Goal: Check status: Check status

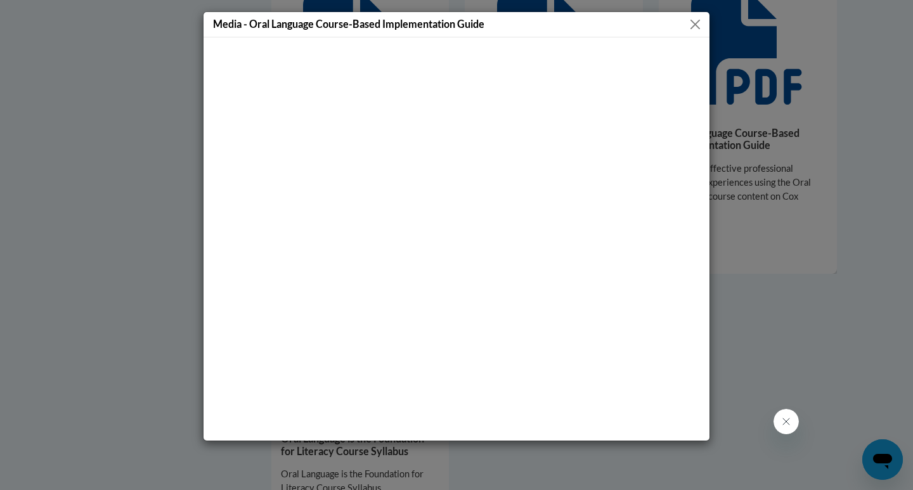
scroll to position [444, 0]
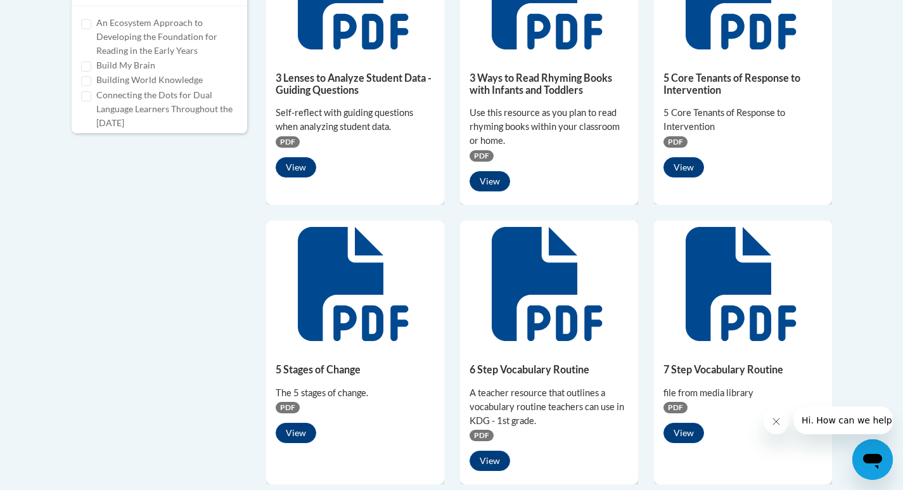
scroll to position [697, 0]
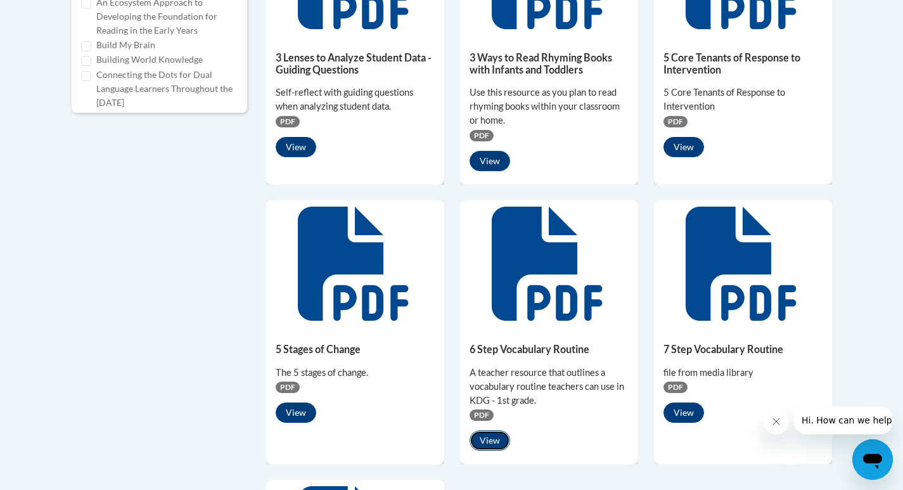
click at [491, 440] on button "View" at bounding box center [490, 441] width 41 height 20
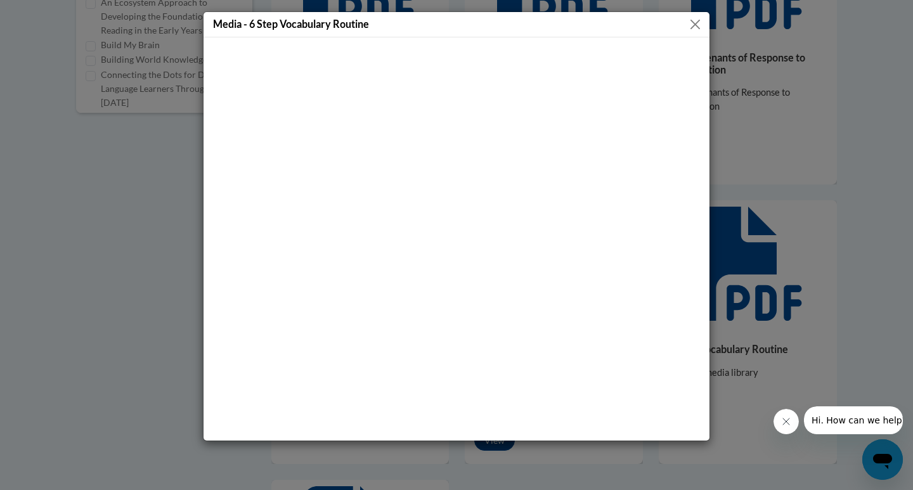
click at [694, 23] on button "Close" at bounding box center [695, 24] width 16 height 16
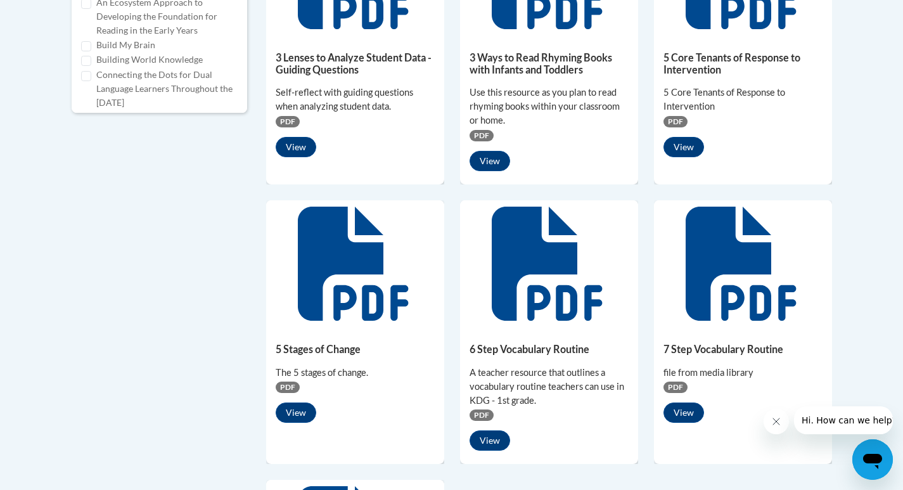
click at [780, 425] on icon "Close message from company" at bounding box center [776, 422] width 10 height 10
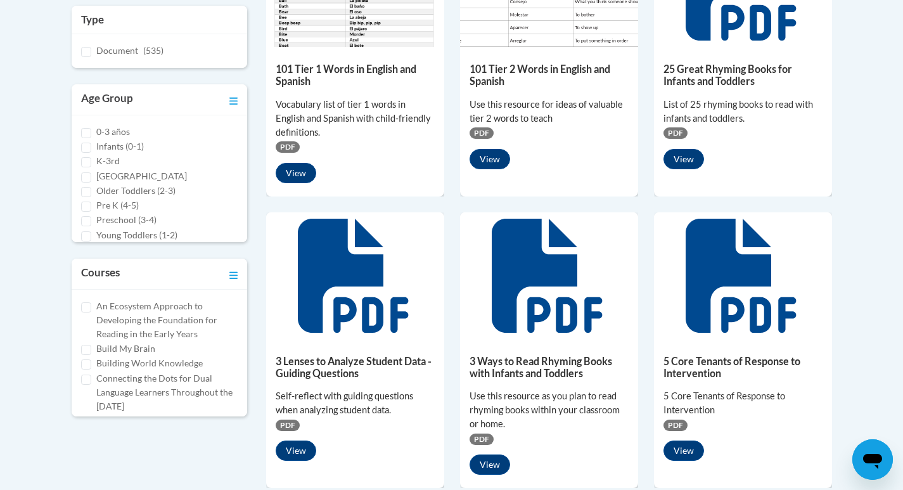
scroll to position [380, 0]
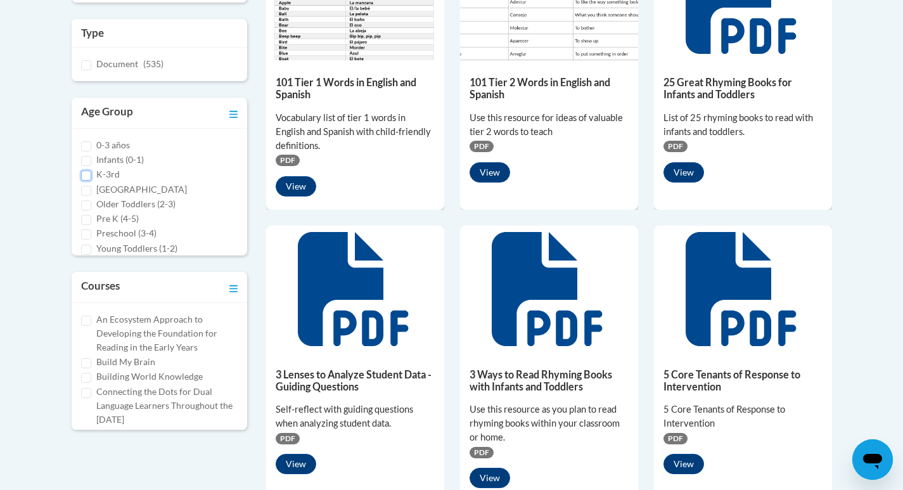
click at [81, 176] on input "K-3rd" at bounding box center [86, 176] width 10 height 10
checkbox input "true"
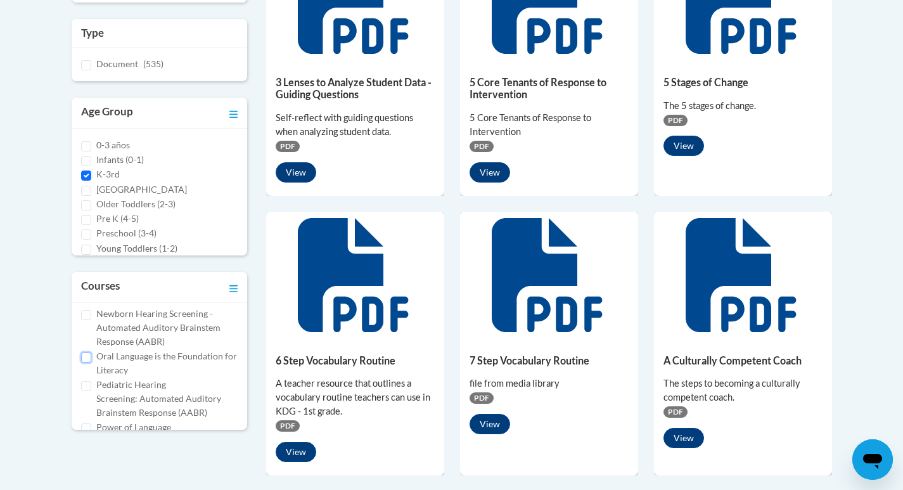
click at [83, 354] on input "Oral Language is the Foundation for Literacy" at bounding box center [86, 358] width 10 height 10
checkbox input "true"
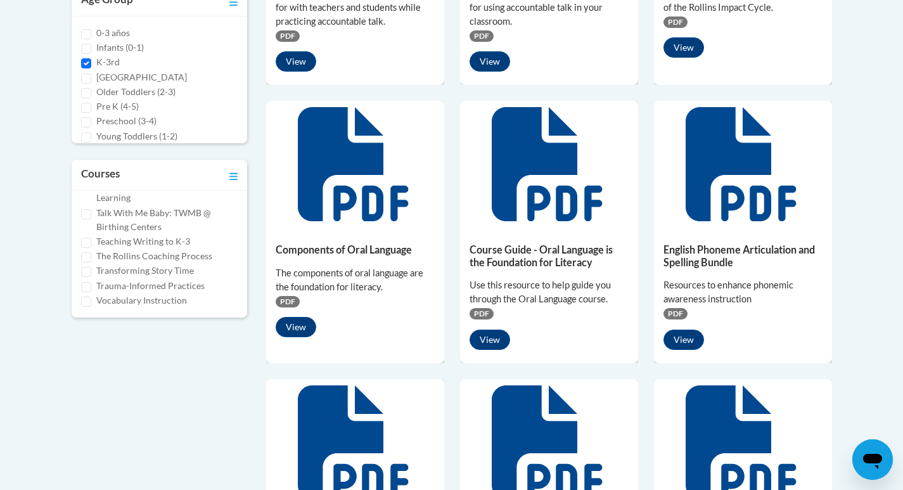
scroll to position [507, 0]
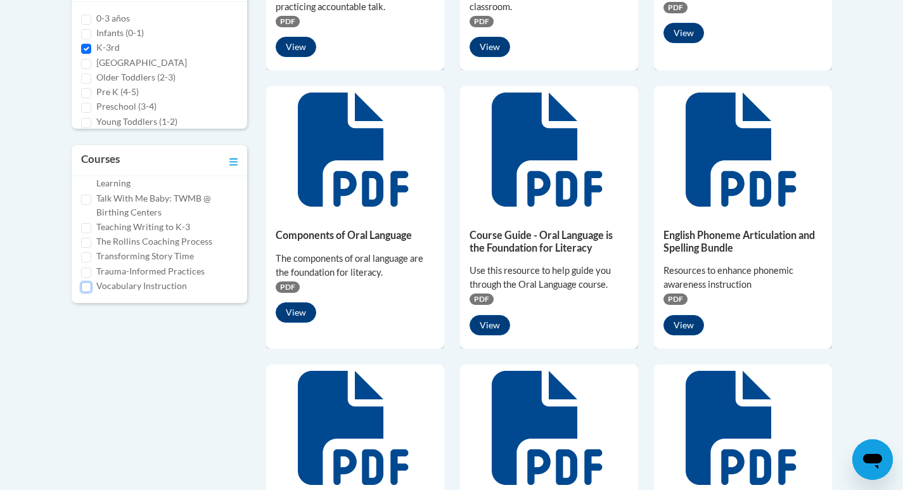
click at [81, 288] on input "Vocabulary Instruction" at bounding box center [86, 287] width 10 height 10
checkbox input "true"
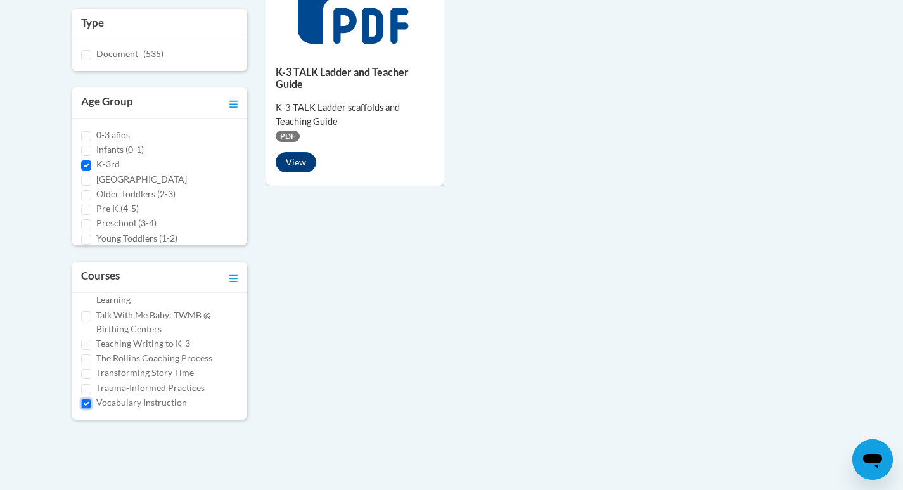
scroll to position [372, 0]
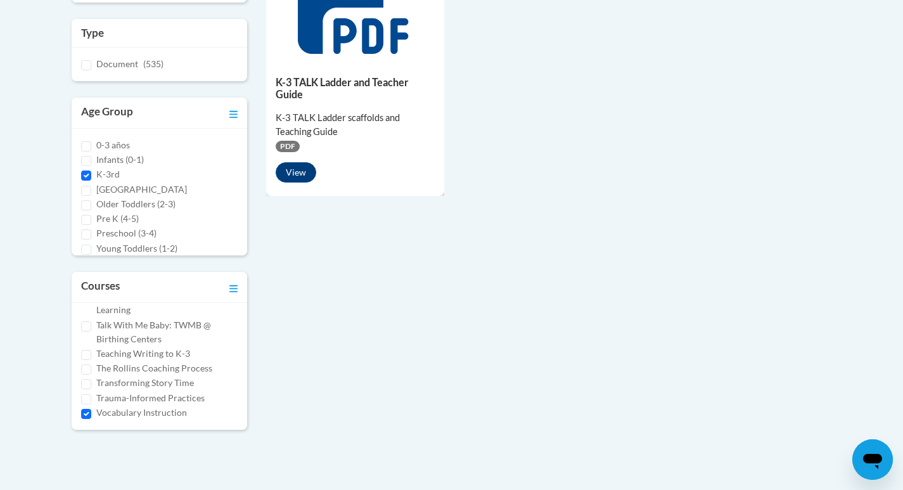
click at [127, 367] on label "The Rollins Coaching Process" at bounding box center [154, 368] width 116 height 14
click at [91, 367] on input "The Rollins Coaching Process" at bounding box center [86, 370] width 10 height 10
checkbox input "true"
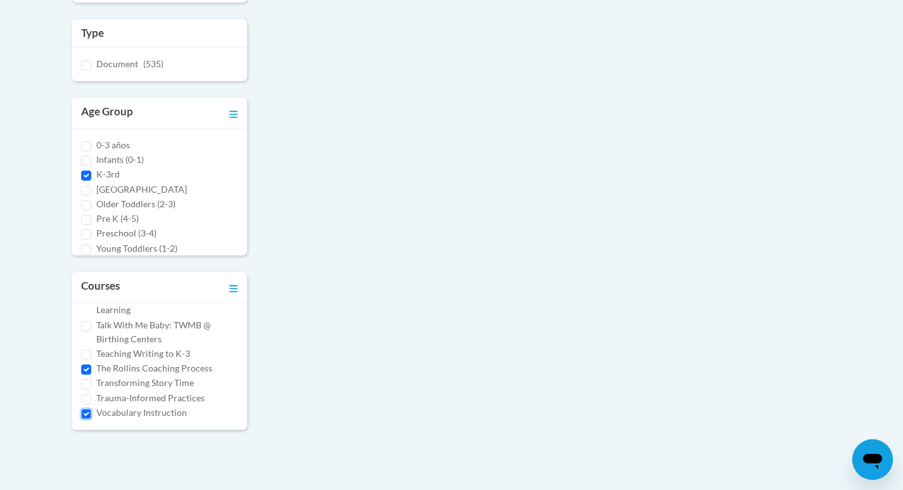
click at [86, 411] on input "Vocabulary Instruction" at bounding box center [86, 414] width 10 height 10
checkbox input "false"
click at [83, 368] on input "The Rollins Coaching Process" at bounding box center [86, 370] width 10 height 10
checkbox input "false"
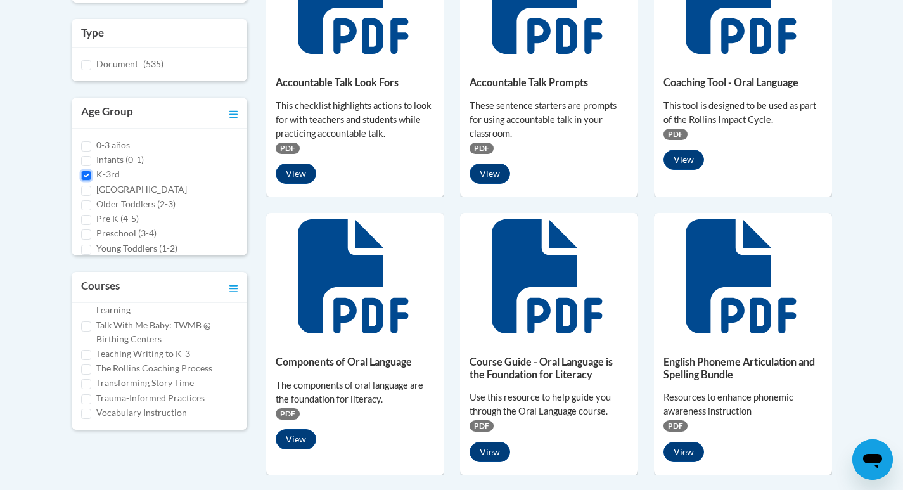
click at [87, 175] on input "K-3rd" at bounding box center [86, 176] width 10 height 10
checkbox input "false"
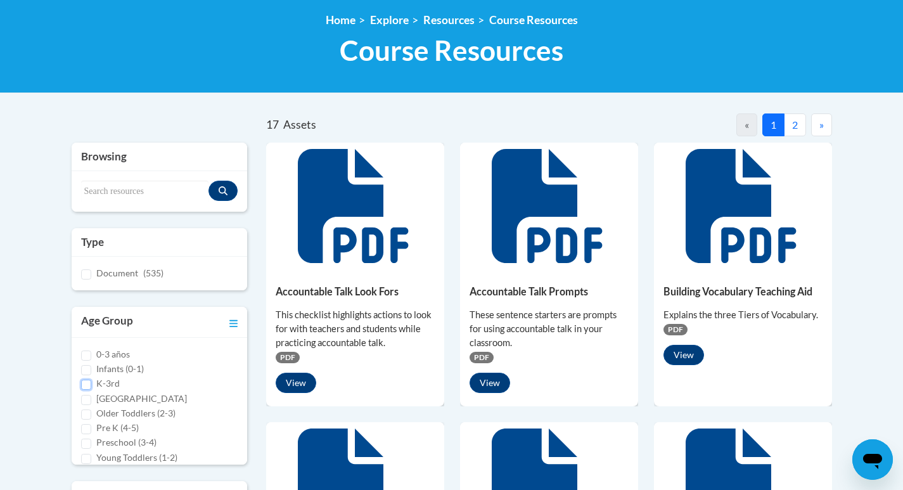
scroll to position [254, 0]
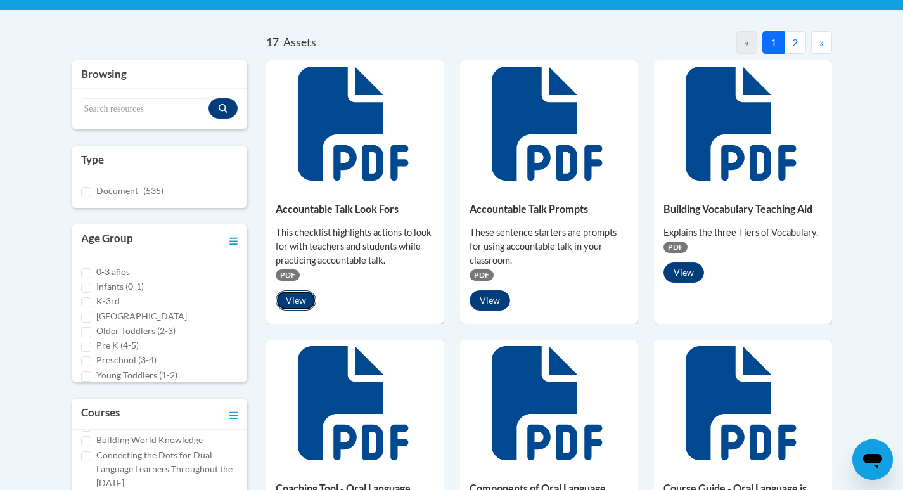
click at [286, 299] on button "View" at bounding box center [296, 300] width 41 height 20
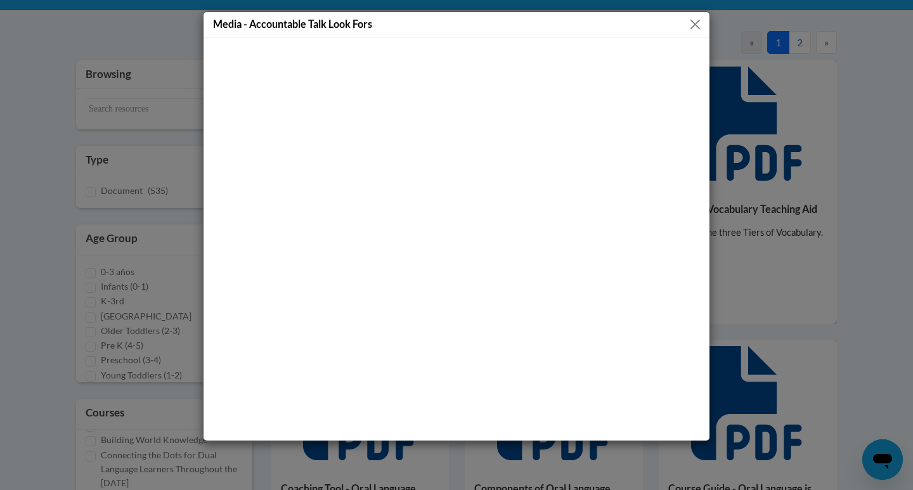
click at [699, 24] on button "Close" at bounding box center [695, 24] width 16 height 16
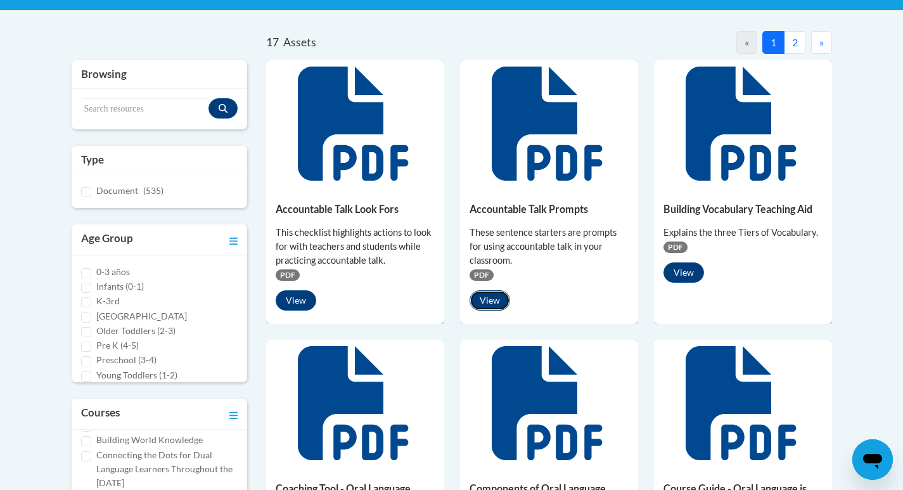
click at [476, 299] on button "View" at bounding box center [490, 300] width 41 height 20
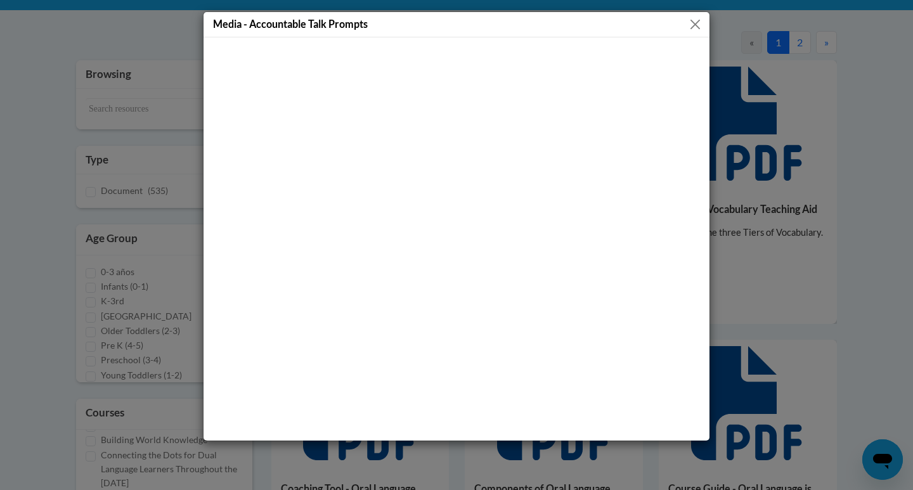
drag, startPoint x: 689, startPoint y: 26, endPoint x: 621, endPoint y: 23, distance: 67.9
click at [681, 25] on div "Media - Accountable Talk Prompts" at bounding box center [457, 24] width 506 height 25
click at [694, 21] on button "Close" at bounding box center [695, 24] width 16 height 16
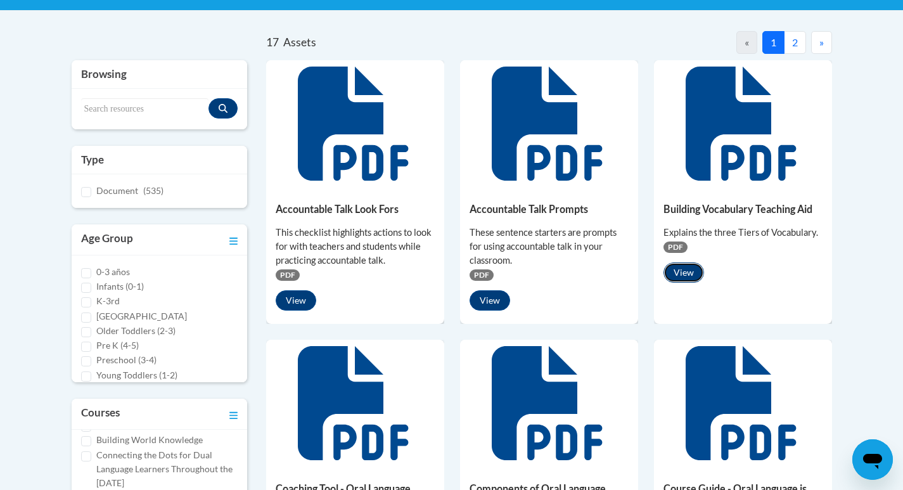
click at [688, 278] on button "View" at bounding box center [684, 272] width 41 height 20
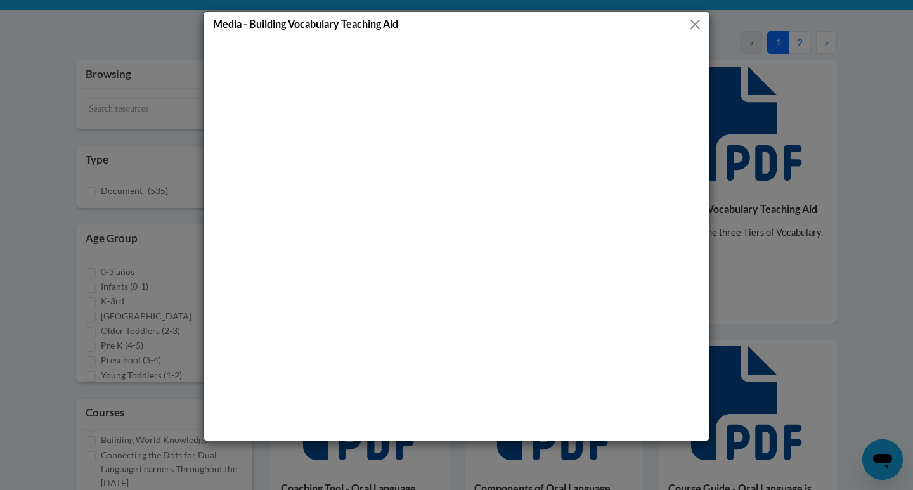
click at [692, 18] on button "Close" at bounding box center [695, 24] width 16 height 16
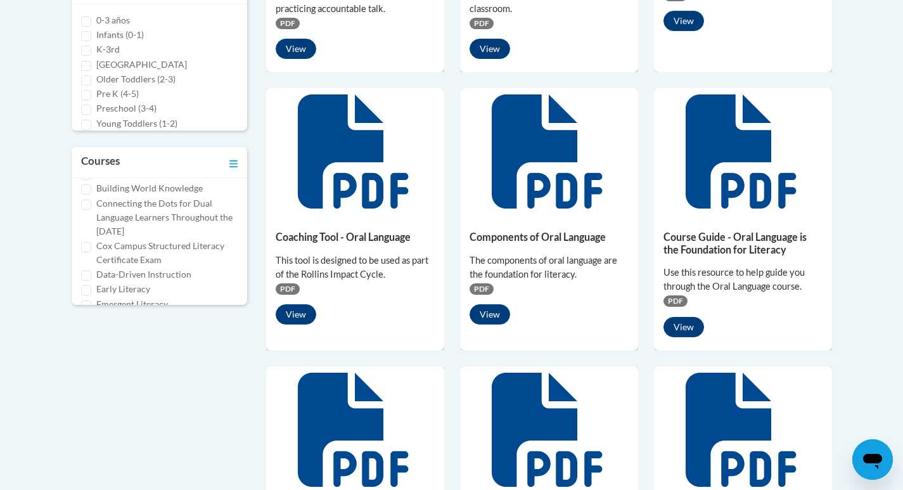
scroll to position [571, 0]
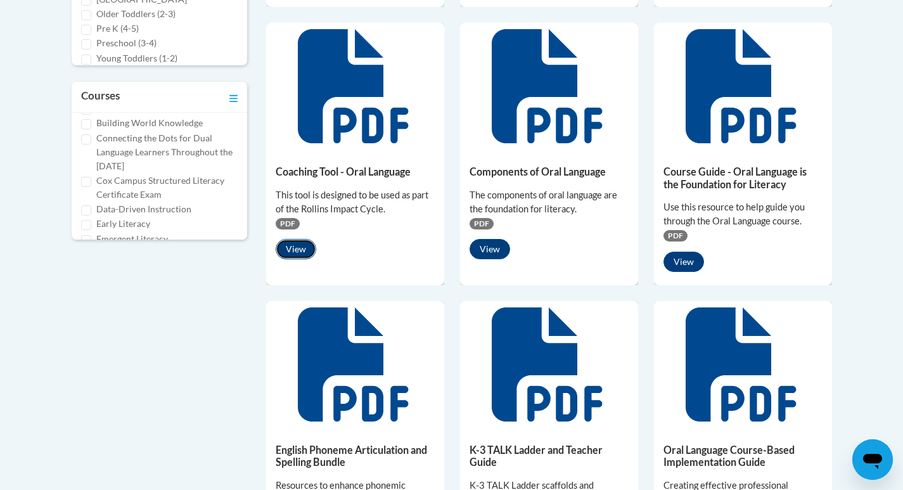
click at [301, 252] on button "View" at bounding box center [296, 249] width 41 height 20
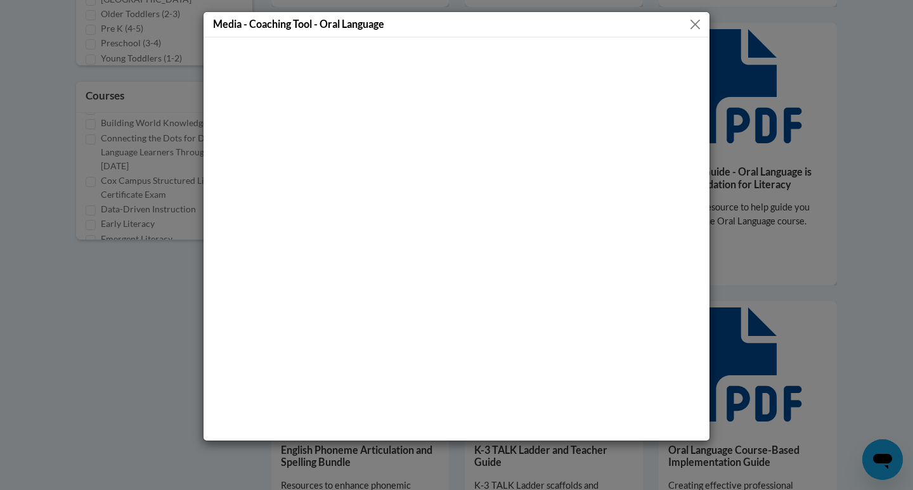
click at [694, 27] on button "Close" at bounding box center [695, 24] width 16 height 16
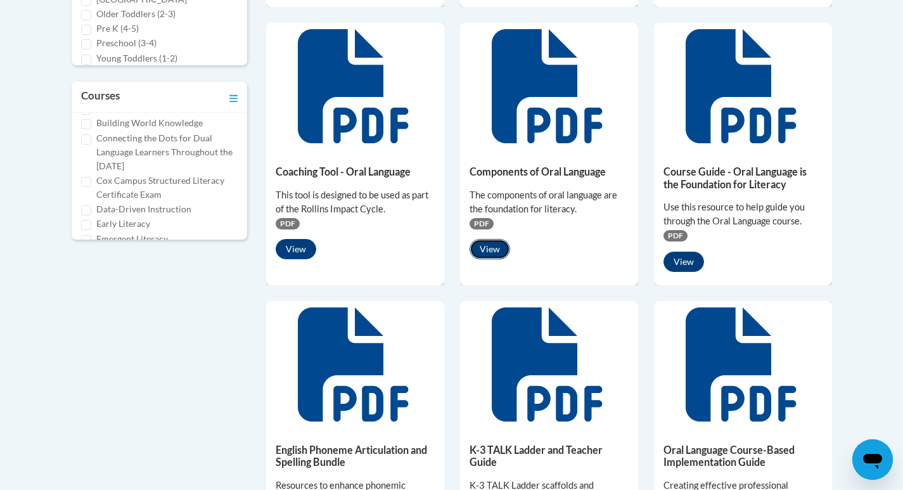
click at [496, 251] on button "View" at bounding box center [490, 249] width 41 height 20
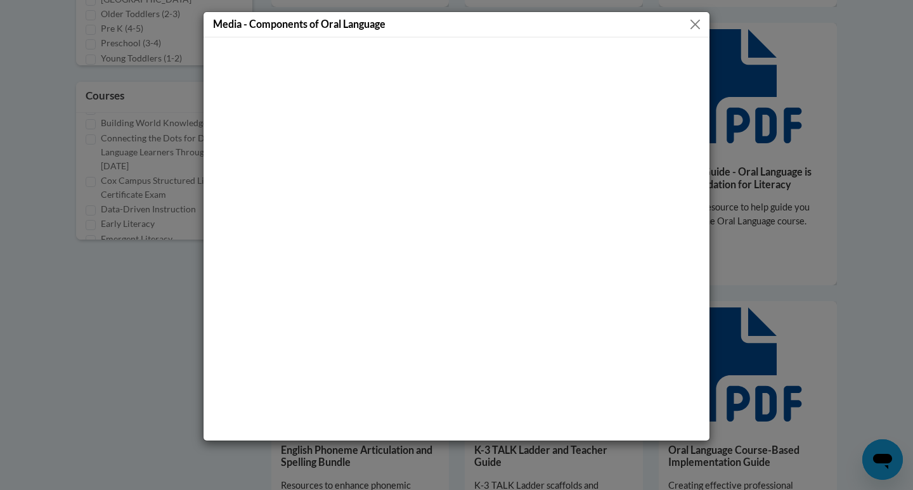
click at [691, 19] on button "Close" at bounding box center [695, 24] width 16 height 16
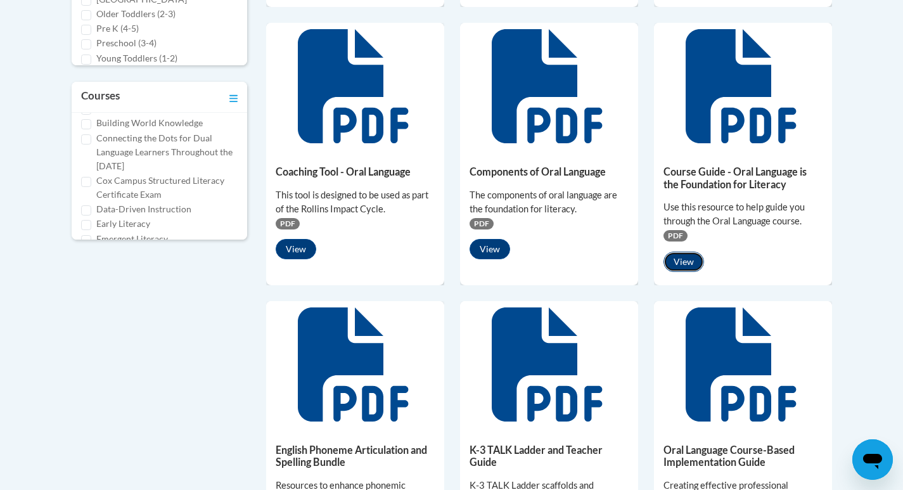
click at [690, 259] on button "View" at bounding box center [684, 262] width 41 height 20
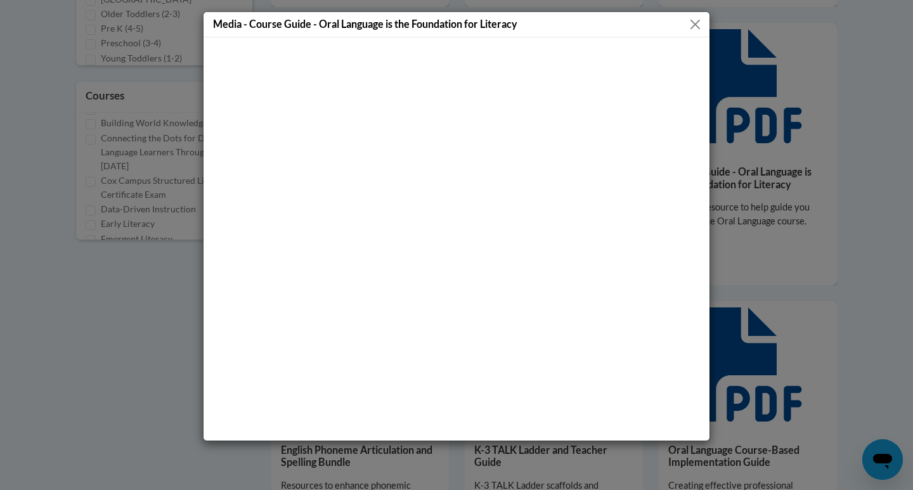
click at [697, 23] on button "Close" at bounding box center [695, 24] width 16 height 16
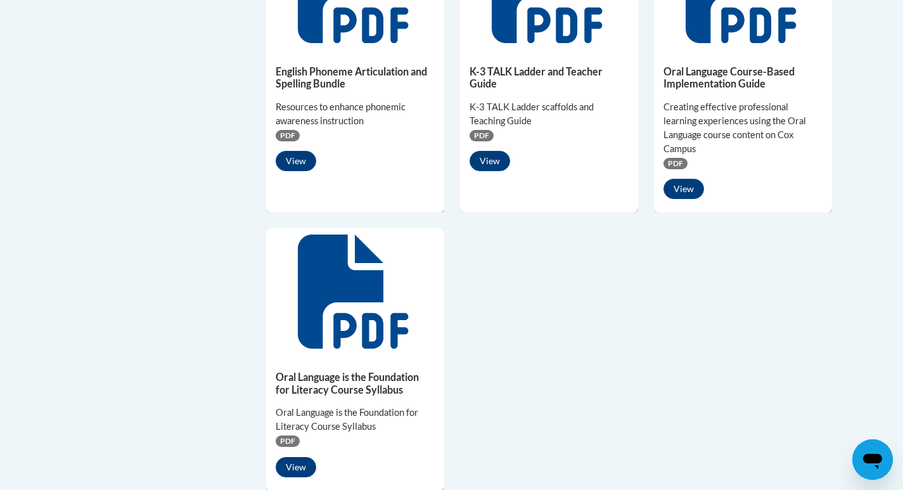
scroll to position [951, 0]
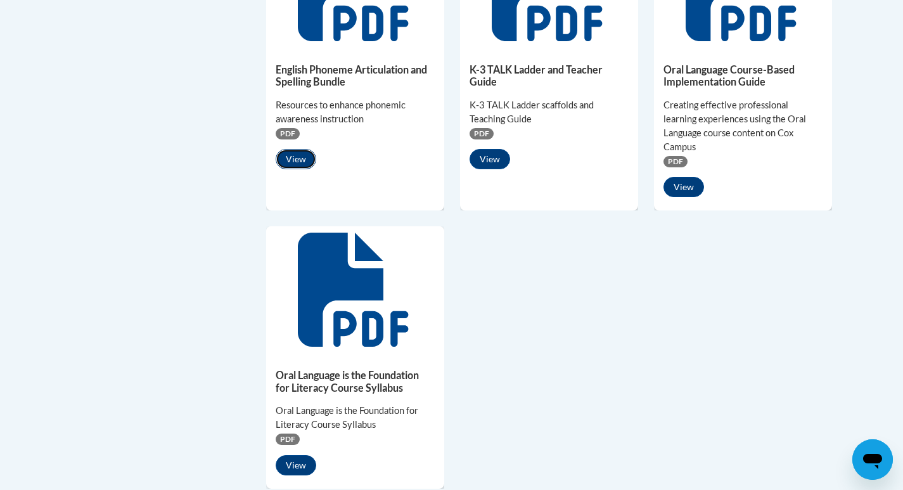
click at [303, 158] on button "View" at bounding box center [296, 159] width 41 height 20
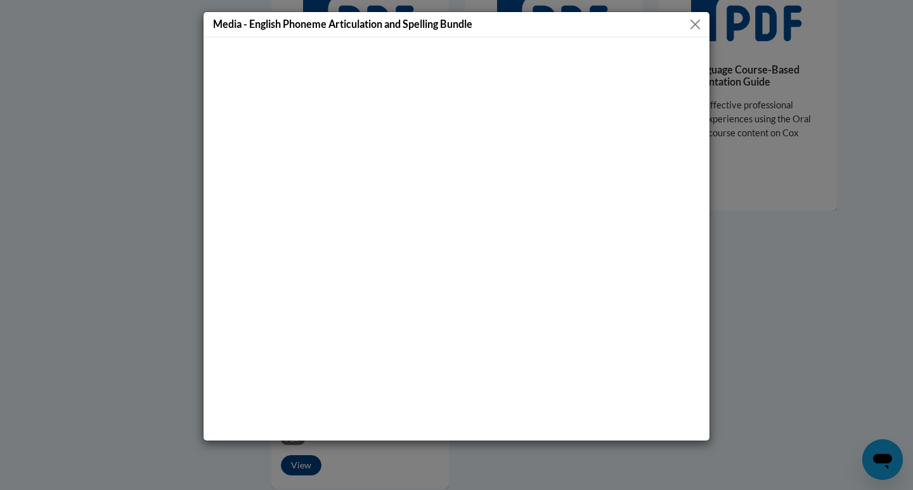
click at [695, 30] on button "Close" at bounding box center [695, 24] width 16 height 16
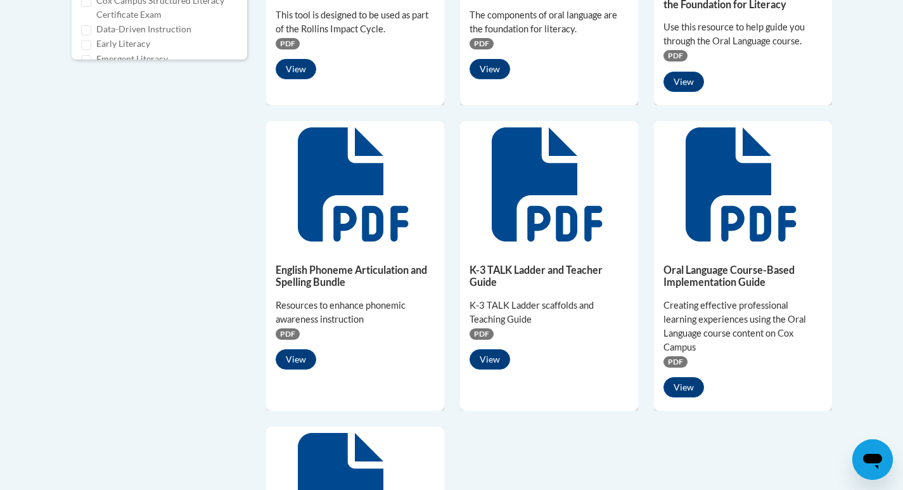
scroll to position [697, 0]
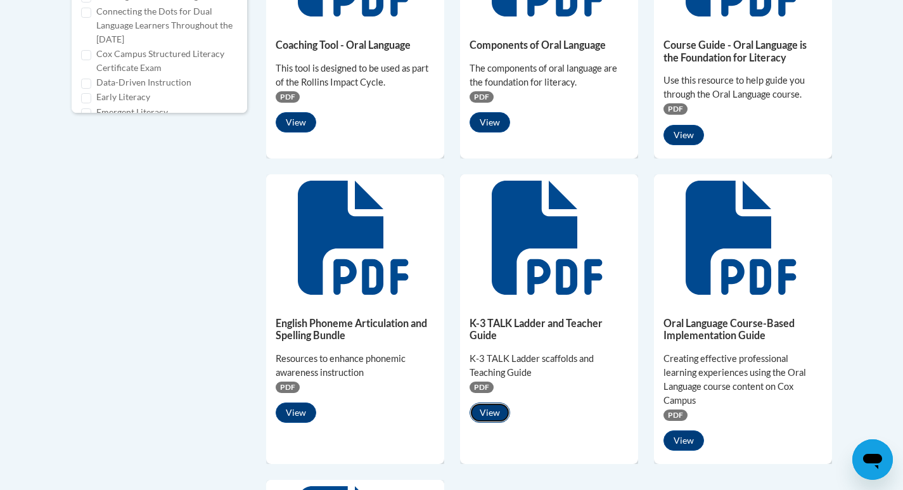
click at [492, 413] on button "View" at bounding box center [490, 413] width 41 height 20
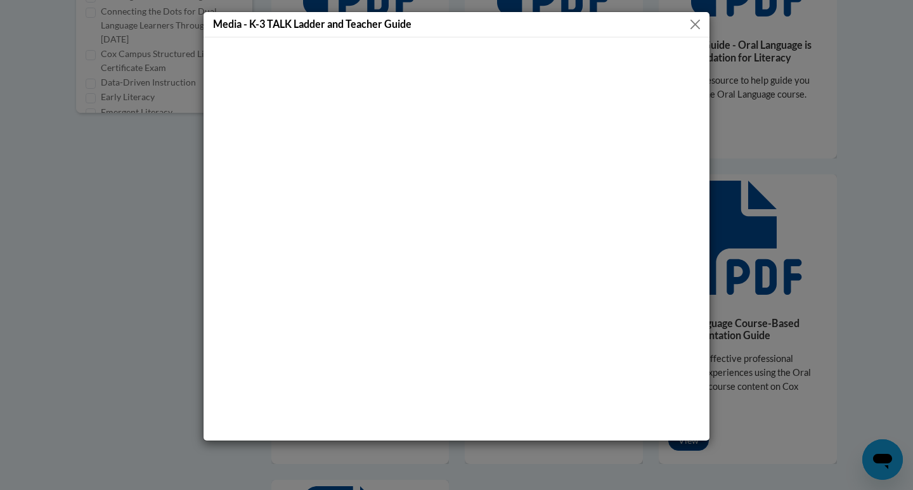
click at [692, 24] on button "Close" at bounding box center [695, 24] width 16 height 16
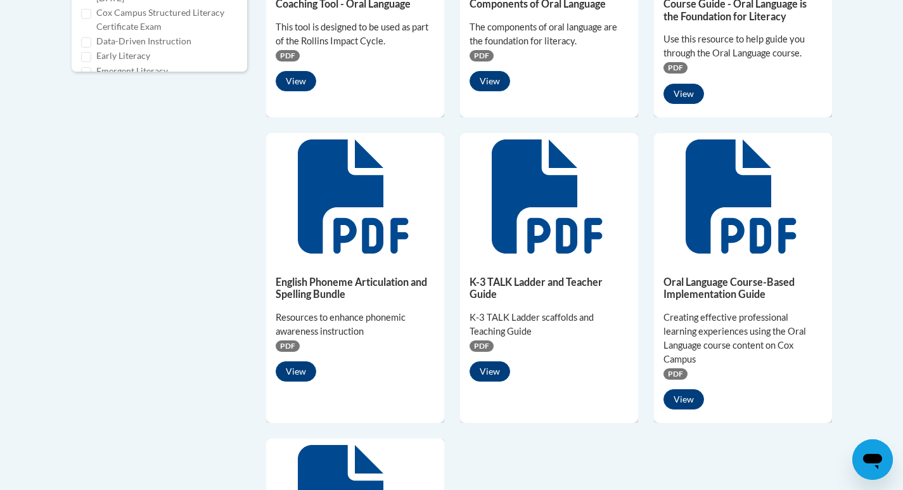
scroll to position [761, 0]
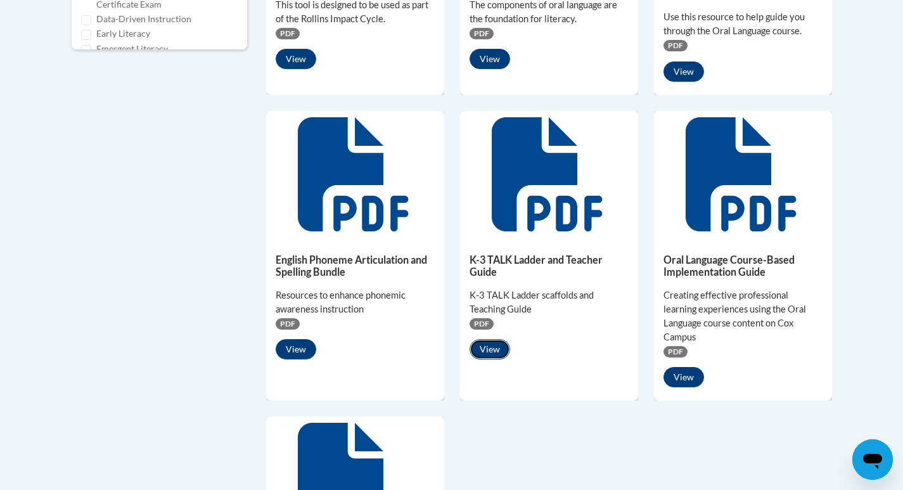
click at [479, 351] on button "View" at bounding box center [490, 349] width 41 height 20
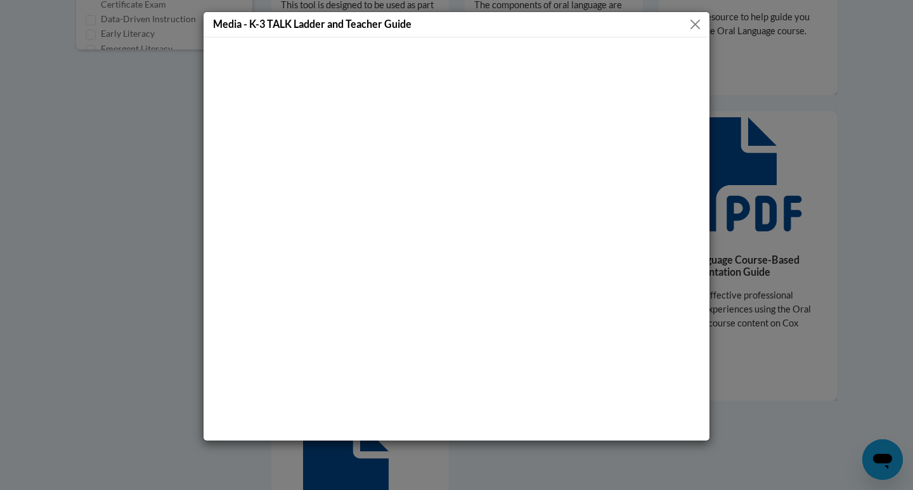
click at [691, 20] on button "Close" at bounding box center [695, 24] width 16 height 16
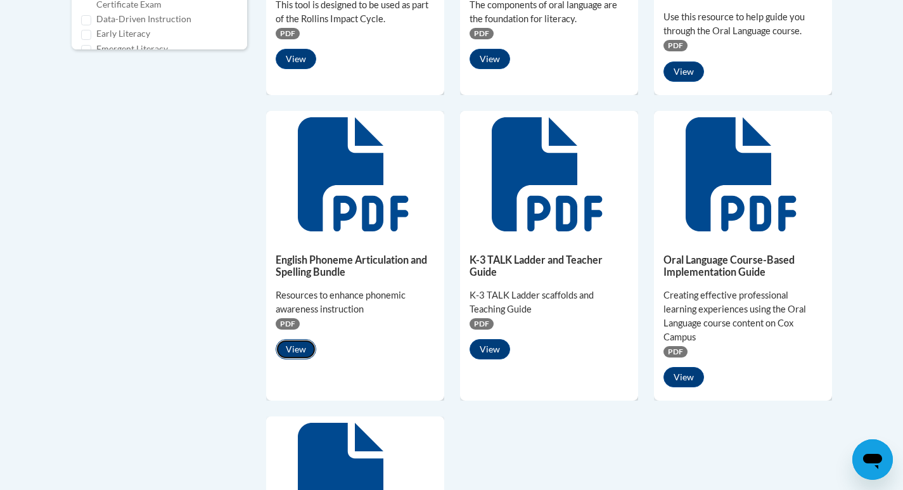
click at [292, 347] on button "View" at bounding box center [296, 349] width 41 height 20
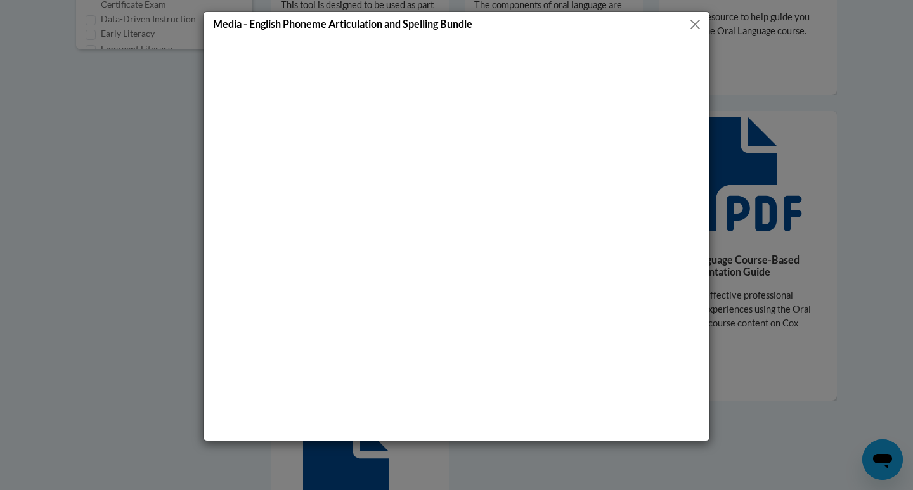
click at [699, 22] on button "Close" at bounding box center [695, 24] width 16 height 16
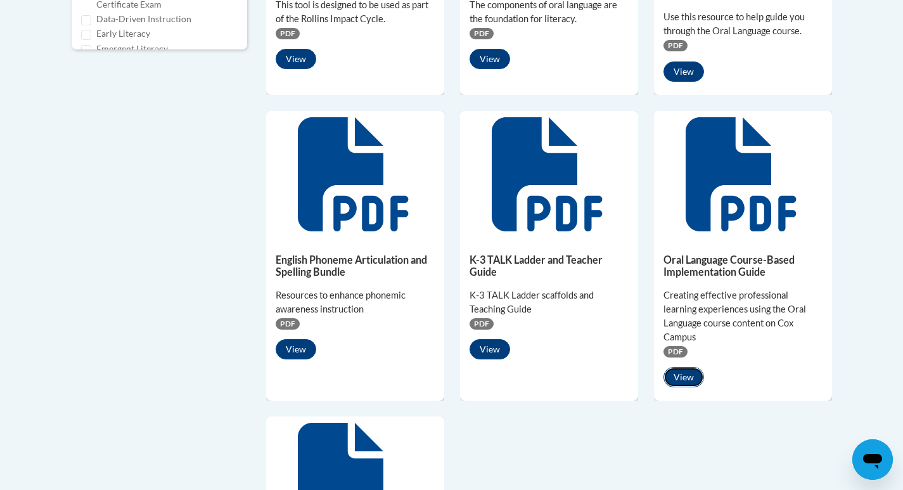
click at [695, 375] on button "View" at bounding box center [684, 377] width 41 height 20
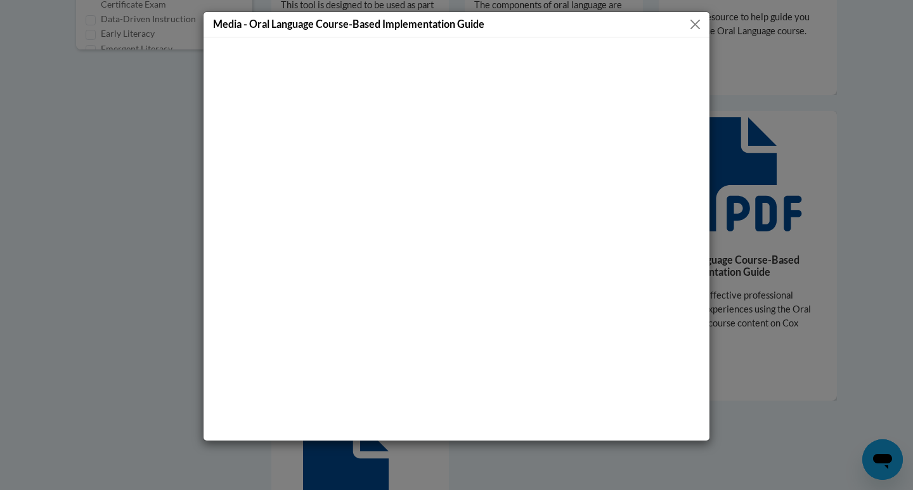
click at [696, 23] on button "Close" at bounding box center [695, 24] width 16 height 16
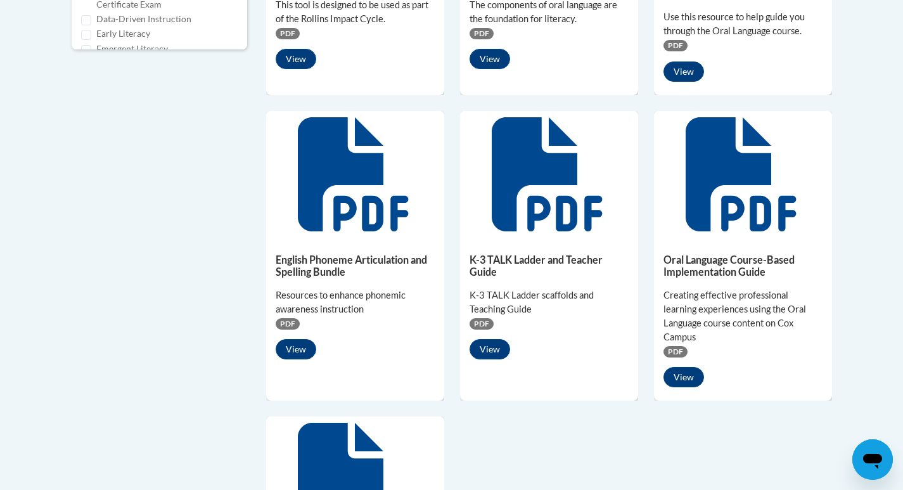
click at [683, 388] on div "Oral Language Course-Based Implementation Guide Creating effective professional…" at bounding box center [743, 318] width 178 height 160
click at [682, 379] on button "View" at bounding box center [684, 377] width 41 height 20
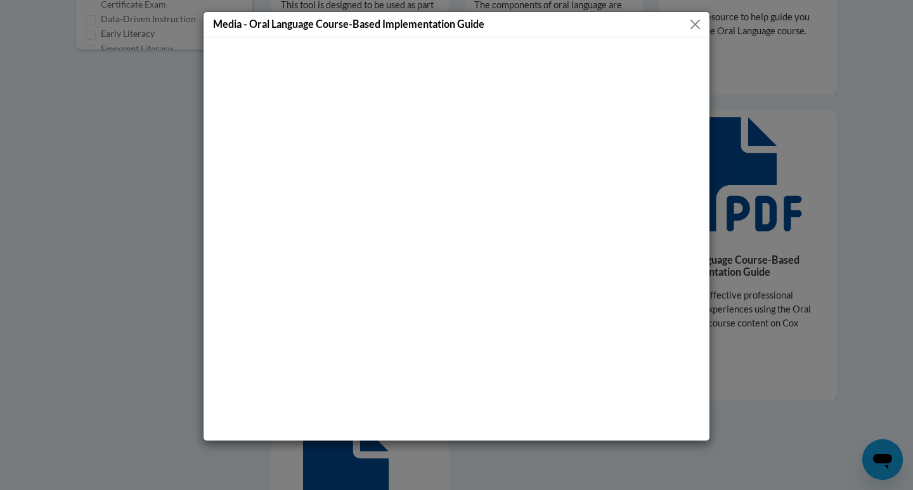
click at [476, 32] on div "Media - Oral Language Course-Based Implementation Guide" at bounding box center [457, 24] width 506 height 25
click at [697, 25] on button "Close" at bounding box center [695, 24] width 16 height 16
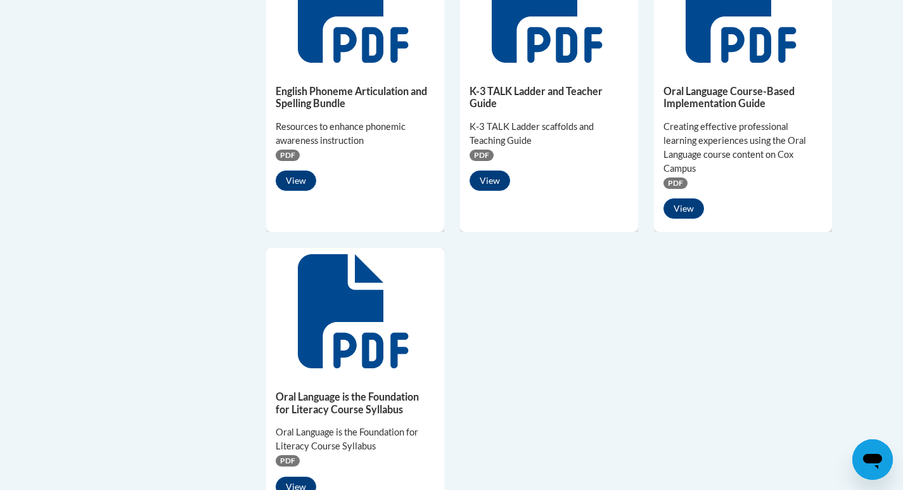
scroll to position [951, 0]
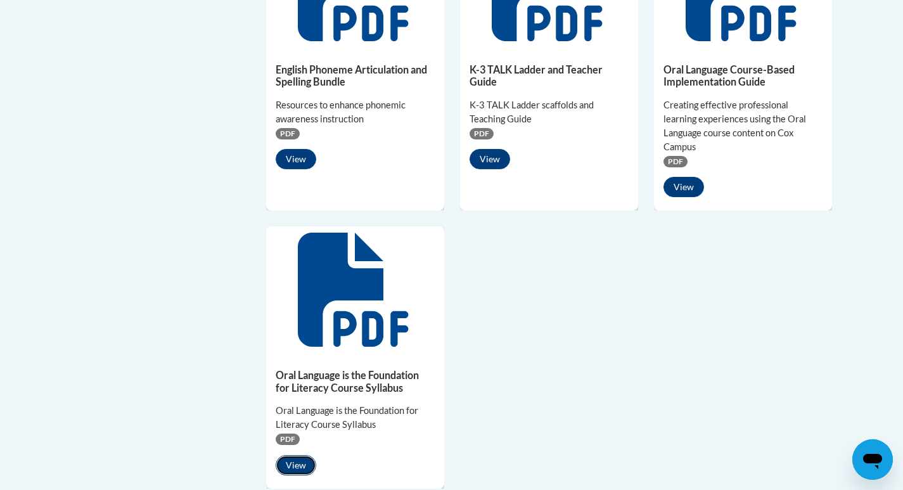
click at [309, 467] on button "View" at bounding box center [296, 465] width 41 height 20
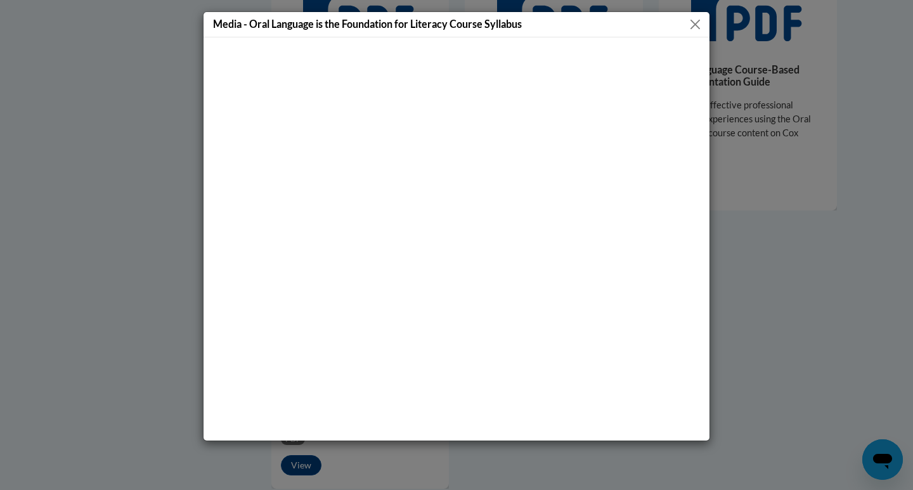
click at [694, 24] on button "Close" at bounding box center [695, 24] width 16 height 16
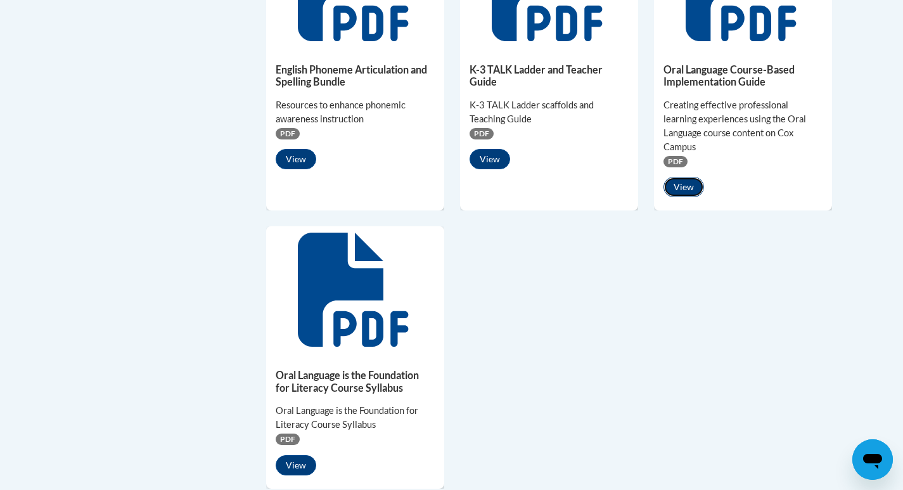
click at [695, 183] on button "View" at bounding box center [684, 187] width 41 height 20
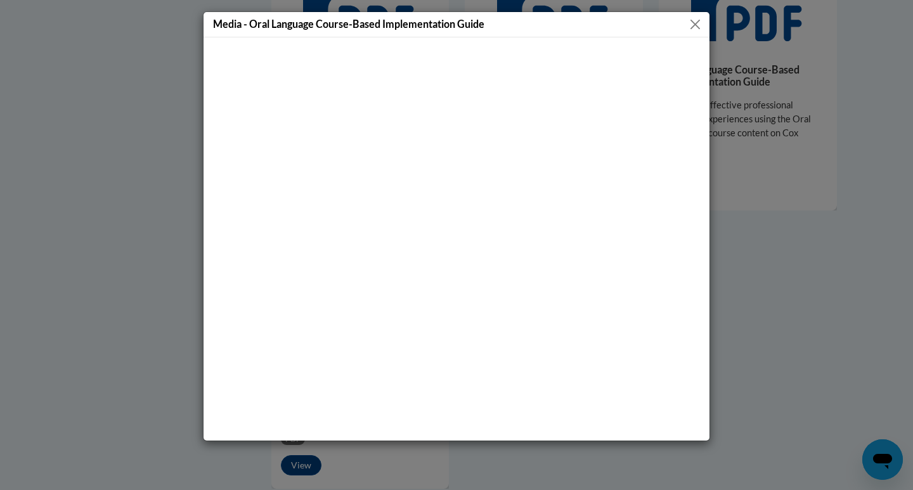
click at [696, 21] on button "Close" at bounding box center [695, 24] width 16 height 16
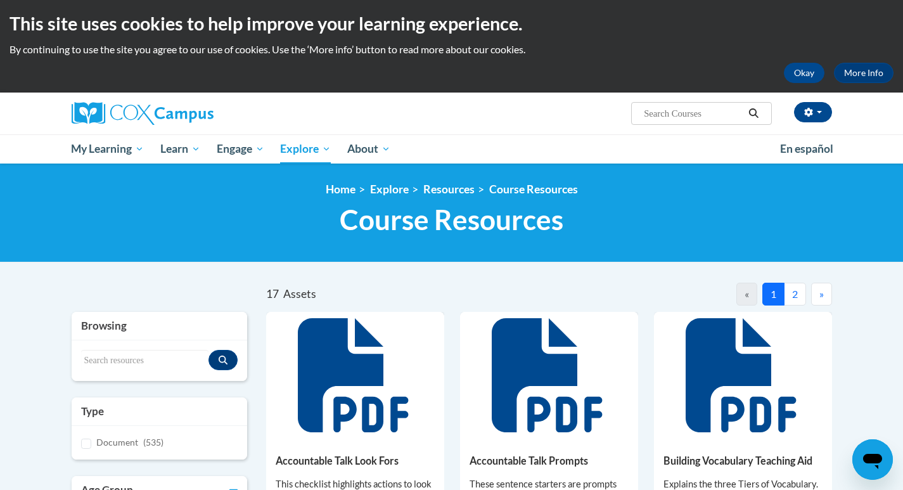
scroll to position [0, 0]
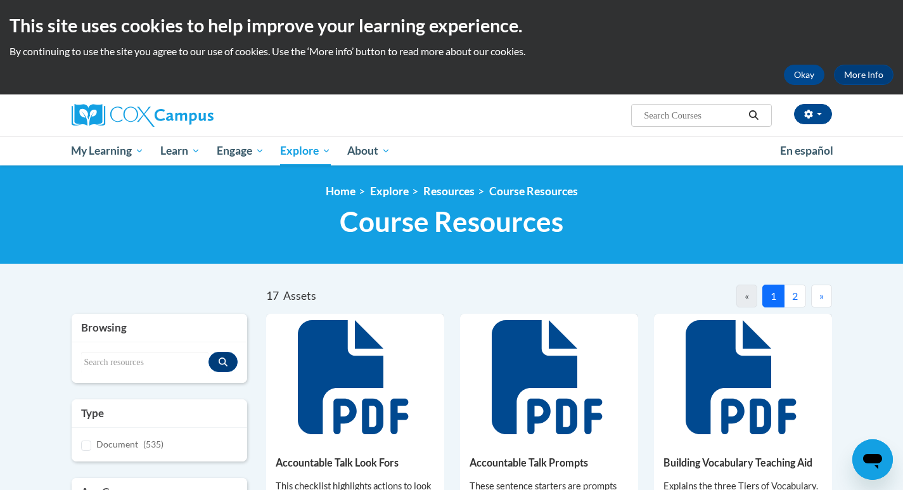
click at [791, 294] on button "2" at bounding box center [795, 296] width 22 height 23
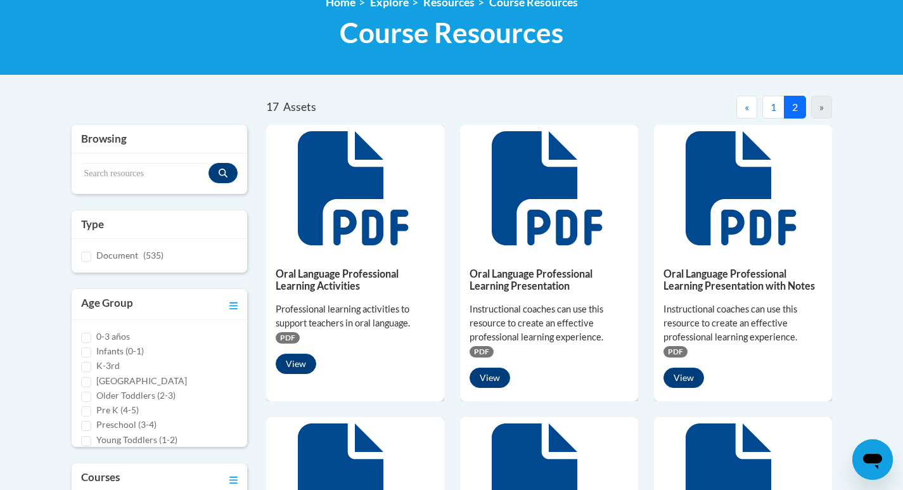
scroll to position [190, 0]
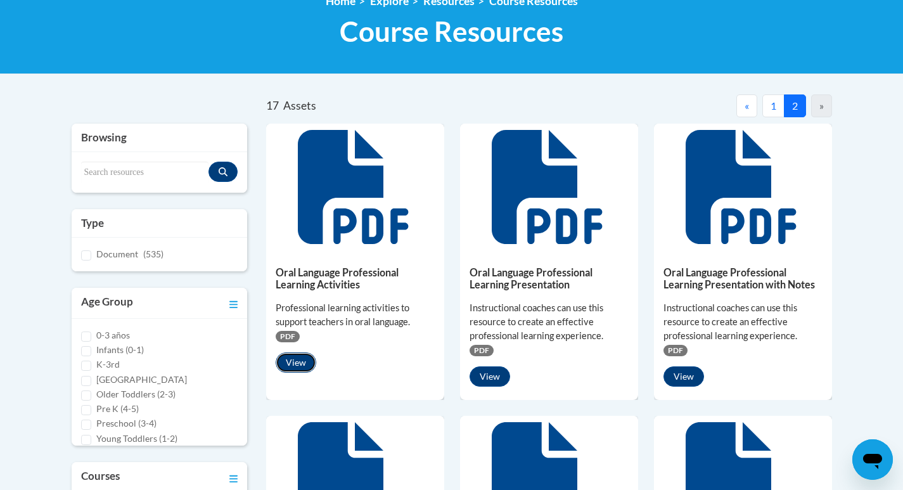
click at [286, 354] on button "View" at bounding box center [296, 363] width 41 height 20
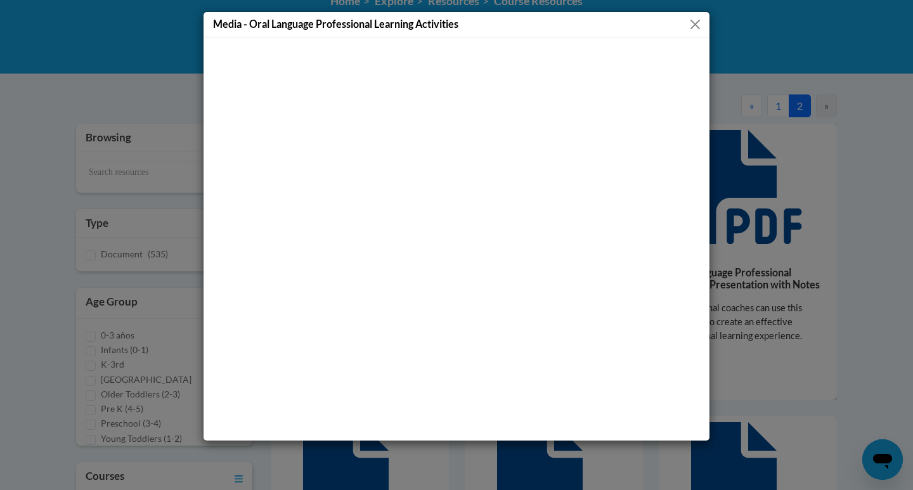
click at [699, 27] on button "Close" at bounding box center [695, 24] width 16 height 16
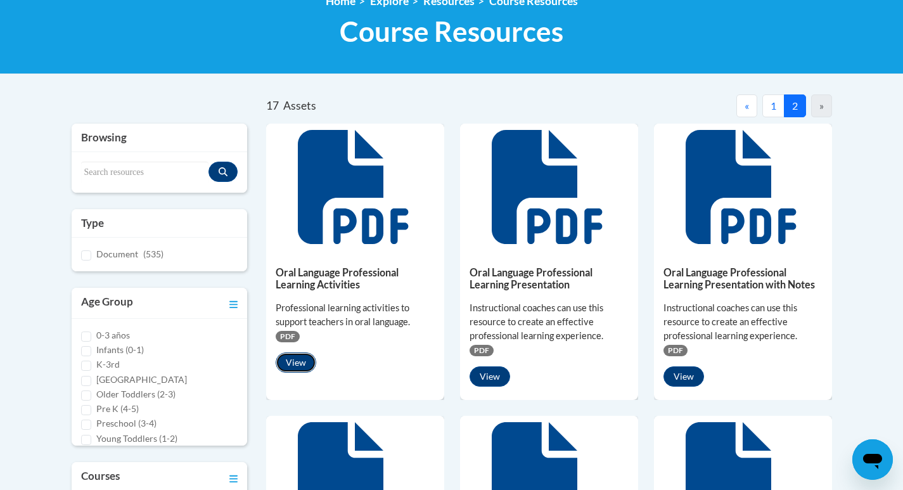
click at [292, 364] on button "View" at bounding box center [296, 363] width 41 height 20
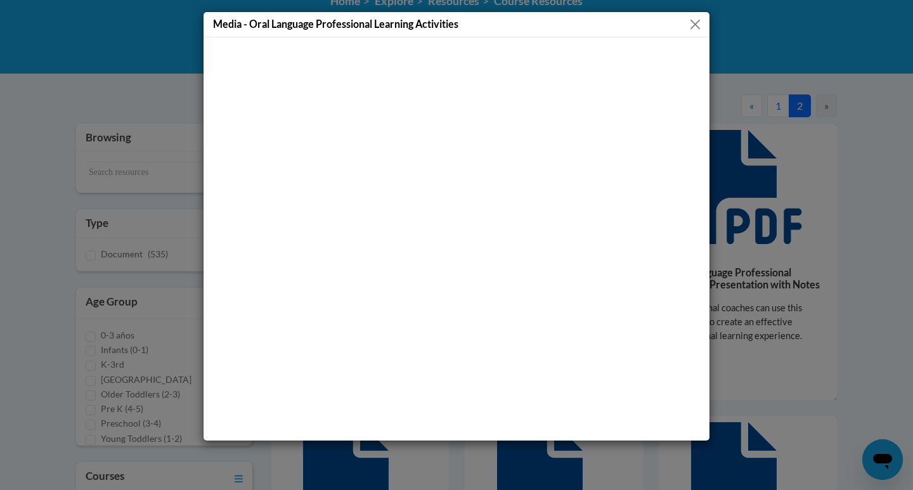
click at [692, 32] on div "Media - Oral Language Professional Learning Activities" at bounding box center [457, 24] width 506 height 25
click at [698, 21] on button "Close" at bounding box center [695, 24] width 16 height 16
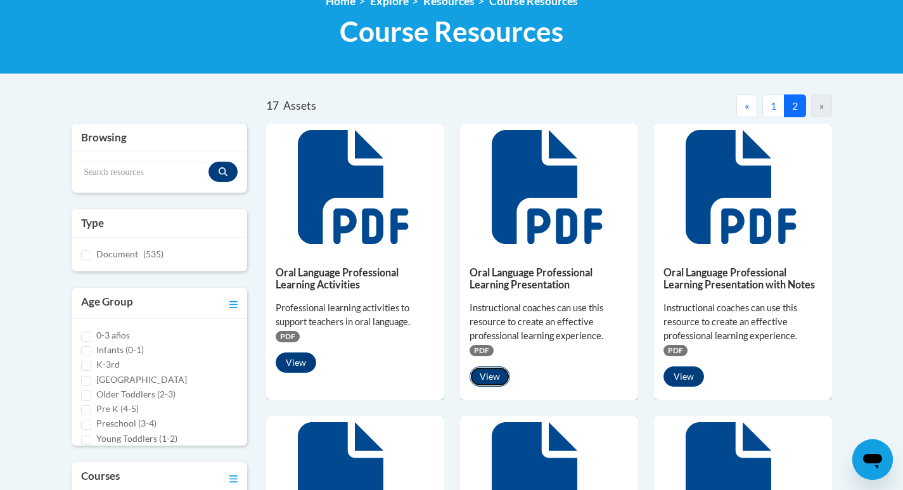
click at [486, 368] on button "View" at bounding box center [490, 376] width 41 height 20
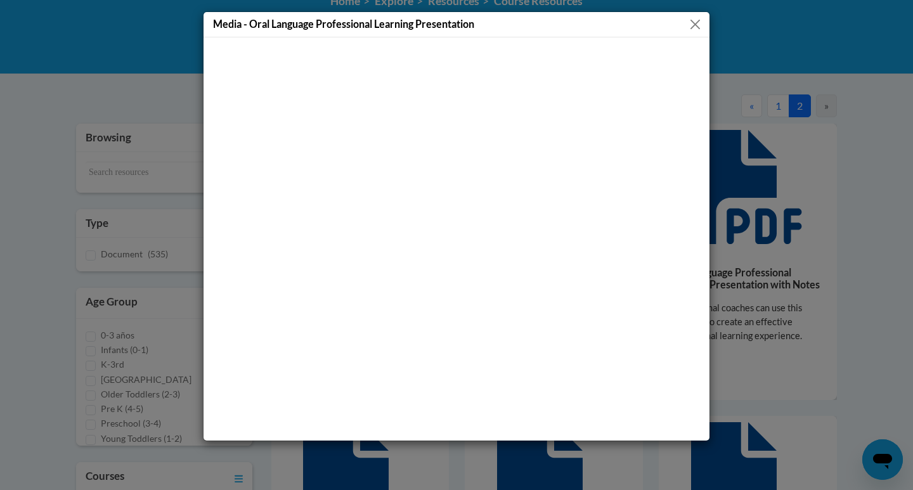
click at [694, 16] on button "Close" at bounding box center [695, 24] width 16 height 16
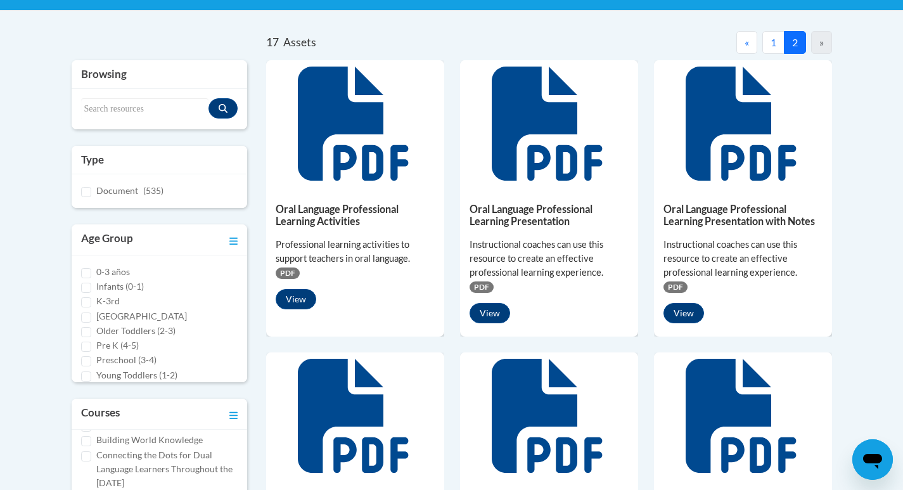
scroll to position [317, 0]
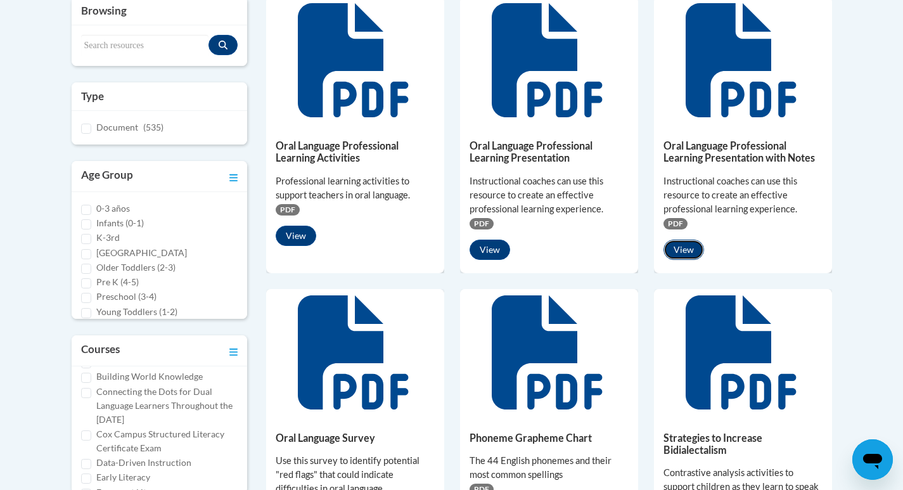
click at [685, 245] on button "View" at bounding box center [684, 250] width 41 height 20
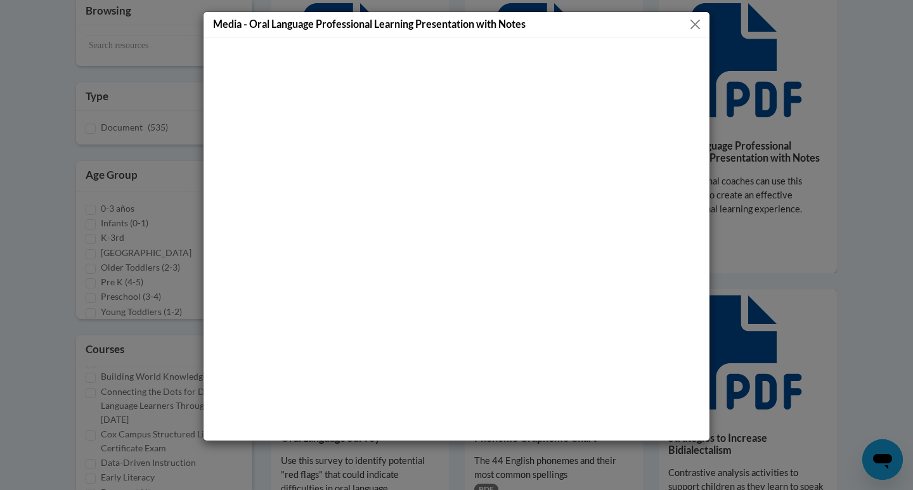
click at [695, 22] on button "Close" at bounding box center [695, 24] width 16 height 16
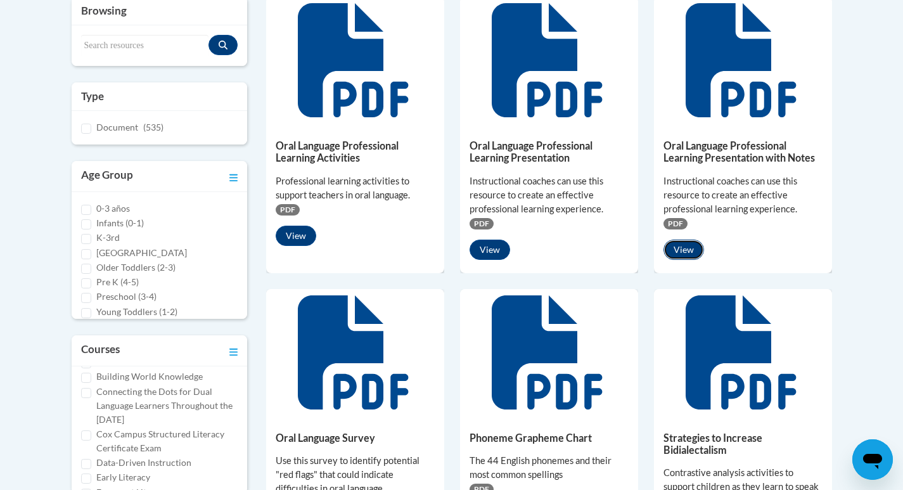
click at [692, 244] on button "View" at bounding box center [684, 250] width 41 height 20
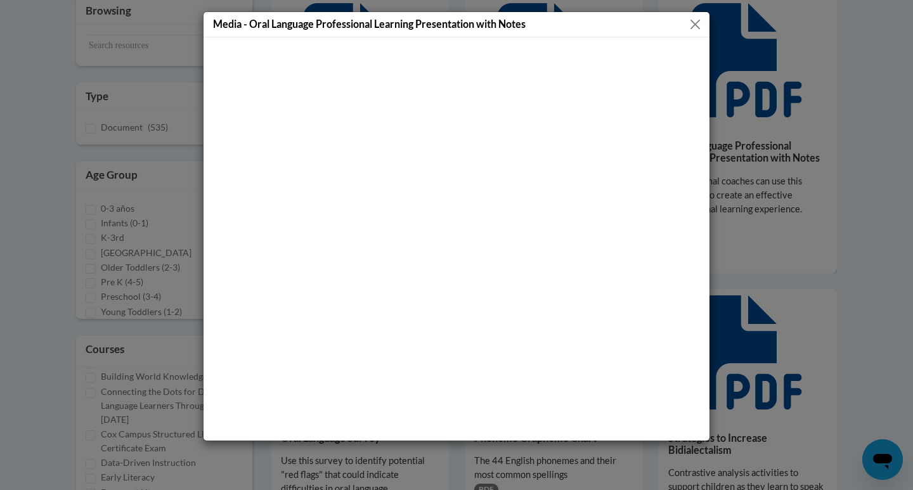
click at [692, 24] on button "Close" at bounding box center [695, 24] width 16 height 16
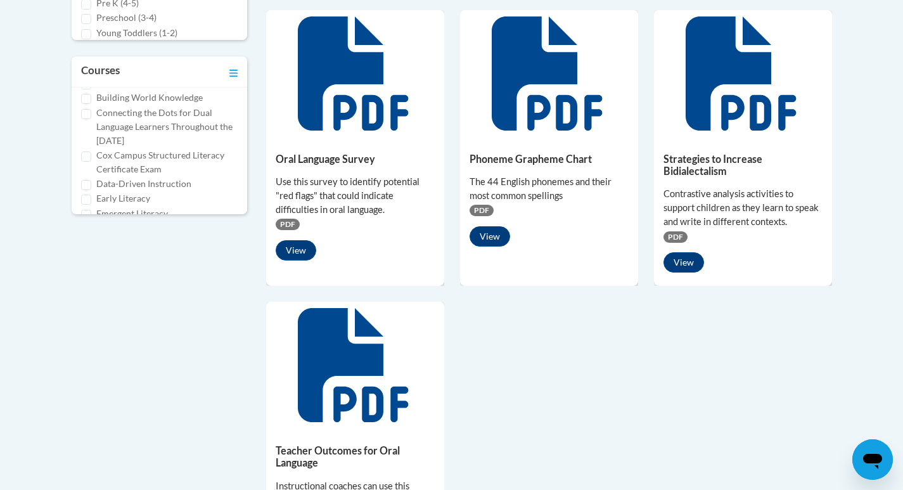
scroll to position [634, 0]
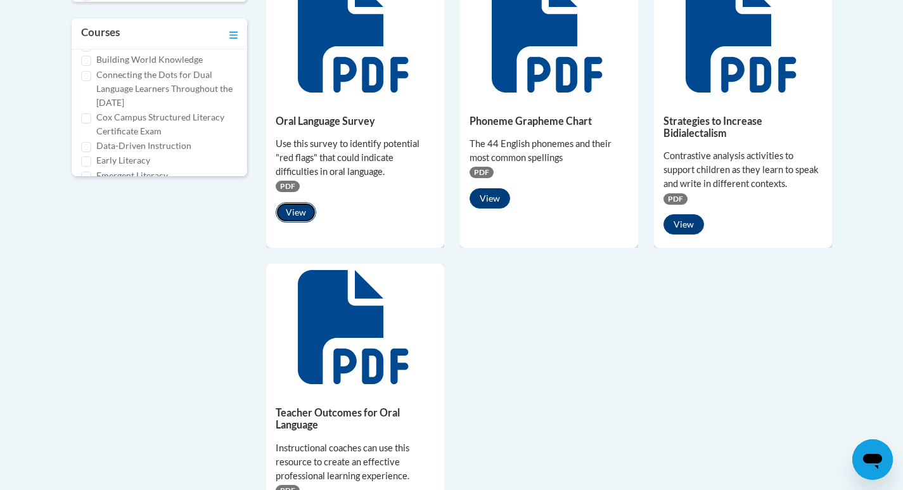
click at [293, 215] on button "View" at bounding box center [296, 212] width 41 height 20
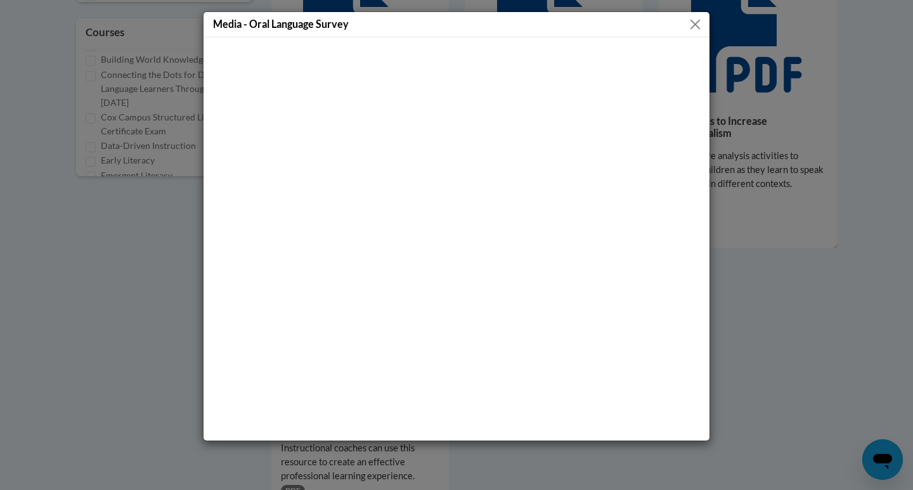
click at [694, 24] on button "Close" at bounding box center [695, 24] width 16 height 16
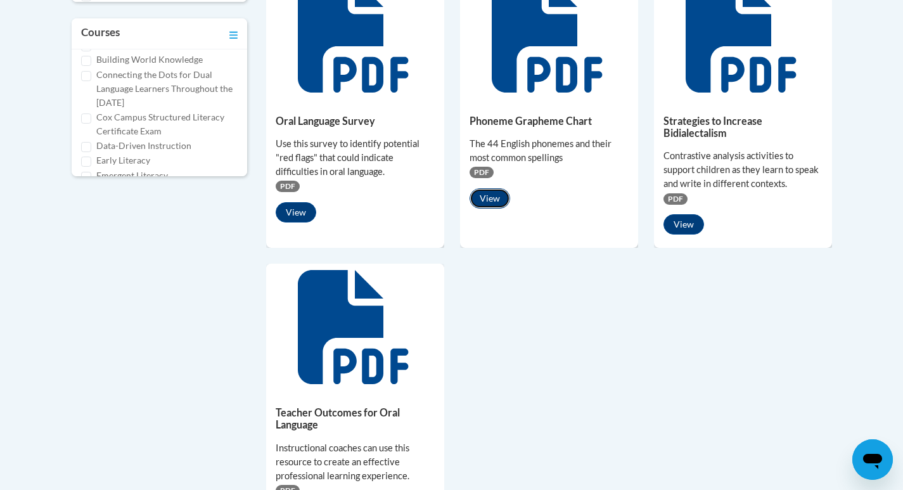
click at [477, 199] on button "View" at bounding box center [490, 198] width 41 height 20
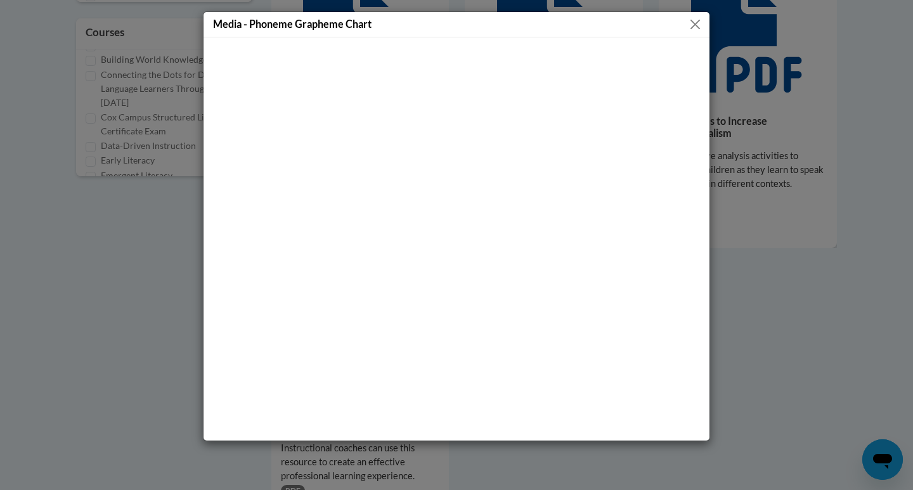
click at [687, 22] on button "Close" at bounding box center [695, 24] width 16 height 16
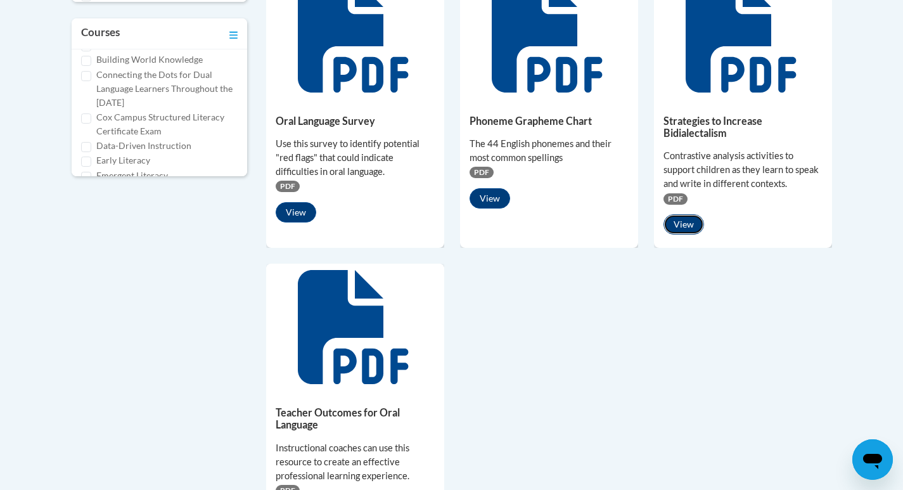
click at [696, 230] on button "View" at bounding box center [684, 224] width 41 height 20
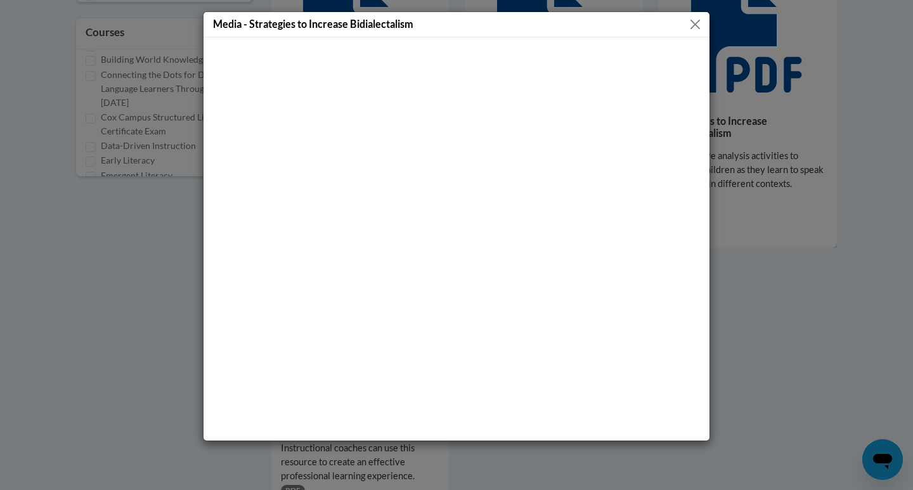
click at [694, 20] on button "Close" at bounding box center [695, 24] width 16 height 16
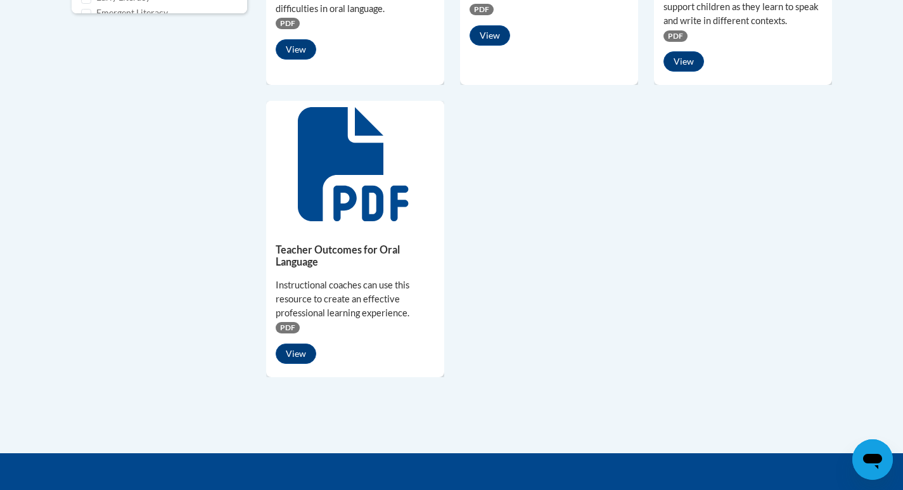
scroll to position [824, 0]
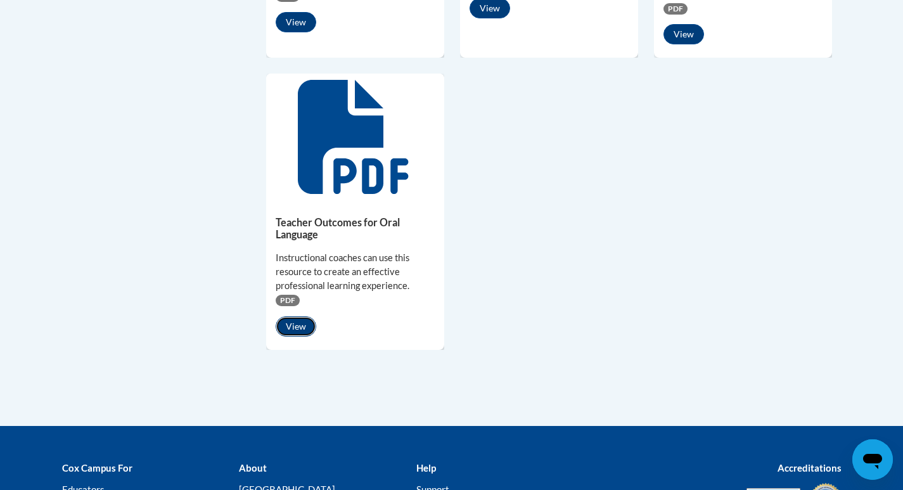
click at [295, 329] on button "View" at bounding box center [296, 326] width 41 height 20
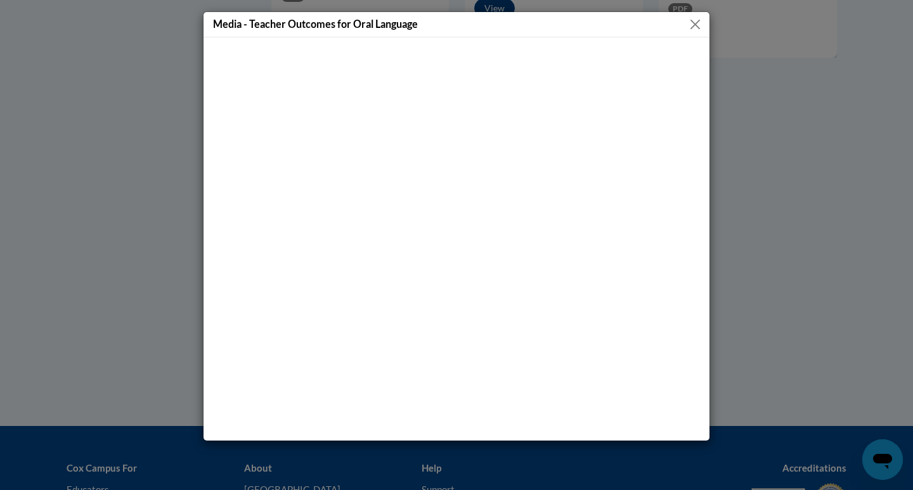
click at [696, 21] on button "Close" at bounding box center [695, 24] width 16 height 16
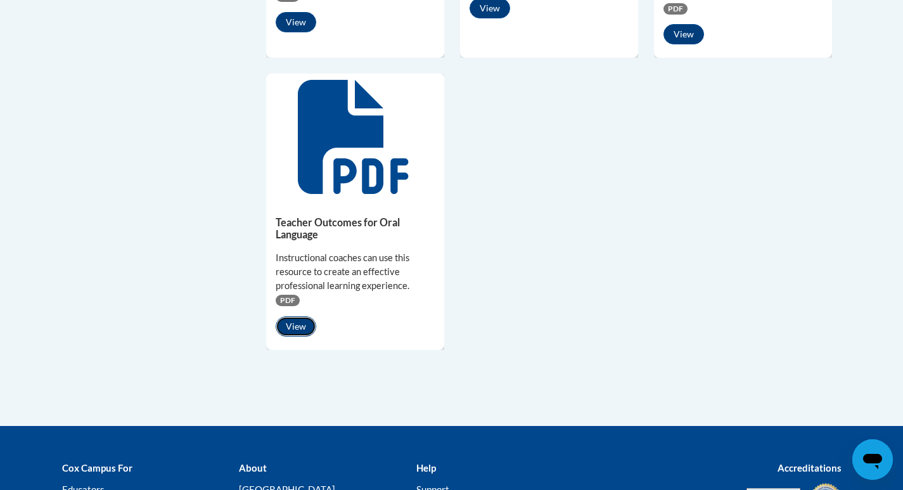
click at [290, 320] on button "View" at bounding box center [296, 326] width 41 height 20
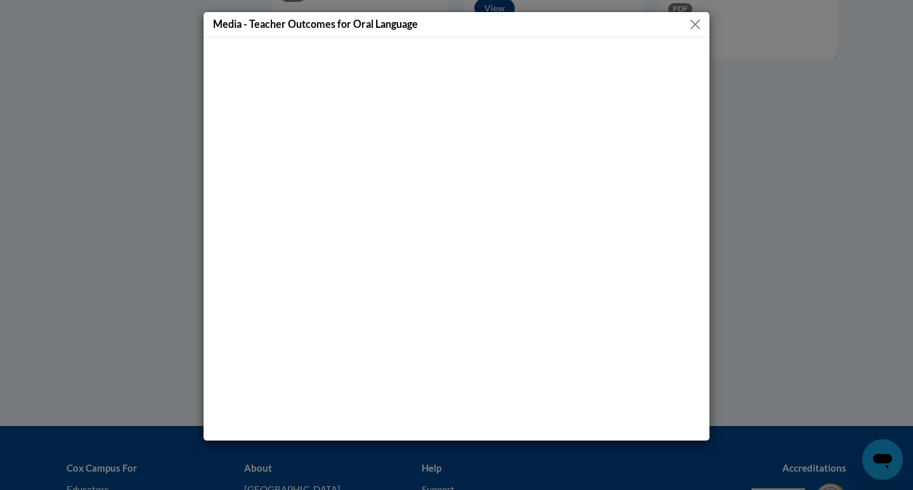
click at [697, 25] on button "Close" at bounding box center [695, 24] width 16 height 16
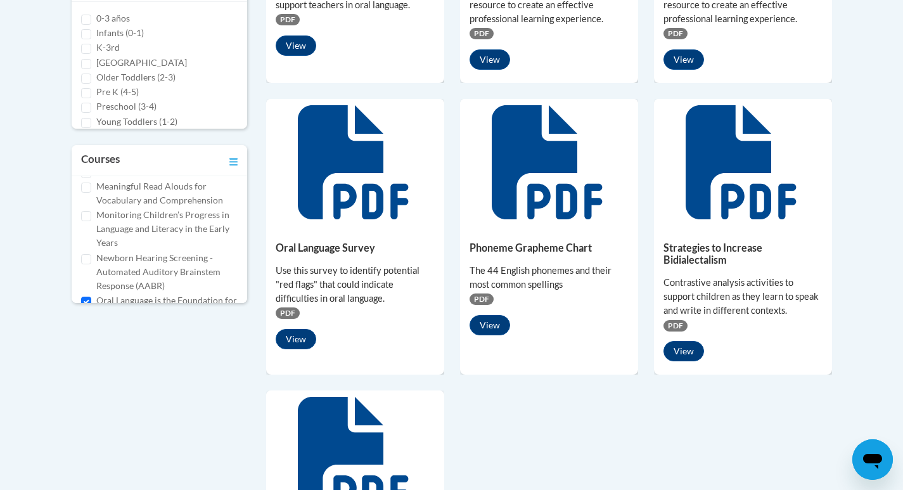
scroll to position [380, 0]
click at [86, 230] on input "Oral Language is the Foundation for Literacy" at bounding box center [86, 231] width 10 height 10
checkbox input "false"
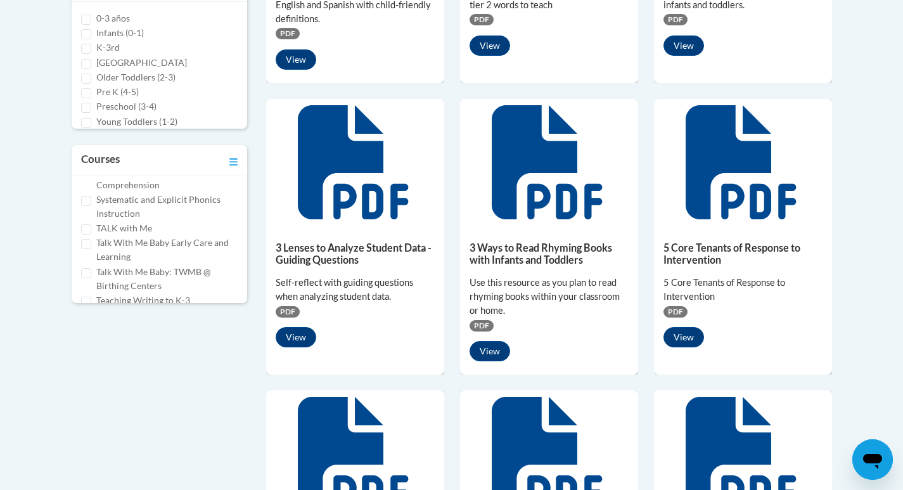
scroll to position [831, 0]
click at [86, 285] on input "Vocabulary Instruction" at bounding box center [86, 287] width 10 height 10
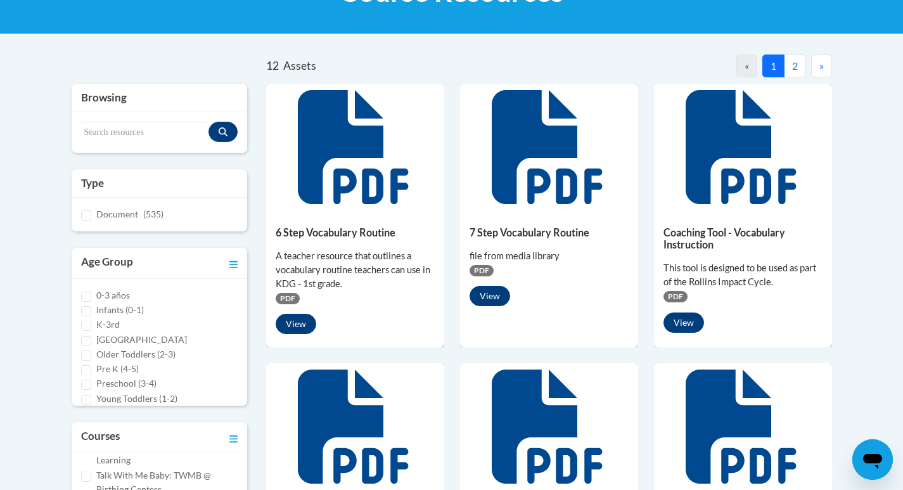
scroll to position [317, 0]
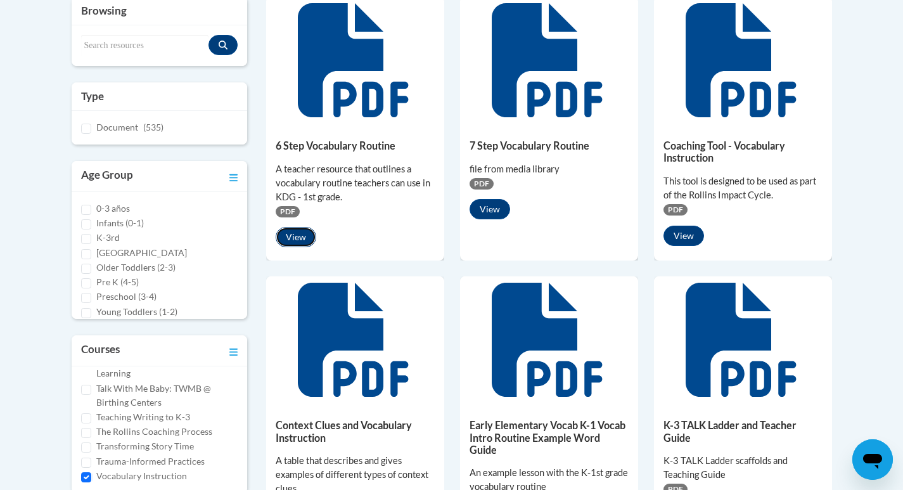
click at [291, 237] on button "View" at bounding box center [296, 237] width 41 height 20
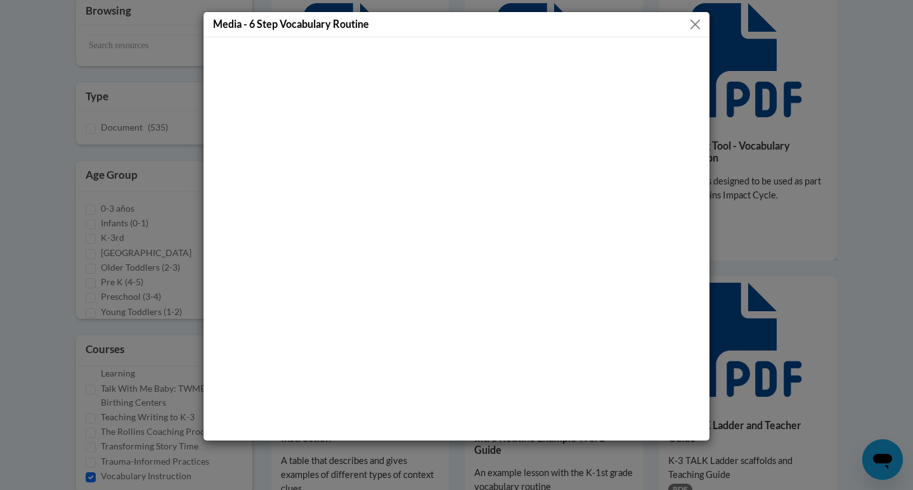
click at [687, 23] on div "Media - 6 Step Vocabulary Routine" at bounding box center [457, 24] width 506 height 25
click at [691, 23] on button "Close" at bounding box center [695, 24] width 16 height 16
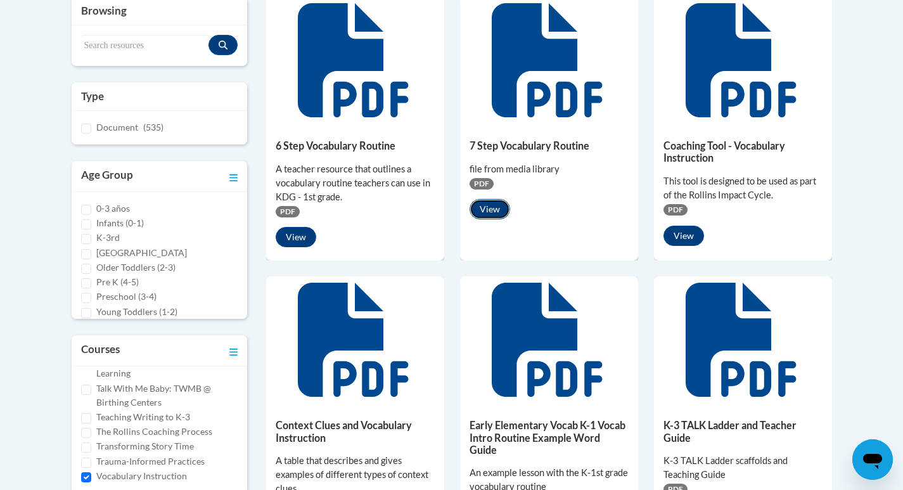
click at [501, 207] on button "View" at bounding box center [490, 209] width 41 height 20
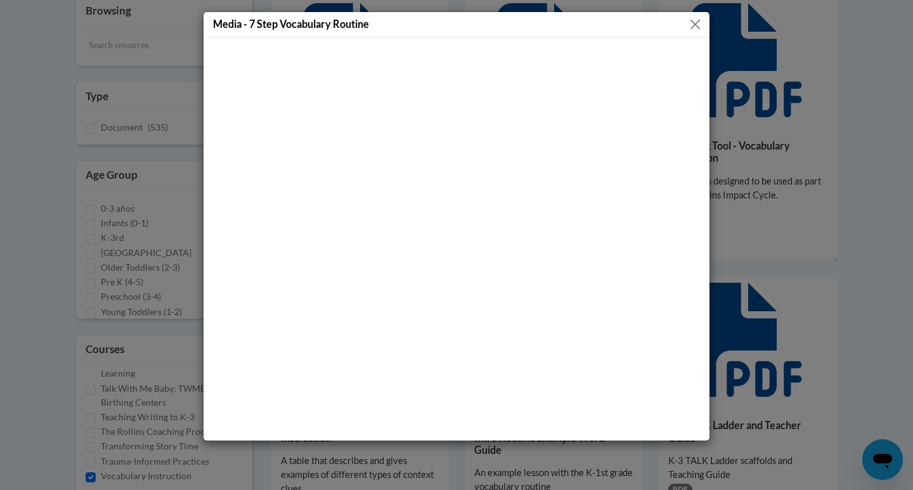
click at [695, 24] on button "Close" at bounding box center [695, 24] width 16 height 16
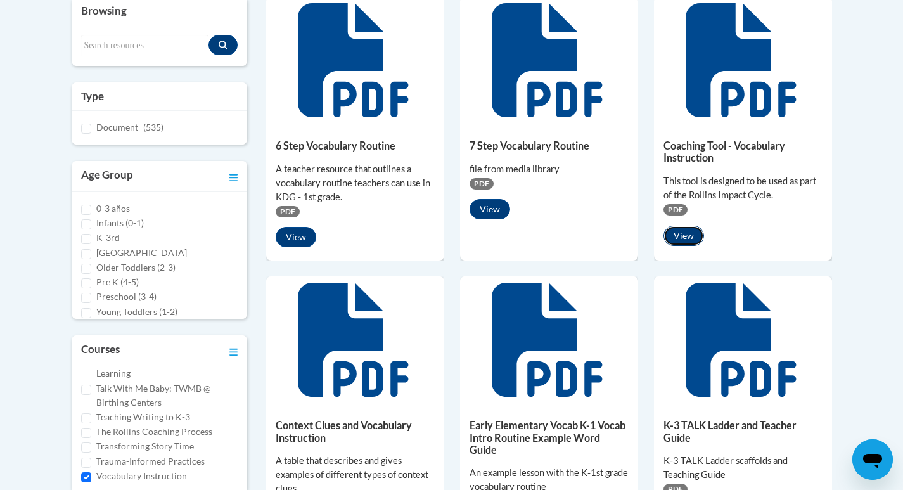
click at [690, 239] on button "View" at bounding box center [684, 236] width 41 height 20
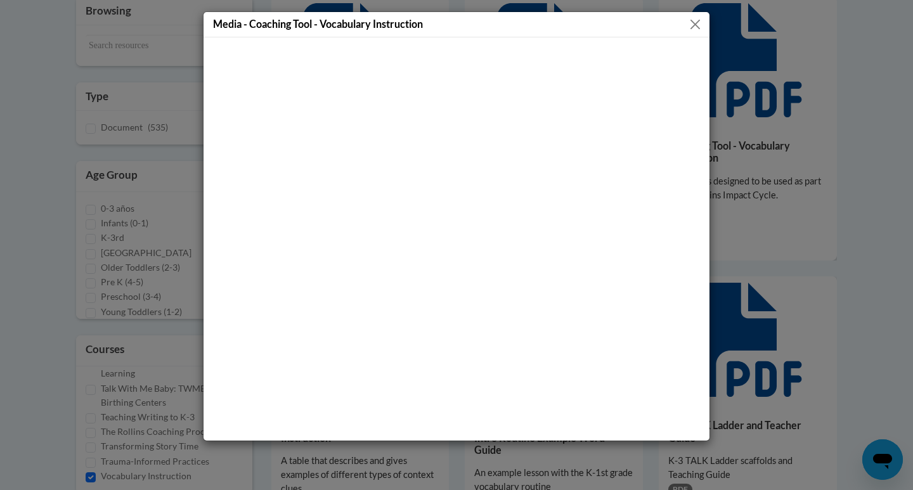
click at [689, 22] on button "Close" at bounding box center [695, 24] width 16 height 16
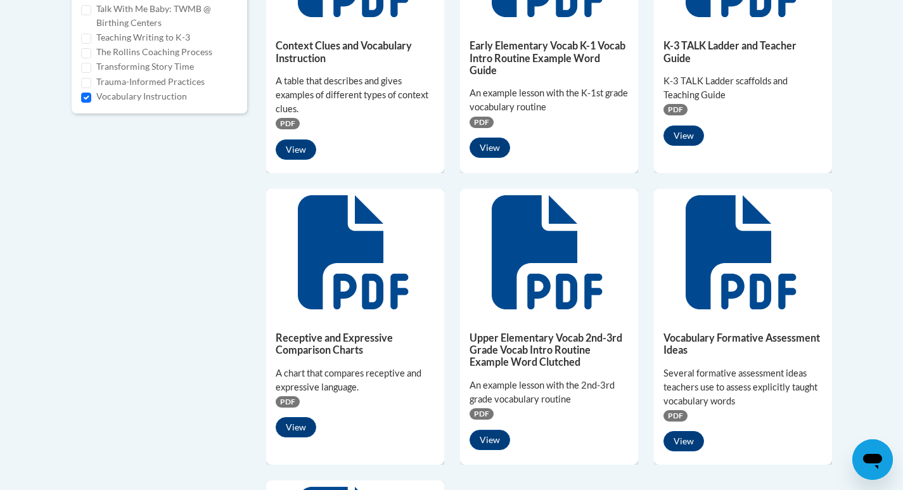
scroll to position [697, 0]
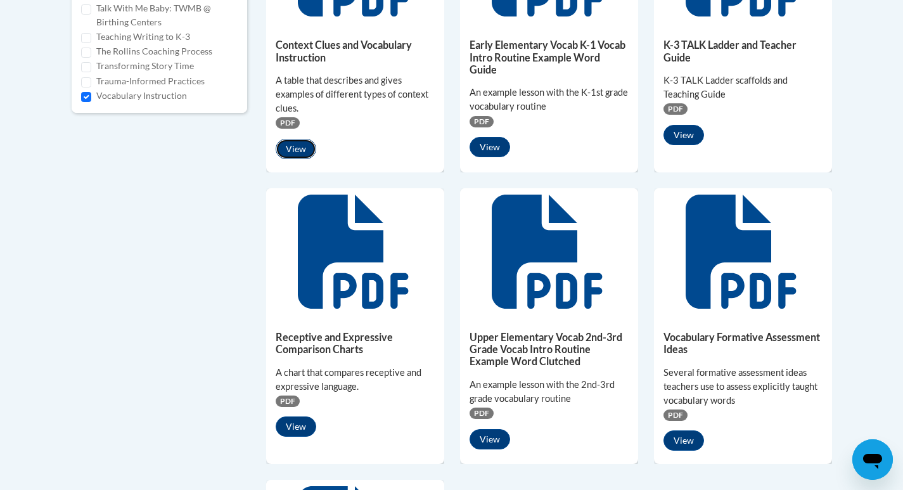
click at [288, 142] on button "View" at bounding box center [296, 149] width 41 height 20
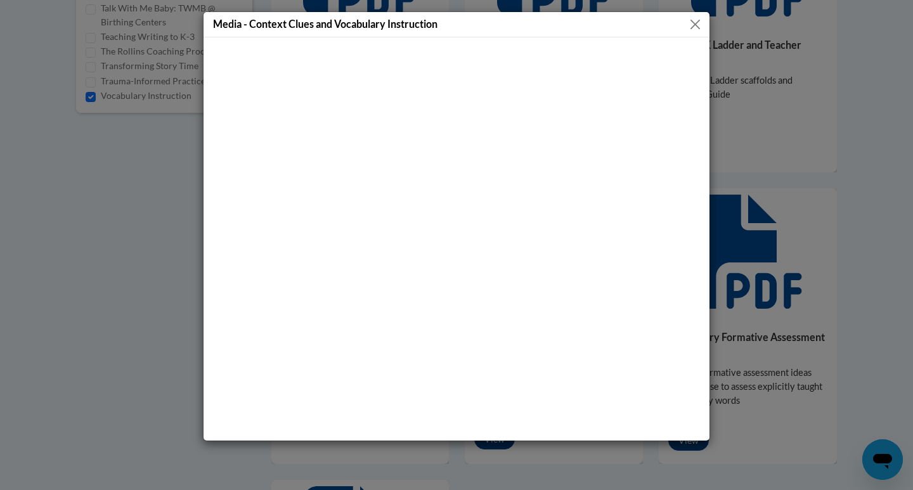
click at [699, 22] on button "Close" at bounding box center [695, 24] width 16 height 16
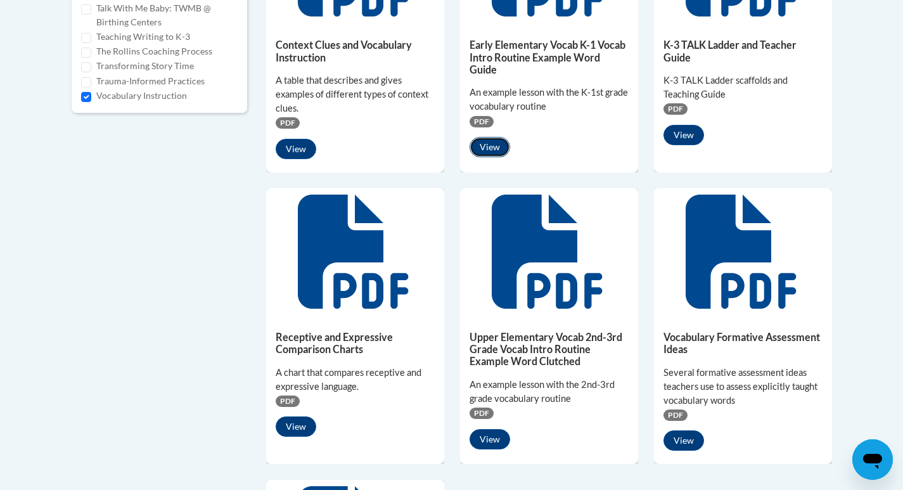
click at [489, 146] on button "View" at bounding box center [490, 147] width 41 height 20
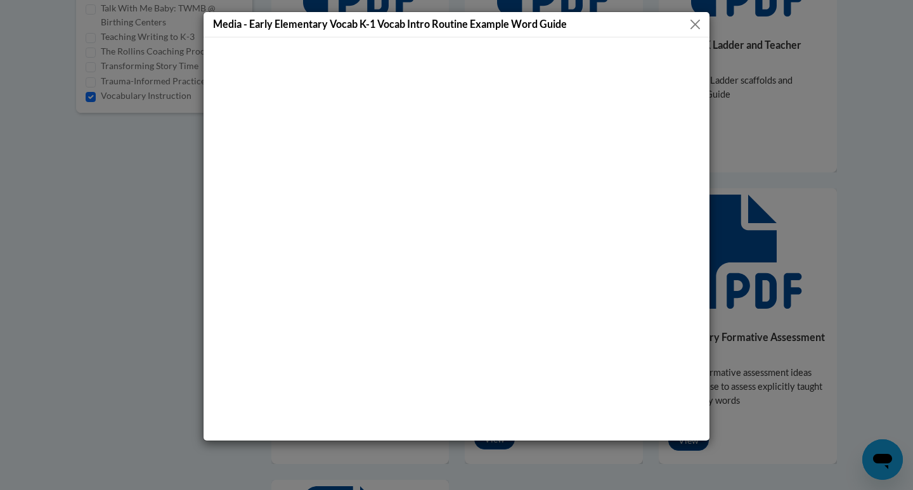
click at [694, 25] on button "Close" at bounding box center [695, 24] width 16 height 16
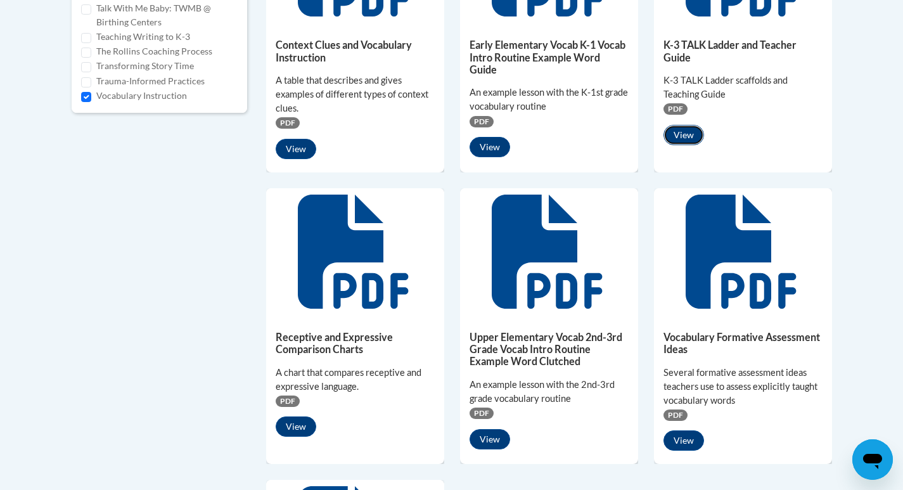
click at [681, 132] on button "View" at bounding box center [684, 135] width 41 height 20
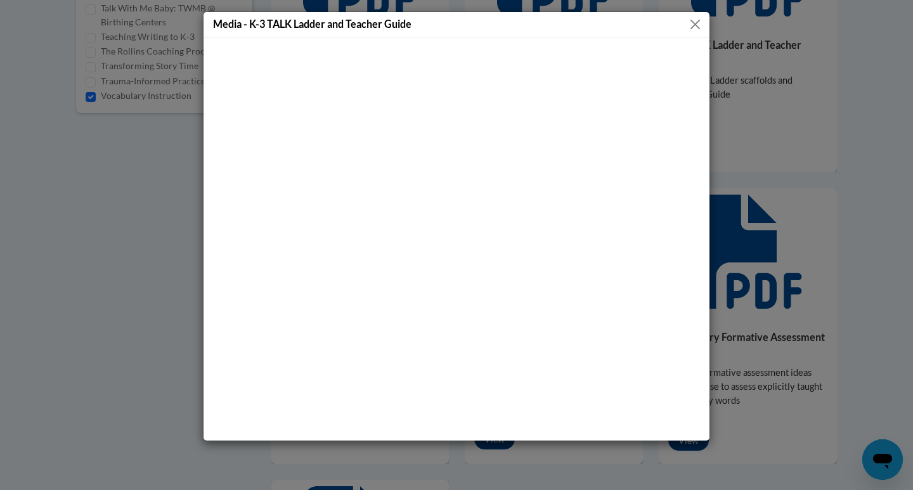
click at [693, 29] on button "Close" at bounding box center [695, 24] width 16 height 16
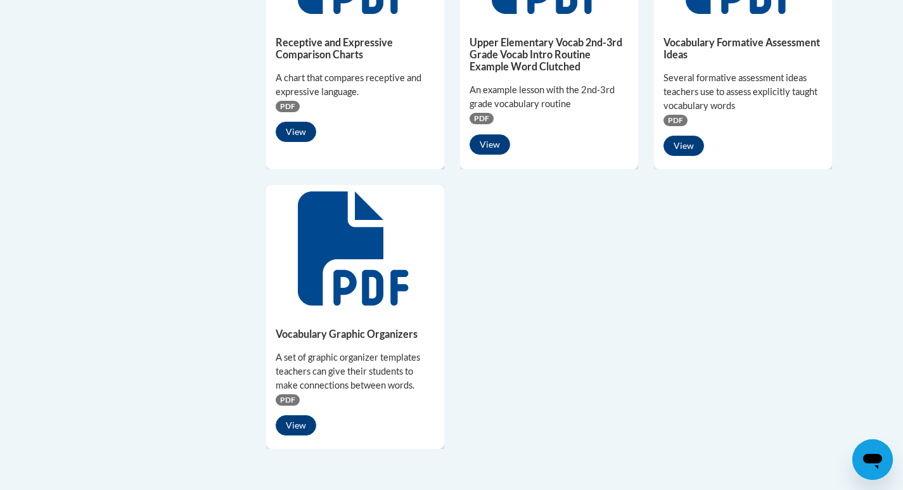
scroll to position [1014, 0]
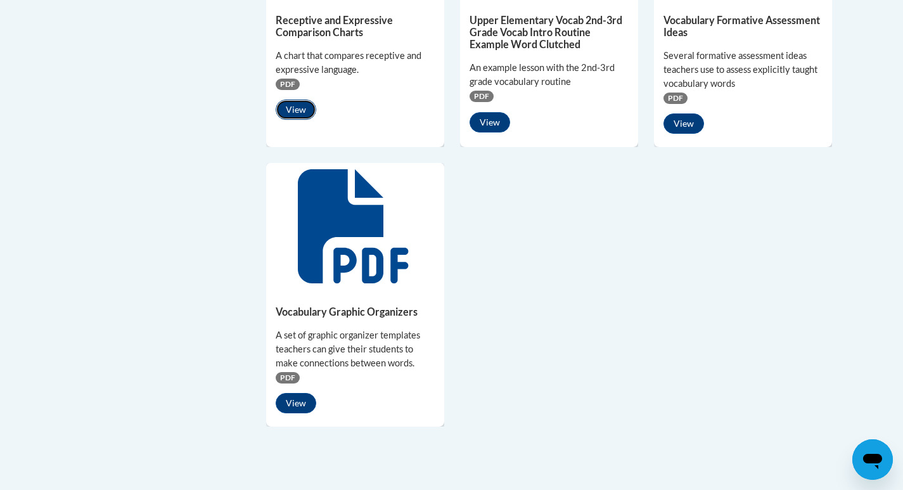
click at [302, 106] on button "View" at bounding box center [296, 110] width 41 height 20
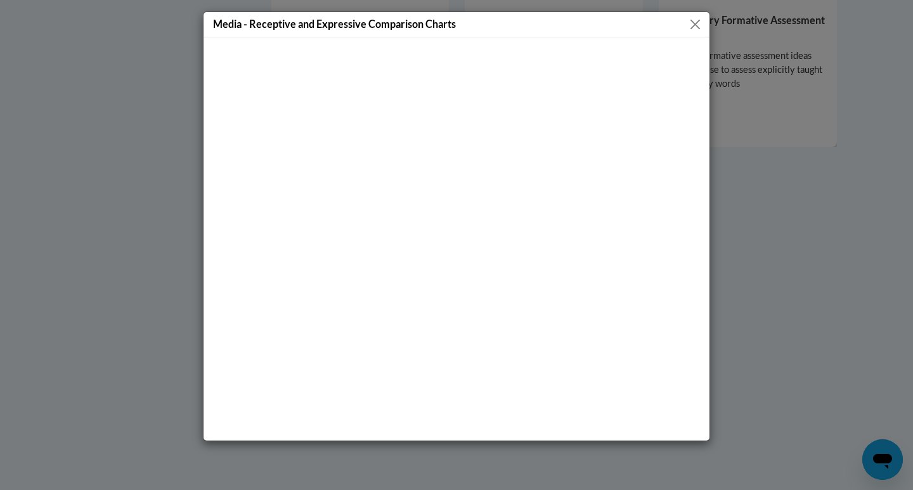
drag, startPoint x: 690, startPoint y: 23, endPoint x: 679, endPoint y: 25, distance: 11.7
click at [690, 22] on button "Close" at bounding box center [695, 24] width 16 height 16
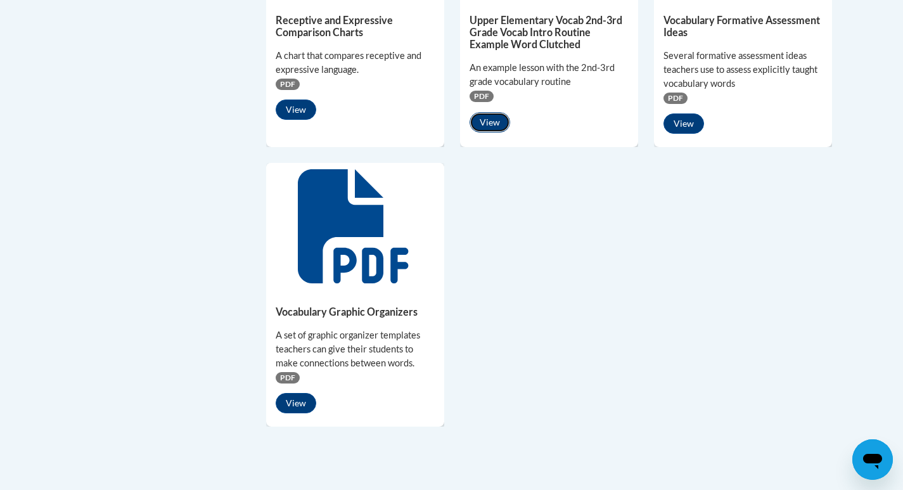
click at [481, 124] on button "View" at bounding box center [490, 122] width 41 height 20
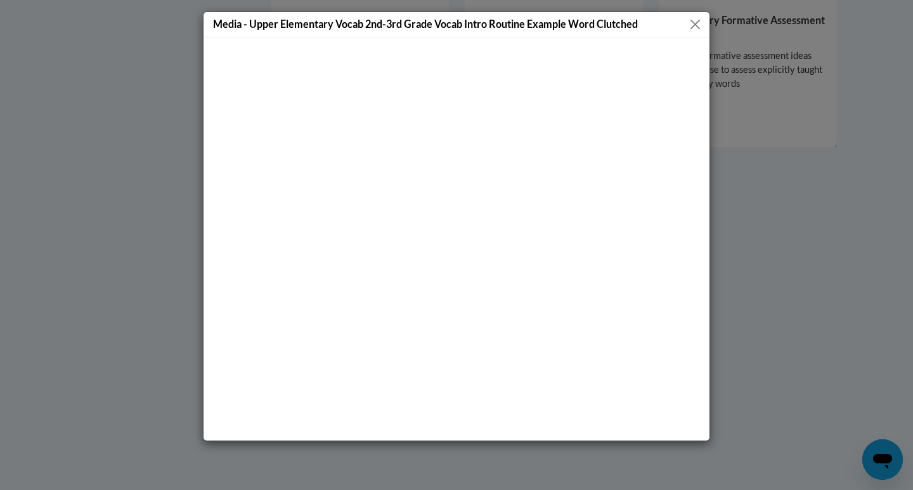
click at [692, 25] on button "Close" at bounding box center [695, 24] width 16 height 16
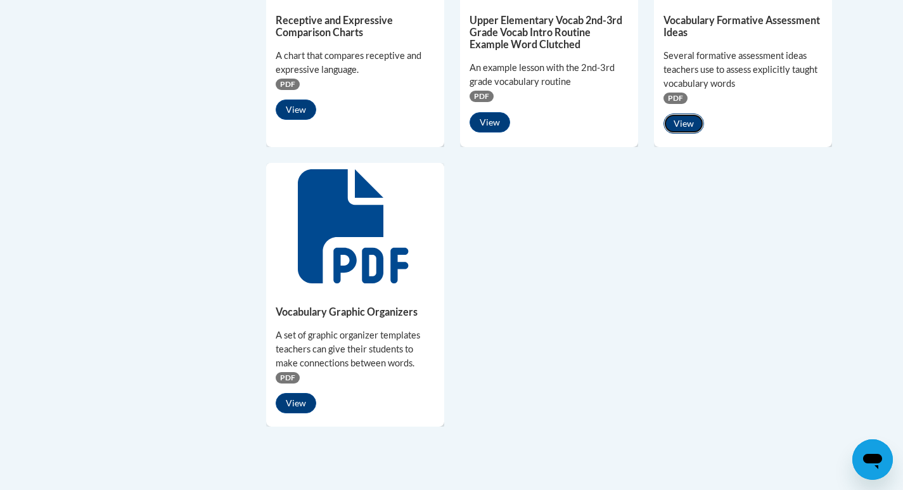
click at [684, 124] on button "View" at bounding box center [684, 123] width 41 height 20
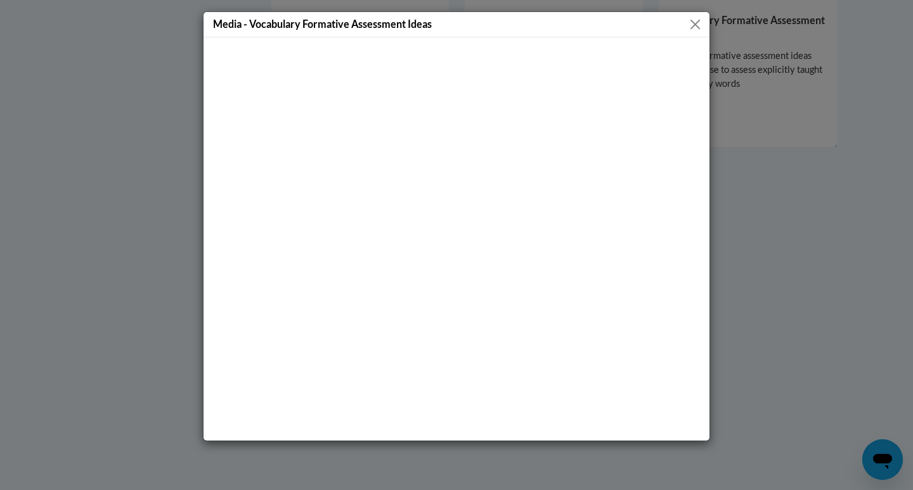
click at [692, 23] on button "Close" at bounding box center [695, 24] width 16 height 16
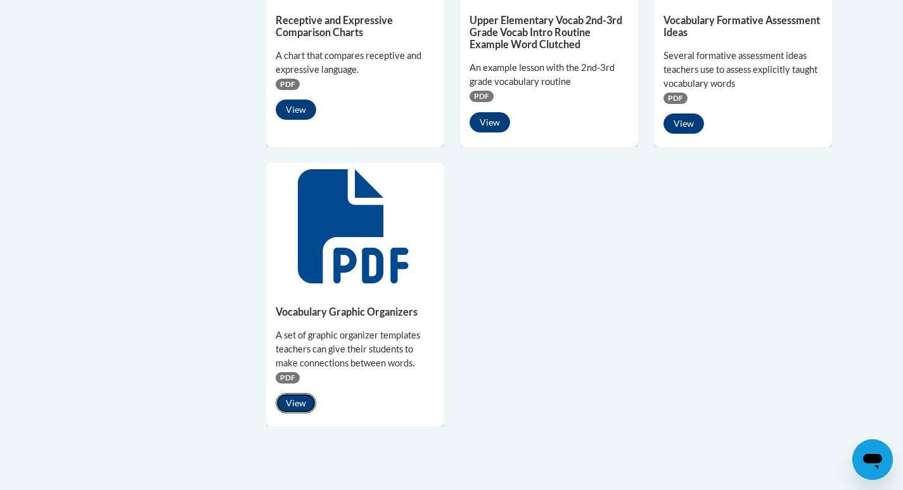
click at [283, 403] on button "View" at bounding box center [296, 403] width 41 height 20
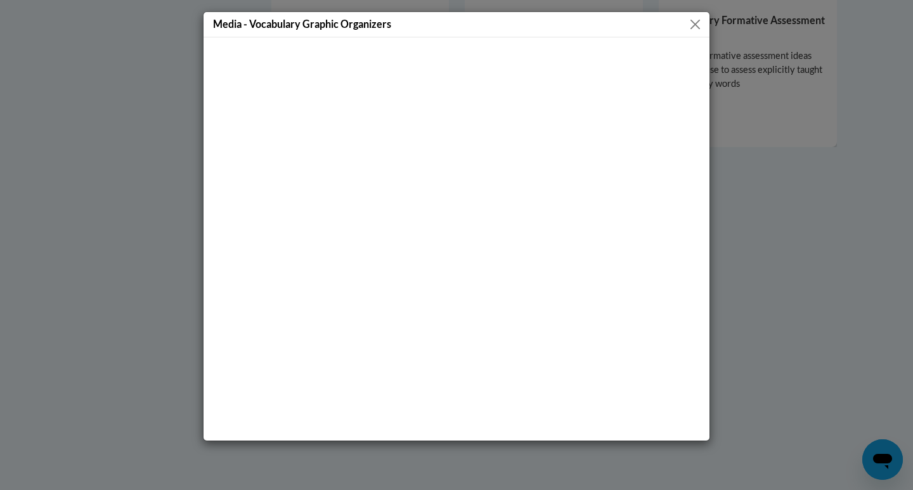
click at [693, 21] on button "Close" at bounding box center [695, 24] width 16 height 16
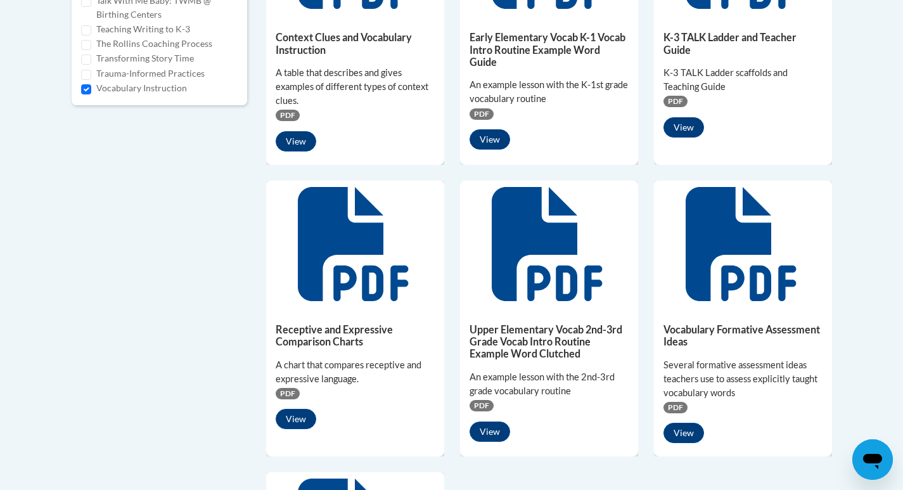
scroll to position [507, 0]
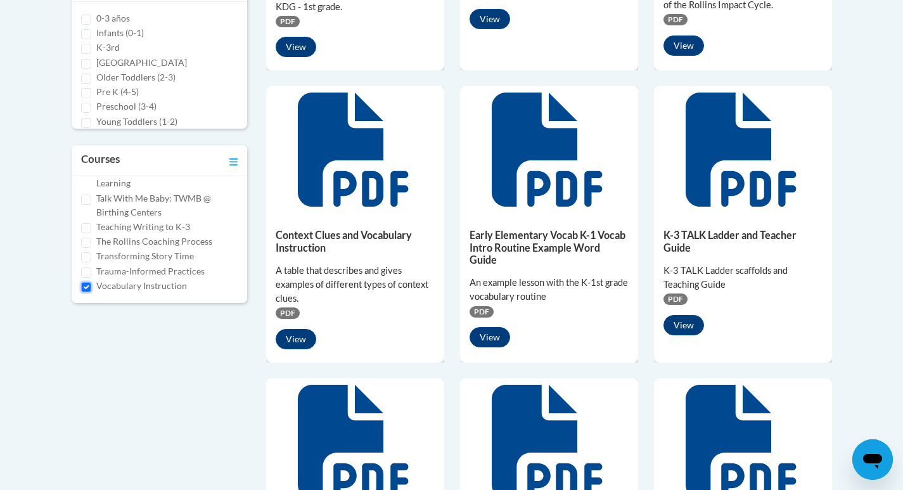
click at [87, 288] on input "Vocabulary Instruction" at bounding box center [86, 287] width 10 height 10
checkbox input "false"
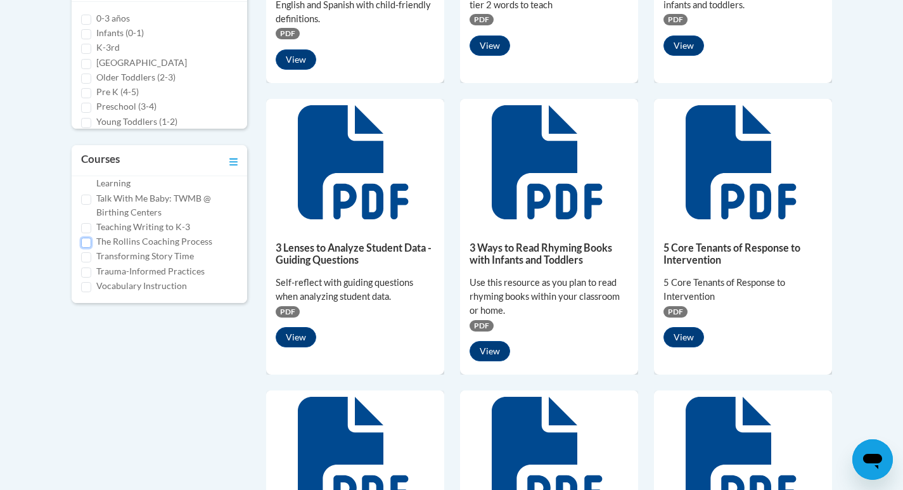
click at [87, 242] on input "The Rollins Coaching Process" at bounding box center [86, 243] width 10 height 10
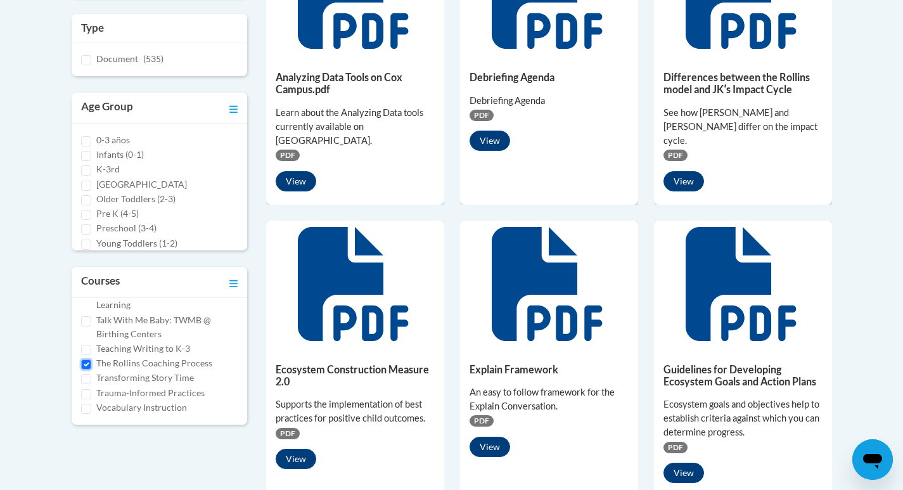
scroll to position [380, 0]
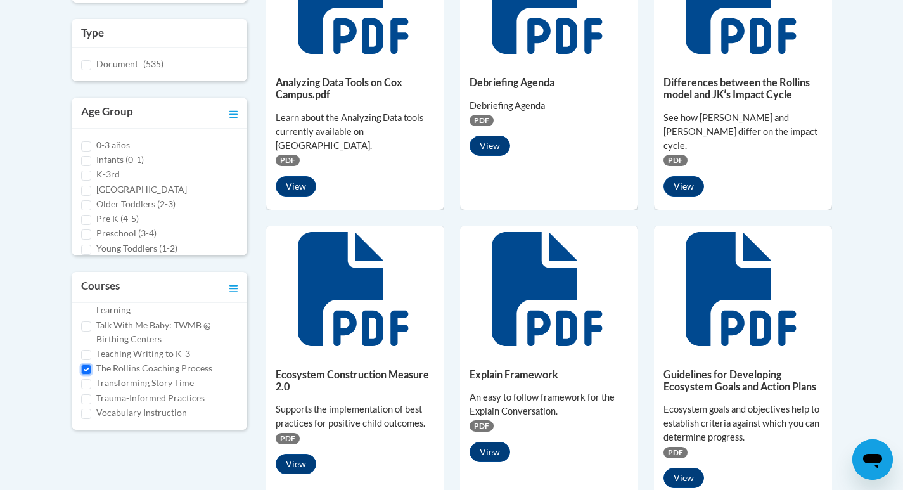
click at [85, 368] on input "The Rollins Coaching Process" at bounding box center [86, 370] width 10 height 10
checkbox input "false"
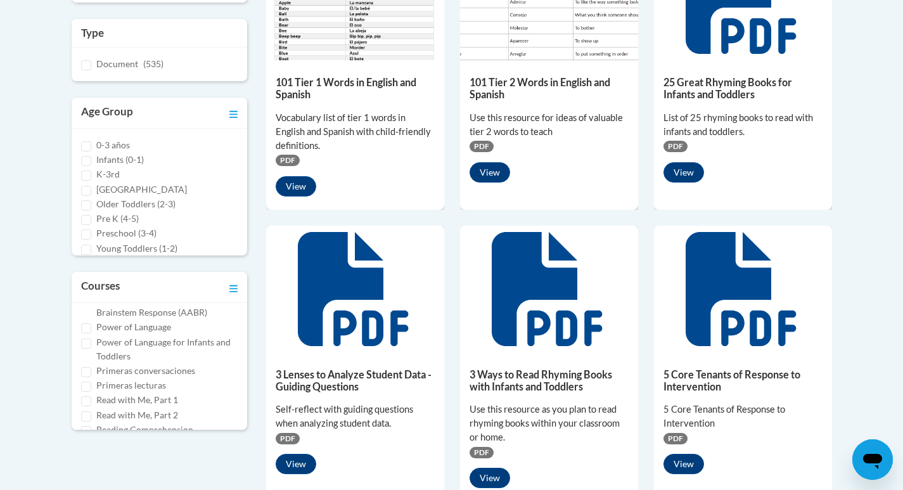
scroll to position [451, 0]
click at [193, 372] on label "Power of Language for Infants and Toddlers" at bounding box center [167, 379] width 142 height 28
click at [91, 372] on input "Power of Language for Infants and Toddlers" at bounding box center [86, 373] width 10 height 10
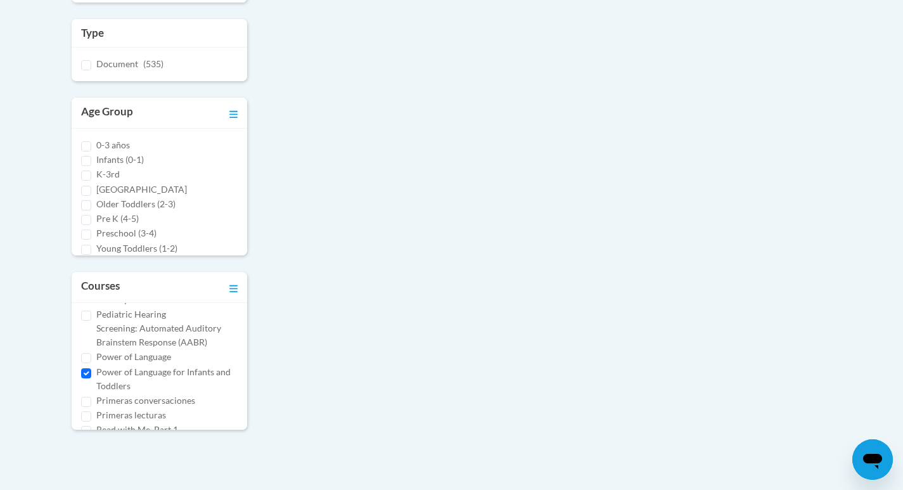
click at [105, 374] on label "Power of Language for Infants and Toddlers" at bounding box center [167, 379] width 142 height 28
click at [91, 374] on input "Power of Language for Infants and Toddlers" at bounding box center [86, 373] width 10 height 10
checkbox input "false"
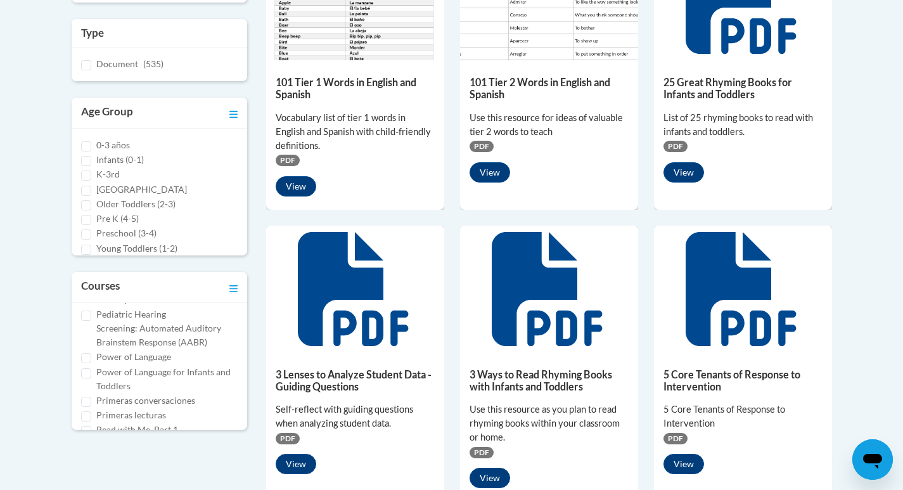
click at [103, 359] on label "Power of Language" at bounding box center [133, 357] width 75 height 14
click at [91, 359] on input "Power of Language" at bounding box center [86, 358] width 10 height 10
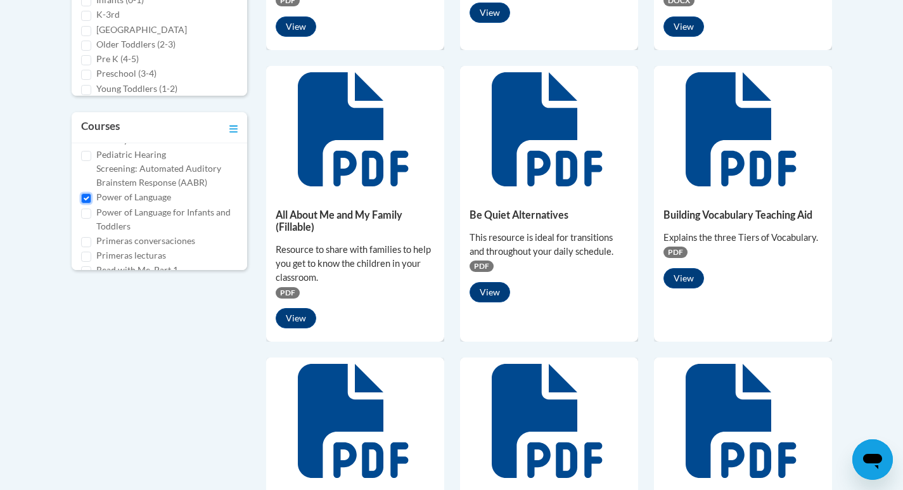
scroll to position [571, 0]
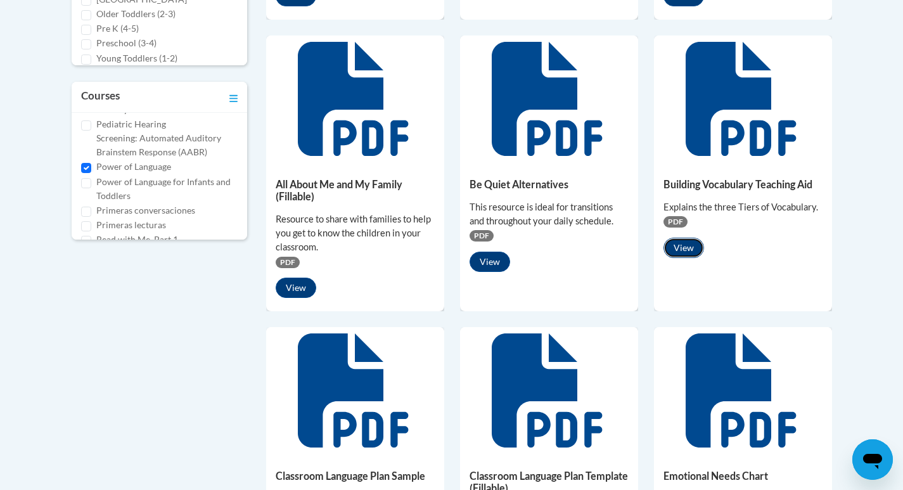
click at [671, 251] on button "View" at bounding box center [684, 248] width 41 height 20
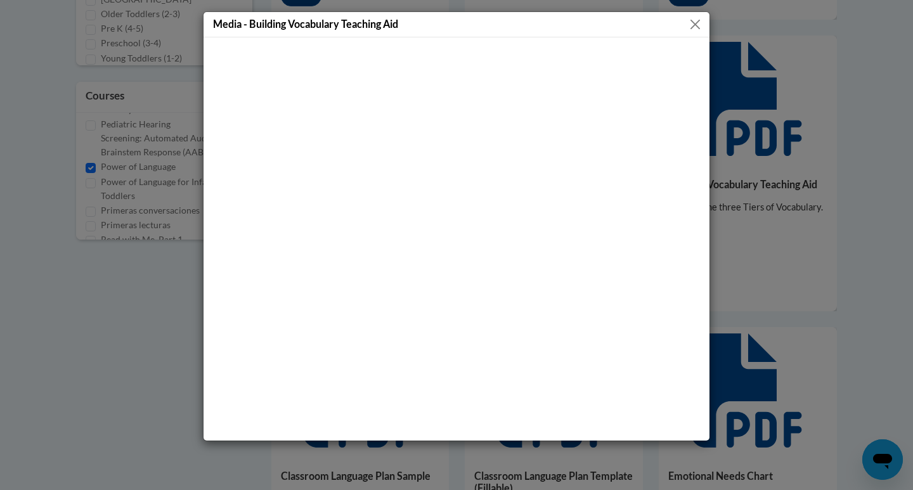
click at [694, 22] on button "Close" at bounding box center [695, 24] width 16 height 16
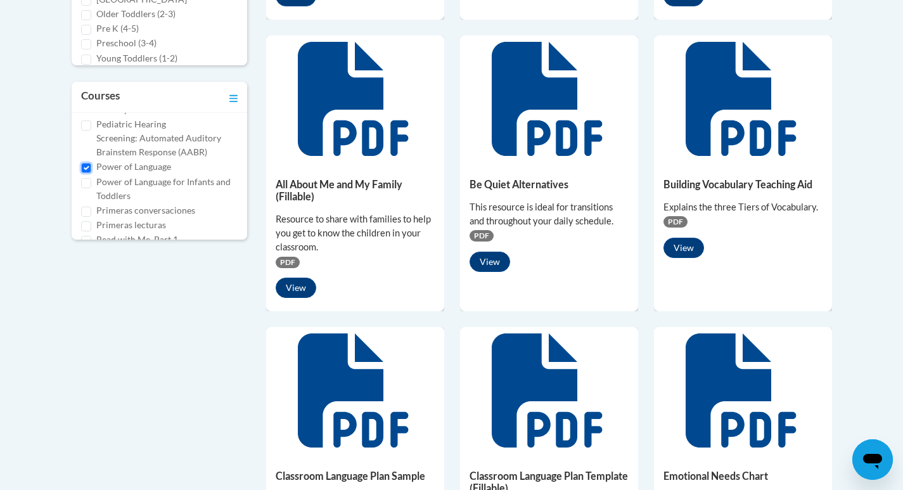
click at [86, 167] on input "Power of Language" at bounding box center [86, 168] width 10 height 10
checkbox input "false"
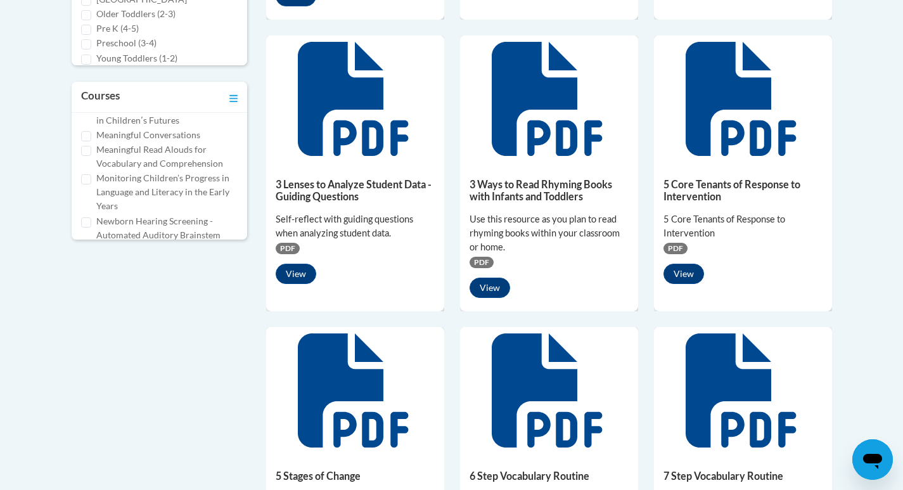
scroll to position [261, 0]
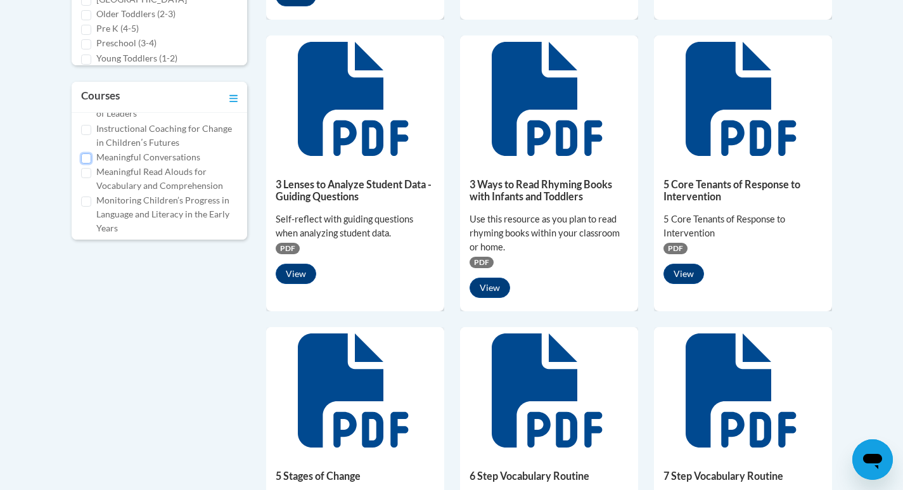
click at [83, 160] on input "Meaningful Conversations" at bounding box center [86, 158] width 10 height 10
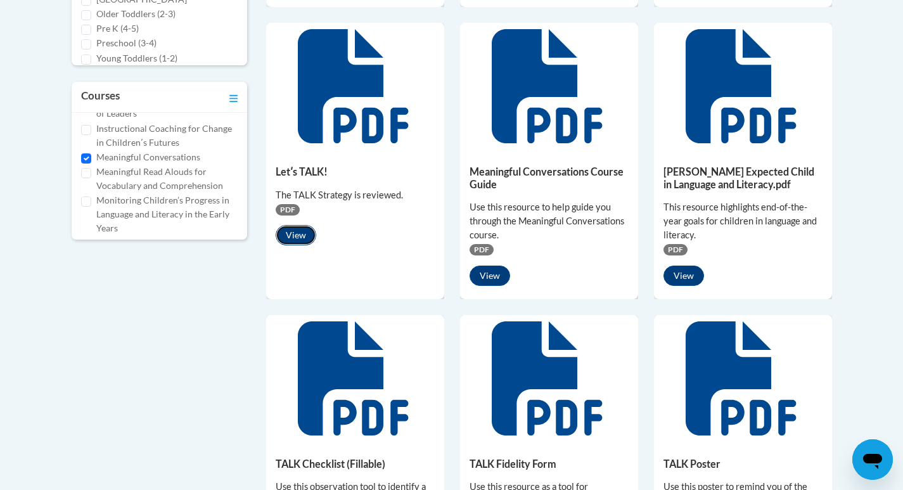
click at [292, 238] on button "View" at bounding box center [296, 235] width 41 height 20
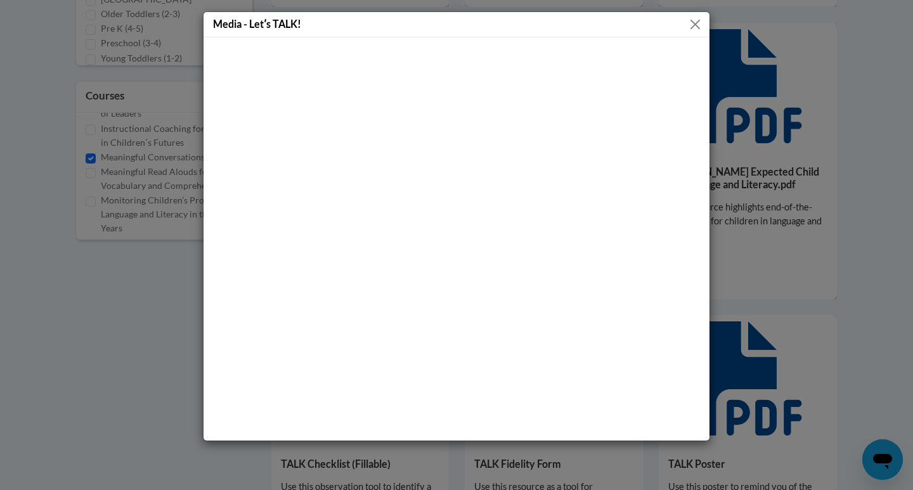
click at [697, 25] on button "Close" at bounding box center [695, 24] width 16 height 16
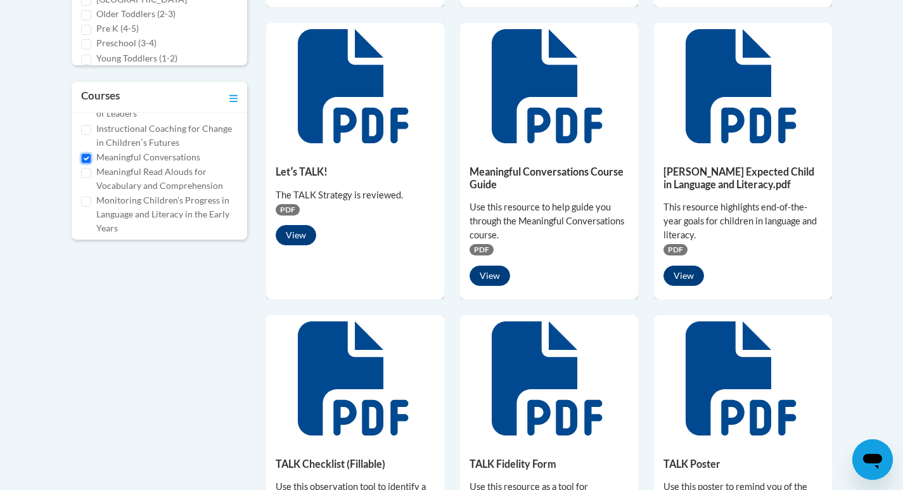
click at [87, 159] on input "Meaningful Conversations" at bounding box center [86, 158] width 10 height 10
checkbox input "false"
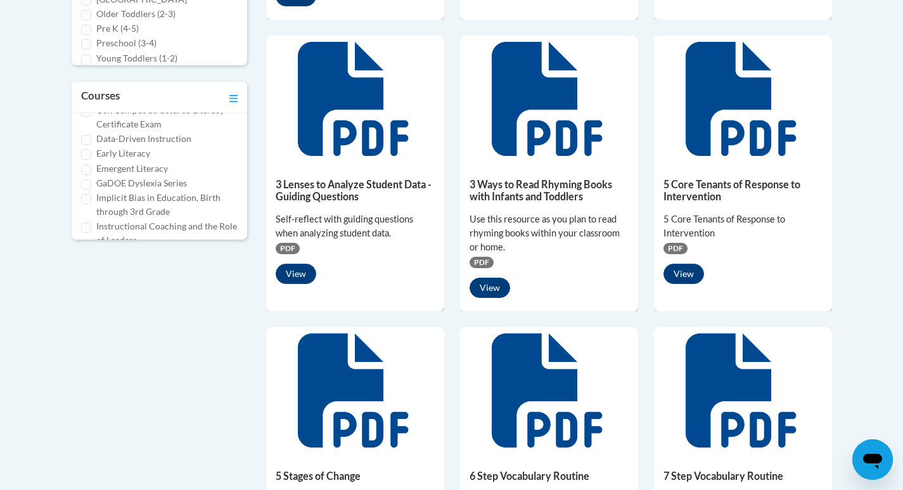
scroll to position [70, 0]
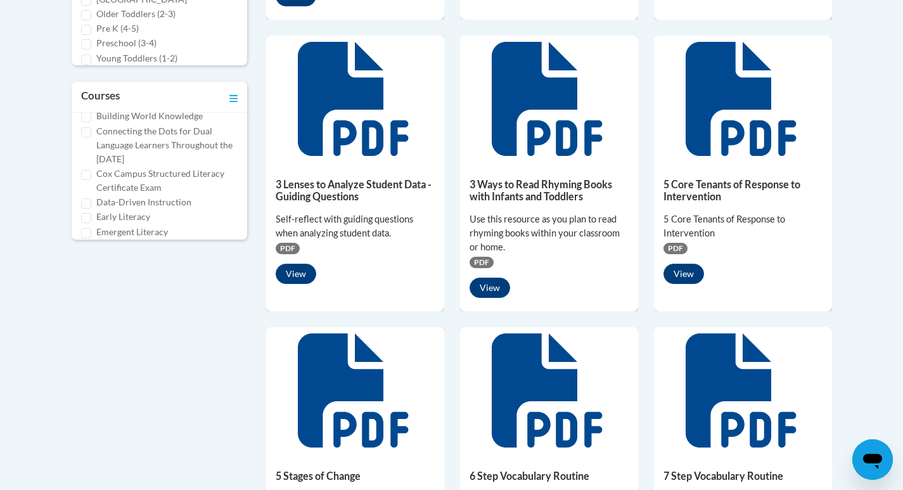
click at [116, 203] on label "Data-Driven Instruction" at bounding box center [143, 202] width 95 height 14
click at [91, 203] on input "Data-Driven Instruction" at bounding box center [86, 203] width 10 height 10
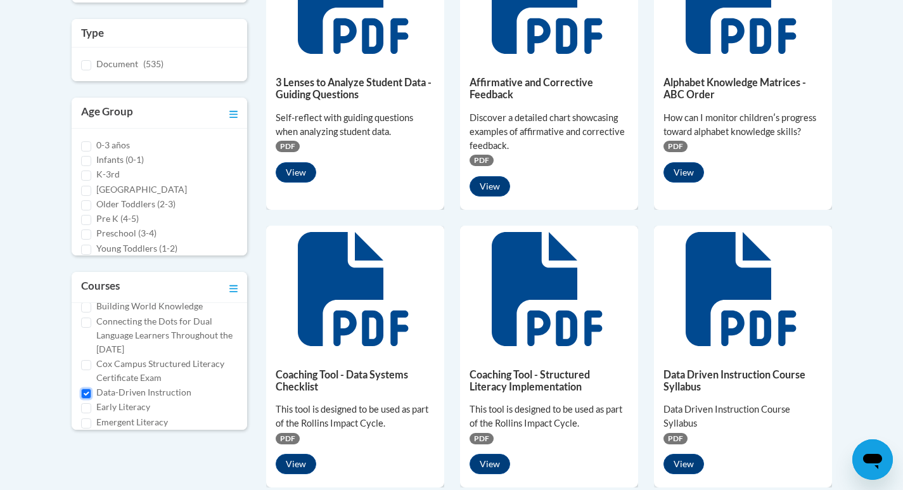
click at [86, 393] on input "Data-Driven Instruction" at bounding box center [86, 394] width 10 height 10
checkbox input "false"
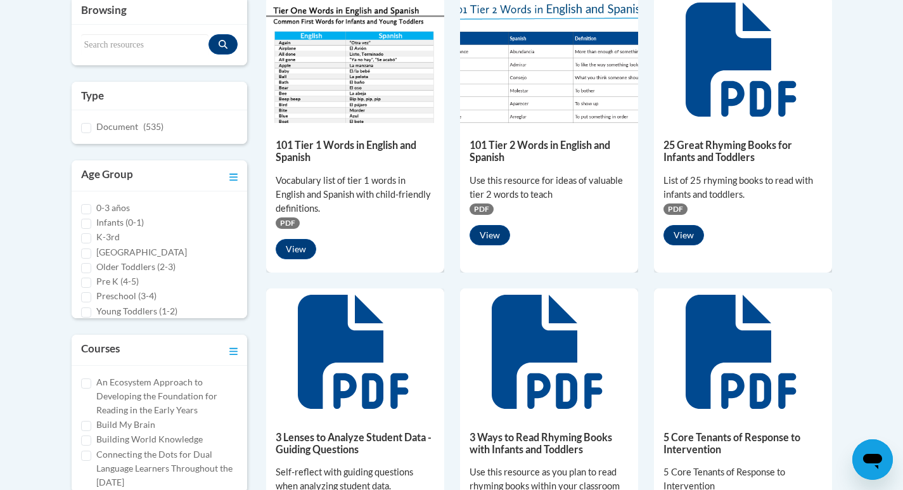
scroll to position [63, 0]
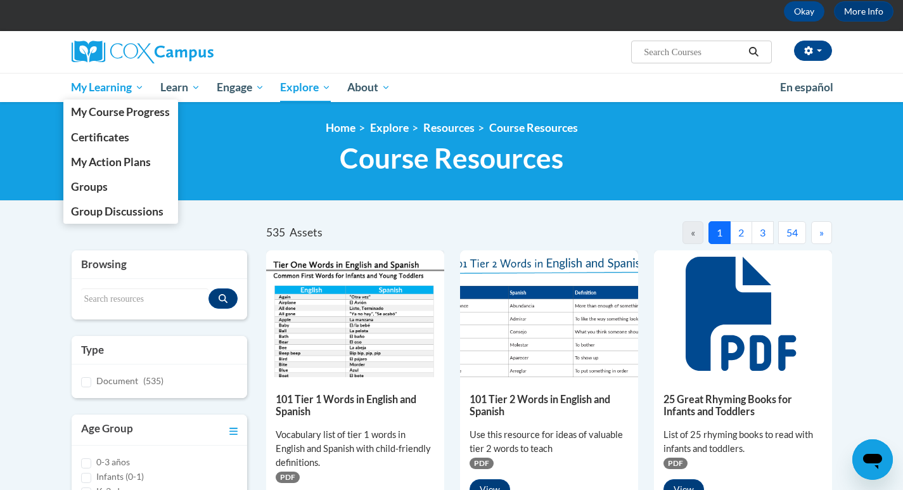
click at [80, 86] on span "My Learning" at bounding box center [107, 87] width 73 height 15
click at [100, 188] on span "Groups" at bounding box center [89, 186] width 37 height 13
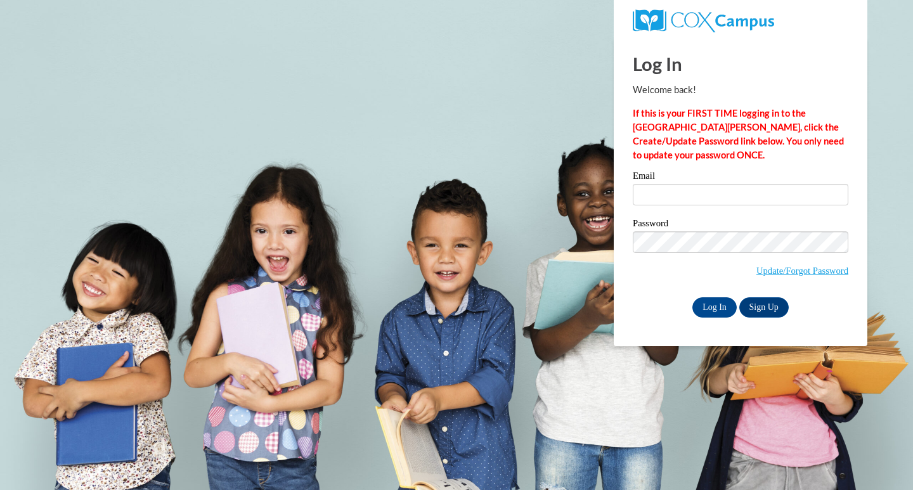
click at [663, 181] on label "Email" at bounding box center [741, 177] width 216 height 13
click at [663, 184] on input "Email" at bounding box center [741, 195] width 216 height 22
click at [663, 190] on input "Email" at bounding box center [741, 195] width 216 height 22
type input "head.jodi.d@muscogee.k12.ga.us"
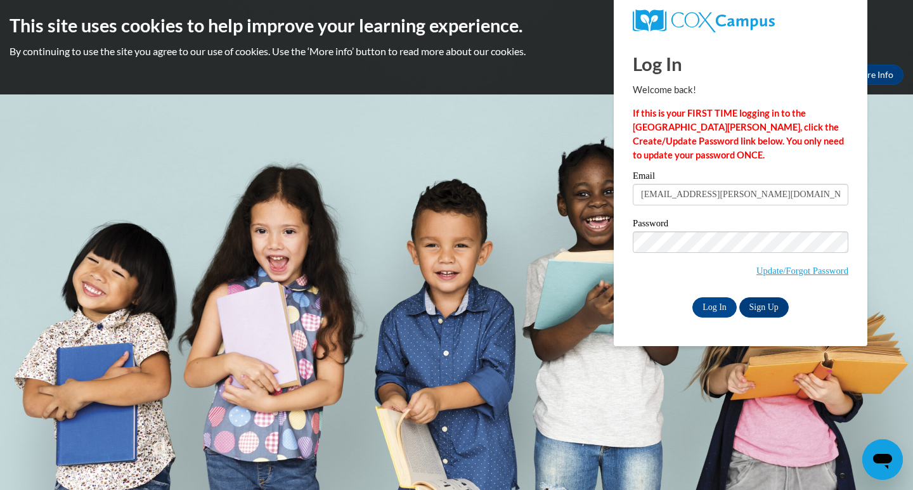
click at [661, 290] on div "Password Update/Forgot Password" at bounding box center [741, 256] width 216 height 75
click at [709, 302] on input "Log In" at bounding box center [714, 307] width 44 height 20
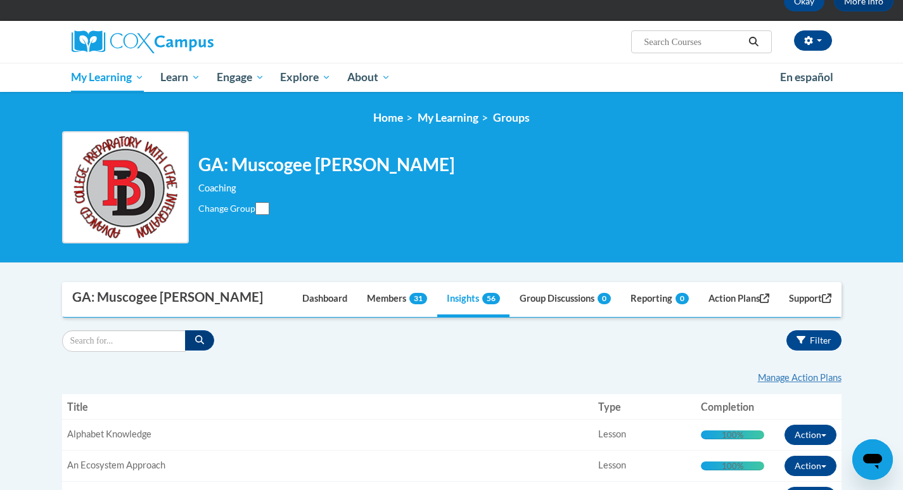
scroll to position [63, 0]
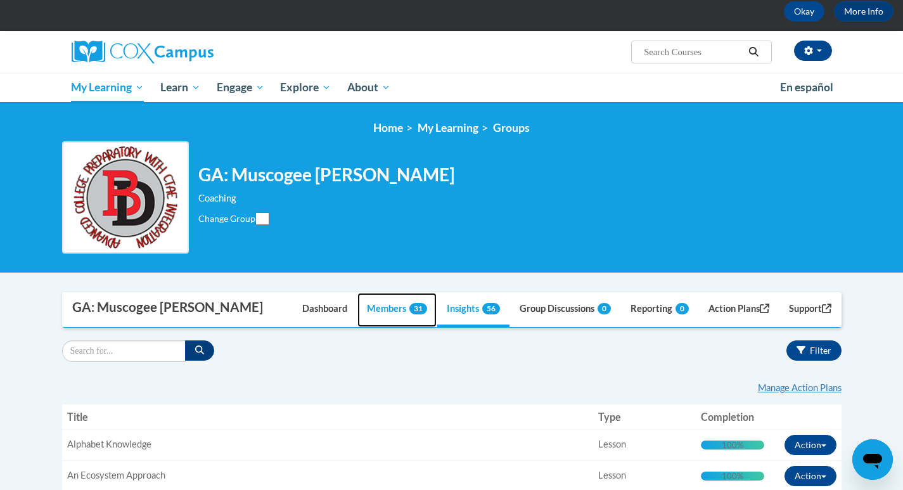
click at [385, 318] on link "Members 31" at bounding box center [397, 310] width 79 height 34
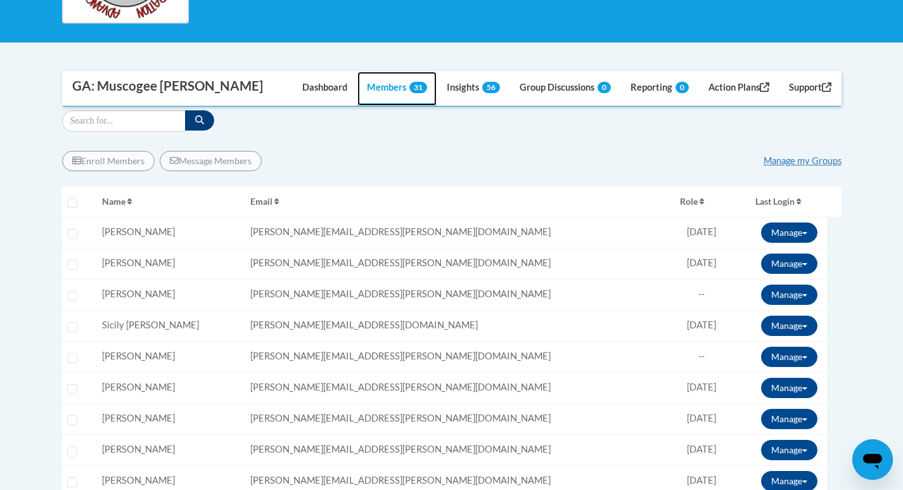
scroll to position [317, 0]
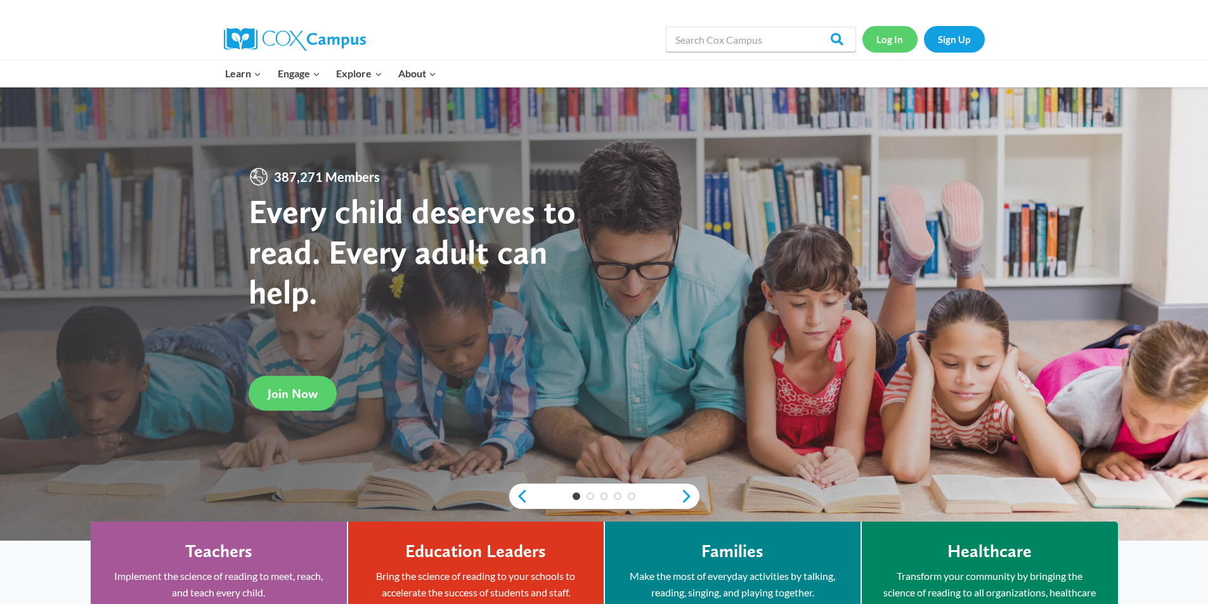
click at [879, 34] on link "Log In" at bounding box center [889, 39] width 55 height 26
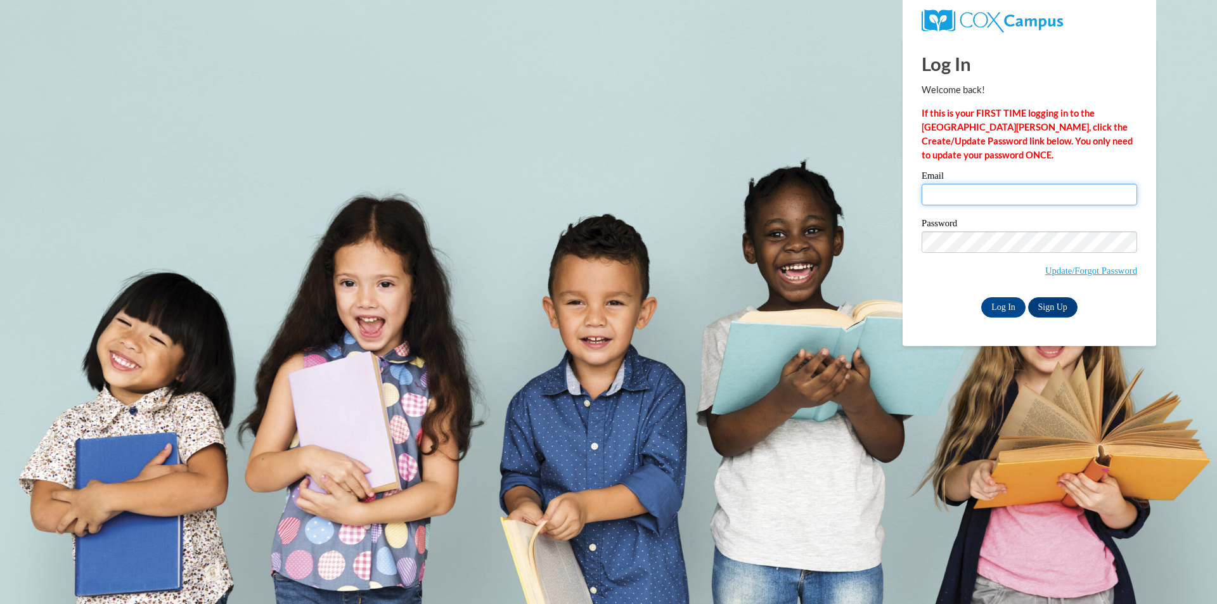
click at [1021, 193] on input "Email" at bounding box center [1030, 195] width 216 height 22
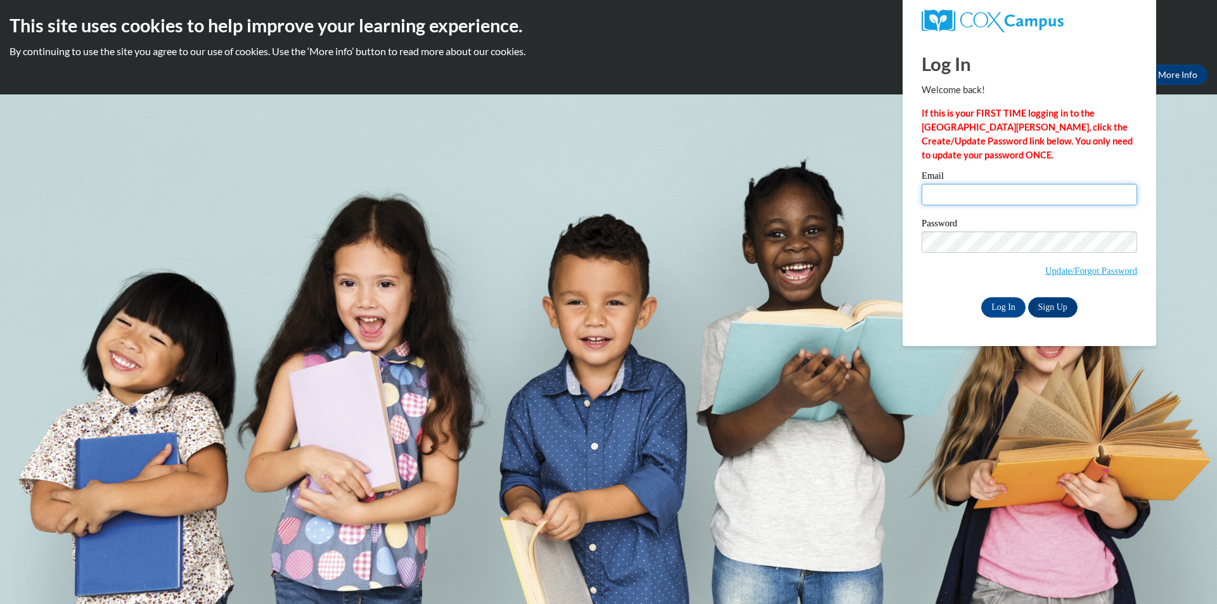
type input "[EMAIL_ADDRESS][PERSON_NAME][DOMAIN_NAME]"
click at [1008, 308] on input "Log In" at bounding box center [1003, 307] width 44 height 20
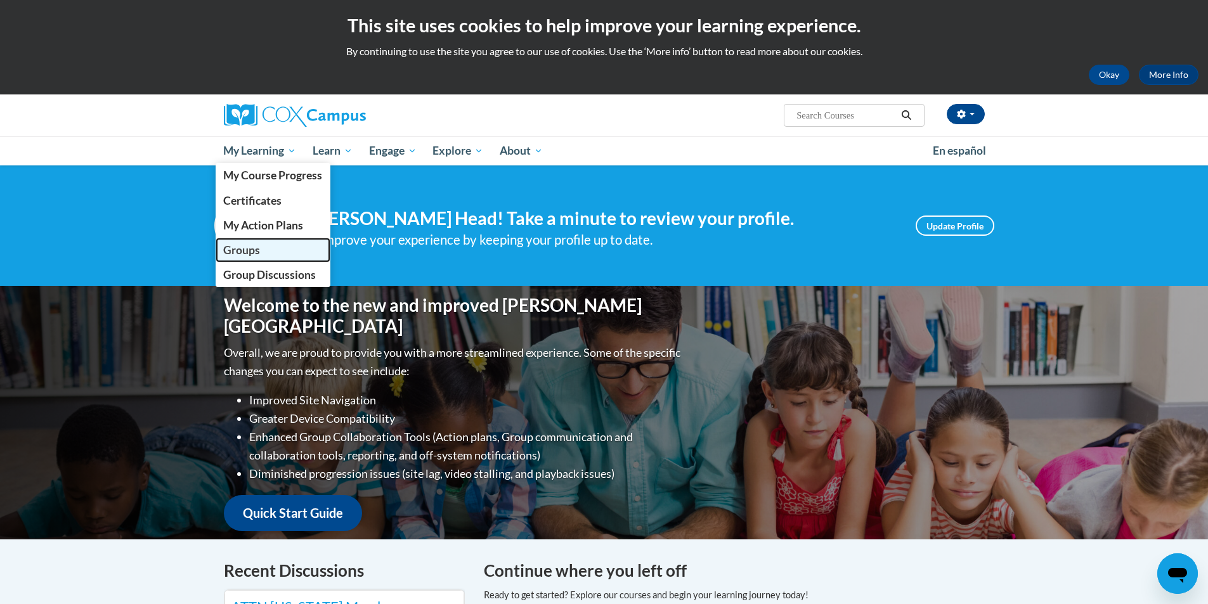
click at [264, 246] on link "Groups" at bounding box center [273, 250] width 115 height 25
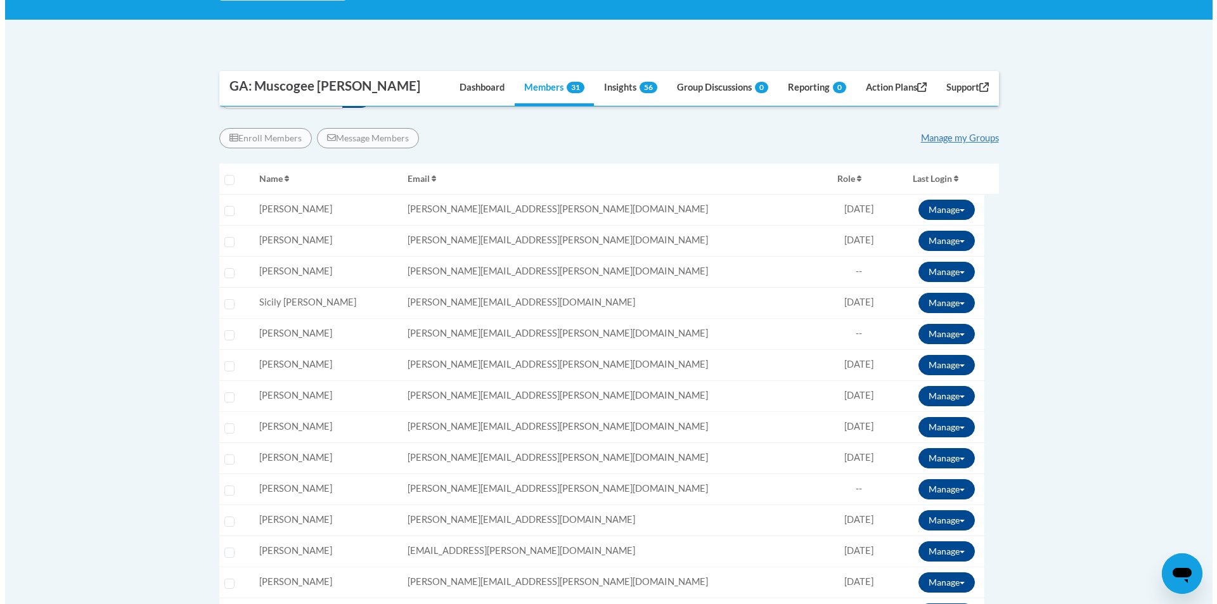
scroll to position [317, 0]
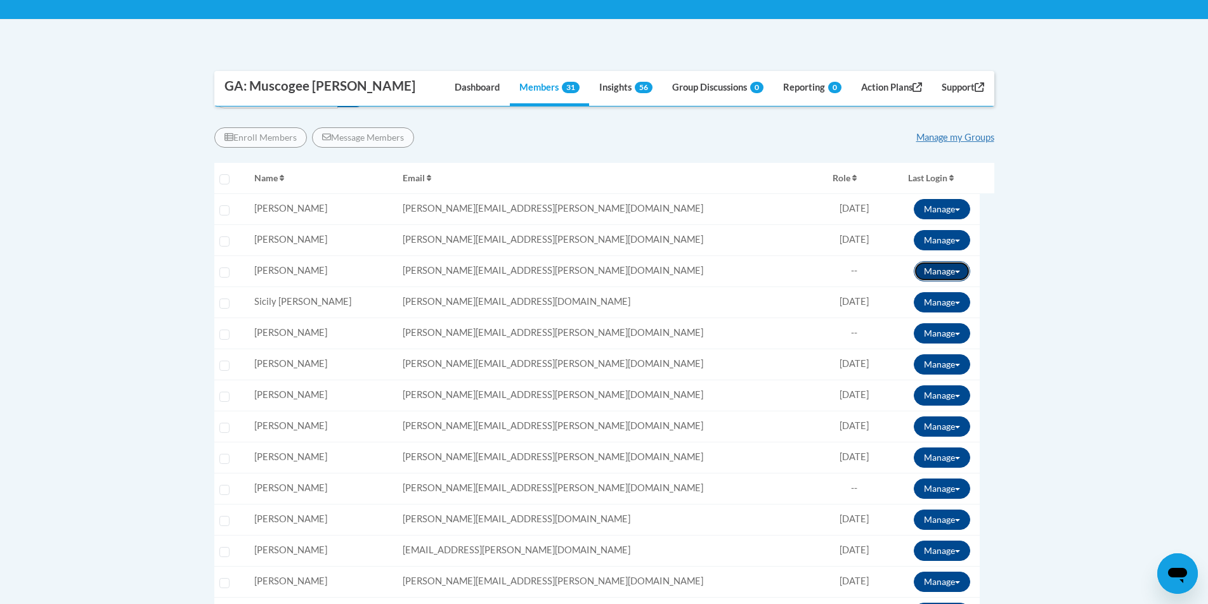
click at [942, 275] on button "Manage" at bounding box center [942, 271] width 56 height 20
click at [942, 276] on button "Manage" at bounding box center [942, 271] width 56 height 20
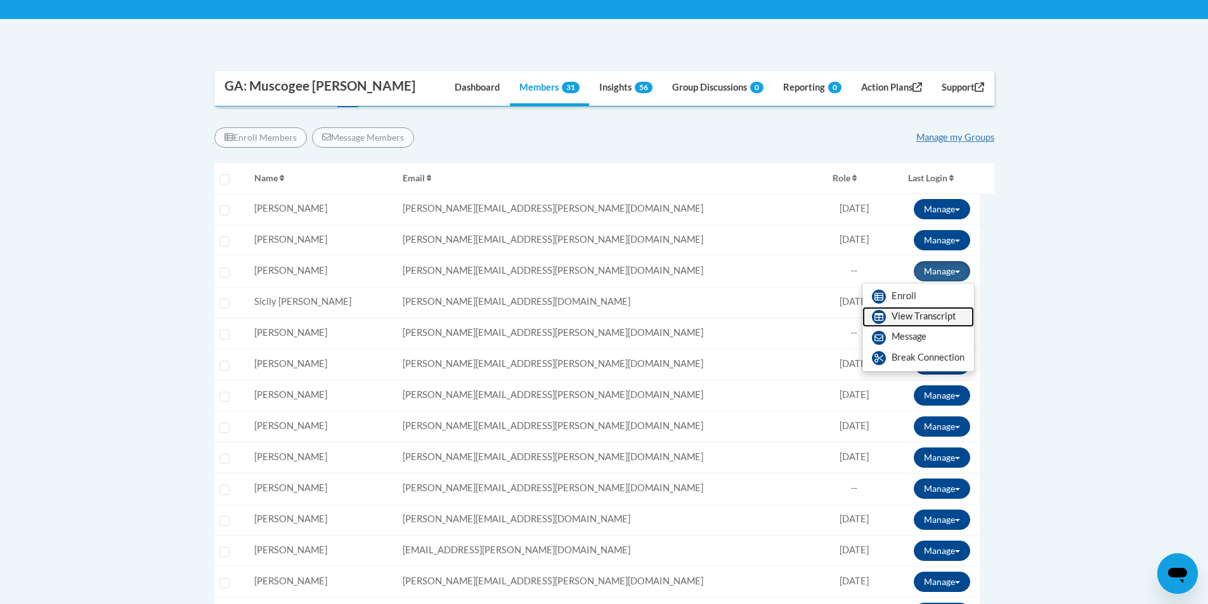
click at [944, 316] on link "View Transcript" at bounding box center [918, 317] width 112 height 20
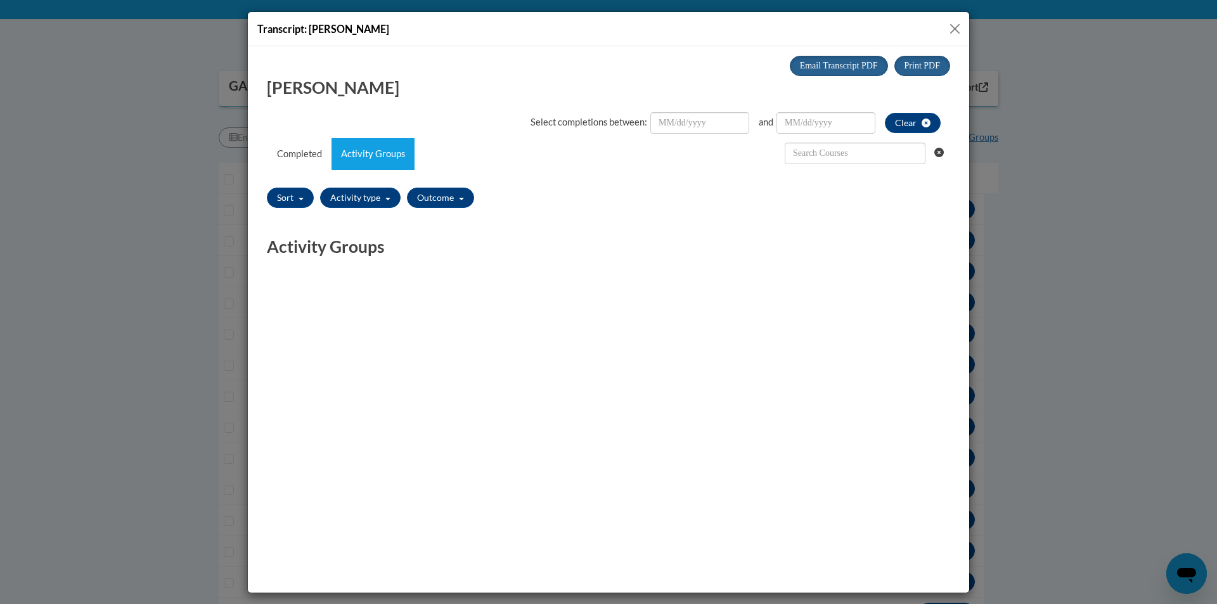
scroll to position [0, 0]
click at [959, 29] on button "Close" at bounding box center [955, 29] width 16 height 16
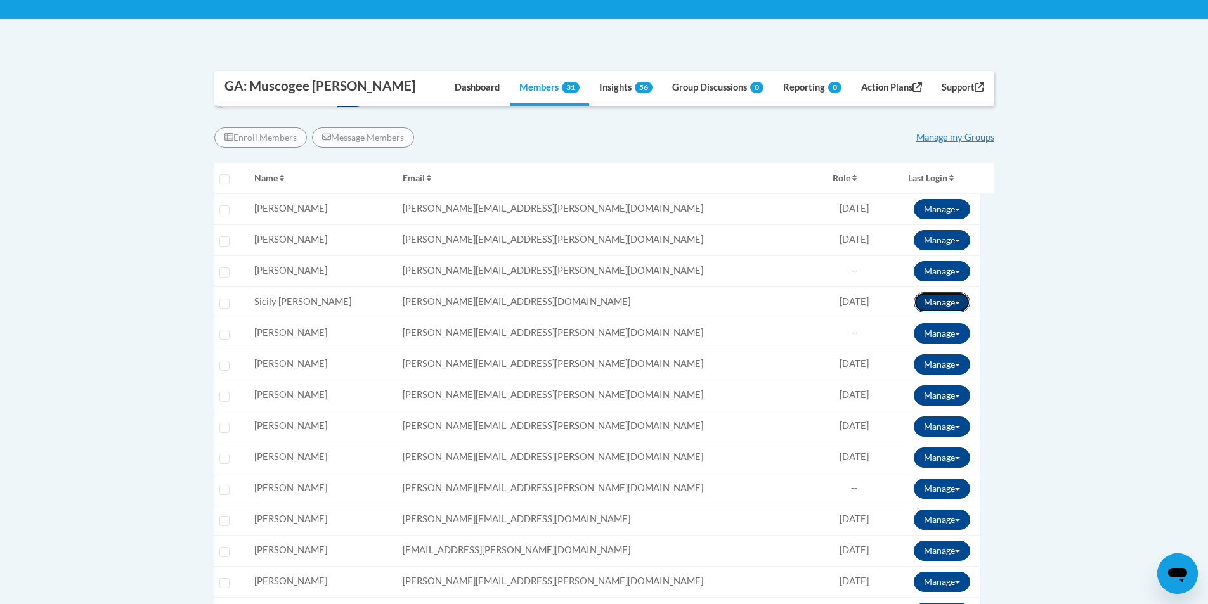
click at [935, 300] on button "Manage" at bounding box center [942, 302] width 56 height 20
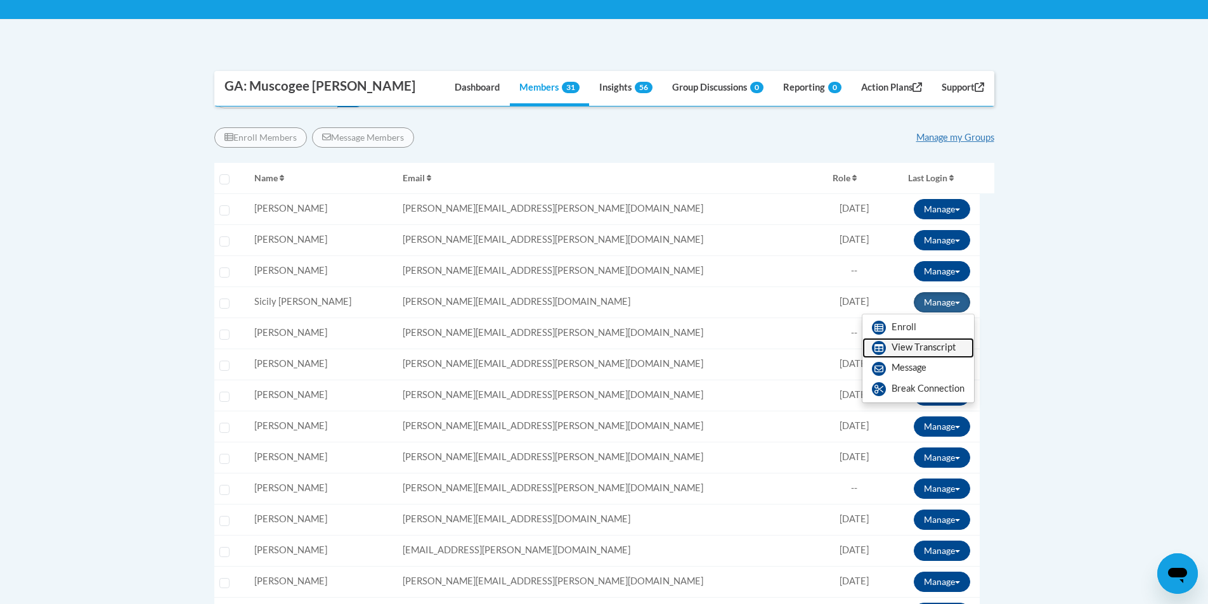
click at [923, 351] on link "View Transcript" at bounding box center [918, 348] width 112 height 20
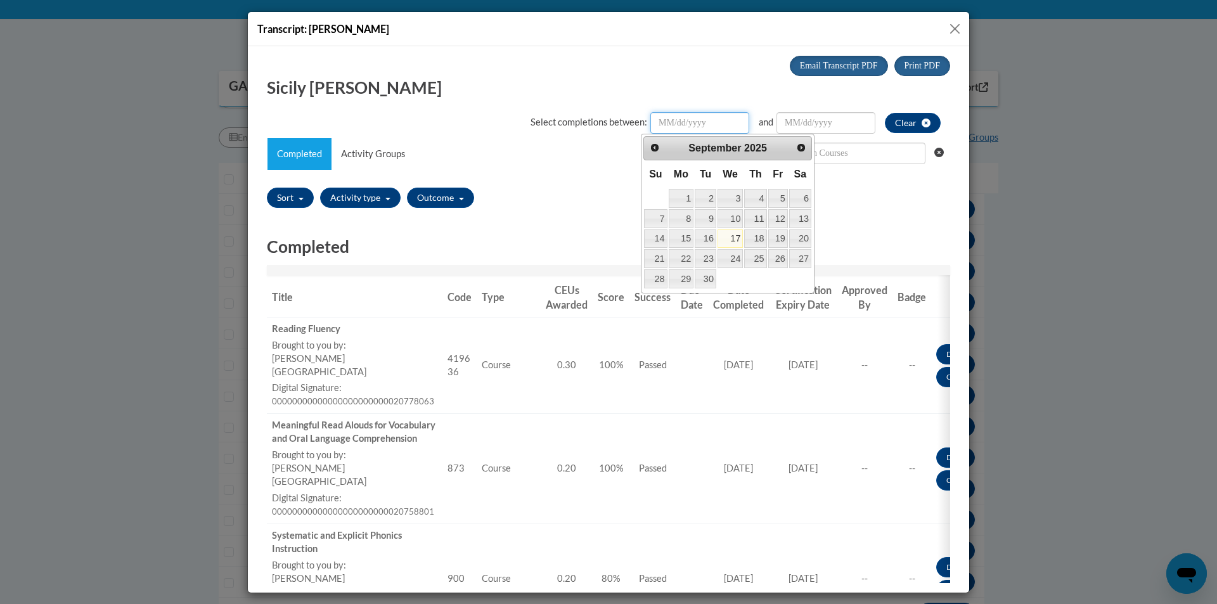
click at [679, 119] on input "Date Input" at bounding box center [700, 123] width 99 height 22
click at [659, 148] on span "Prev" at bounding box center [654, 146] width 10 height 10
click at [673, 219] on link "4" at bounding box center [681, 218] width 25 height 19
type input "August/04/20252025"
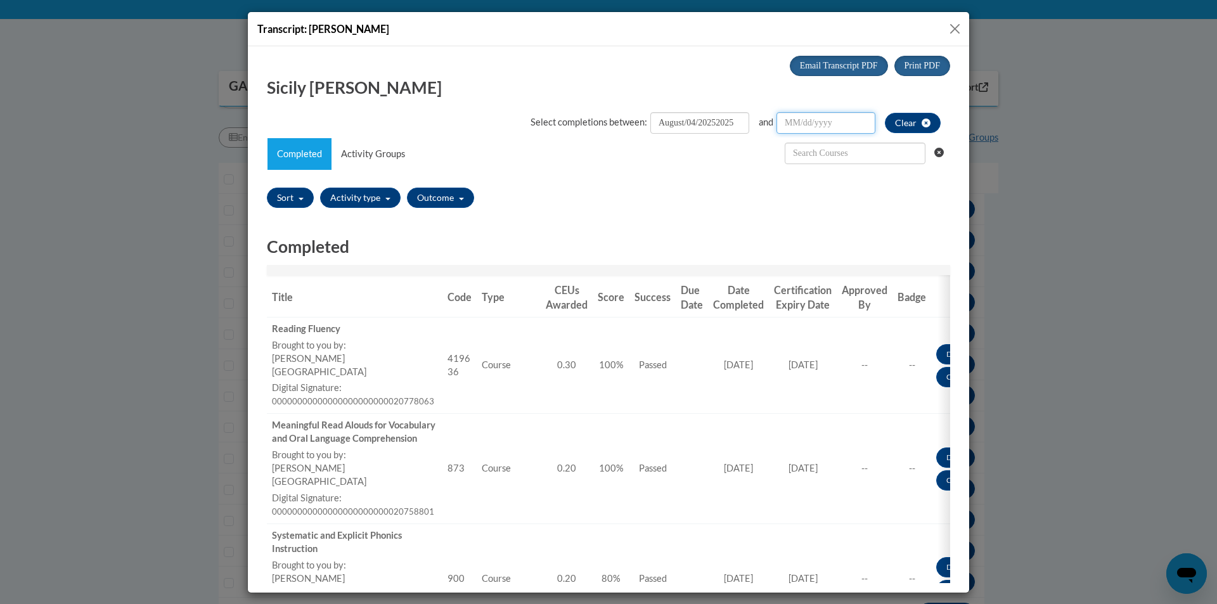
click at [810, 131] on input "Date Input" at bounding box center [826, 123] width 99 height 22
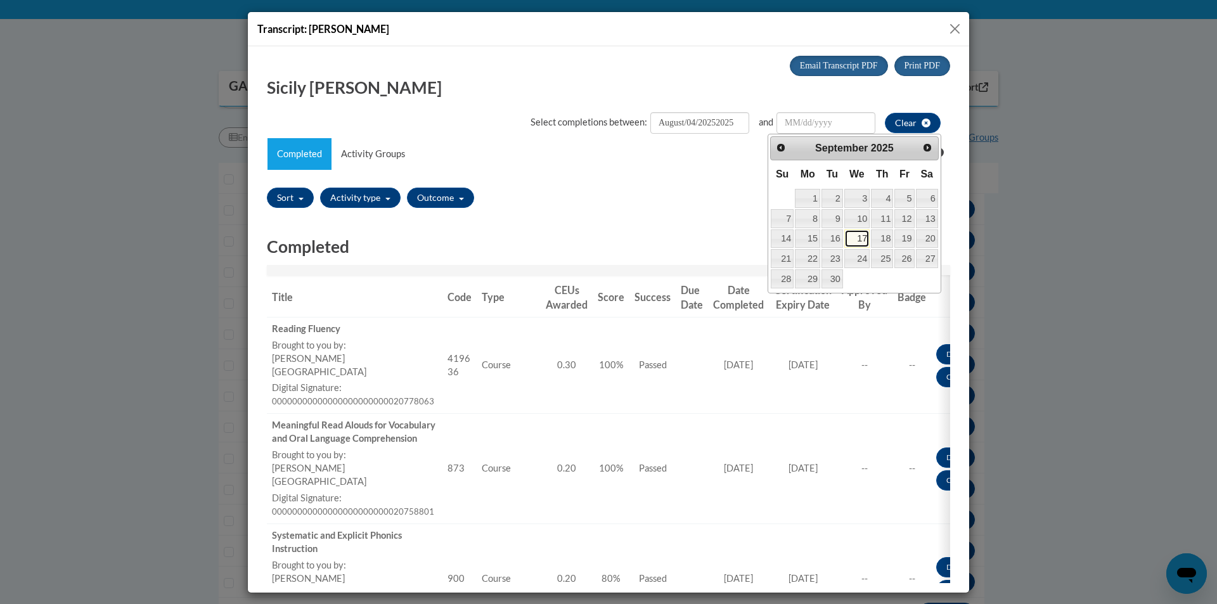
click at [852, 236] on link "17" at bounding box center [858, 238] width 26 height 19
type input "September/17/20252025"
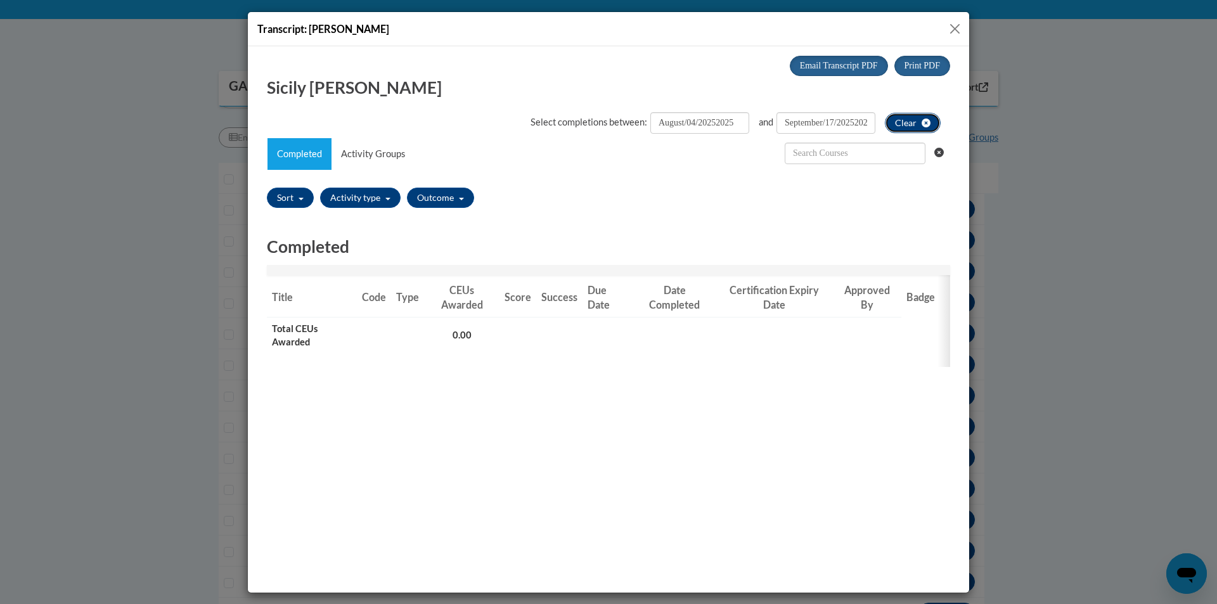
click at [908, 127] on button "Clear" at bounding box center [913, 122] width 56 height 20
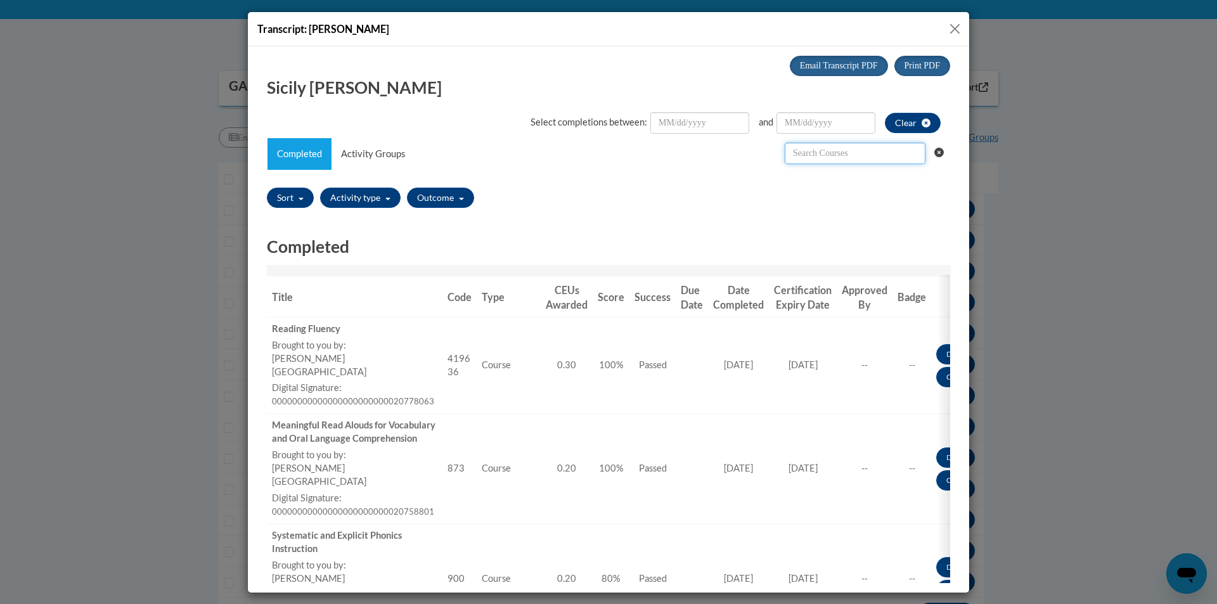
click at [824, 157] on input "text" at bounding box center [855, 153] width 141 height 22
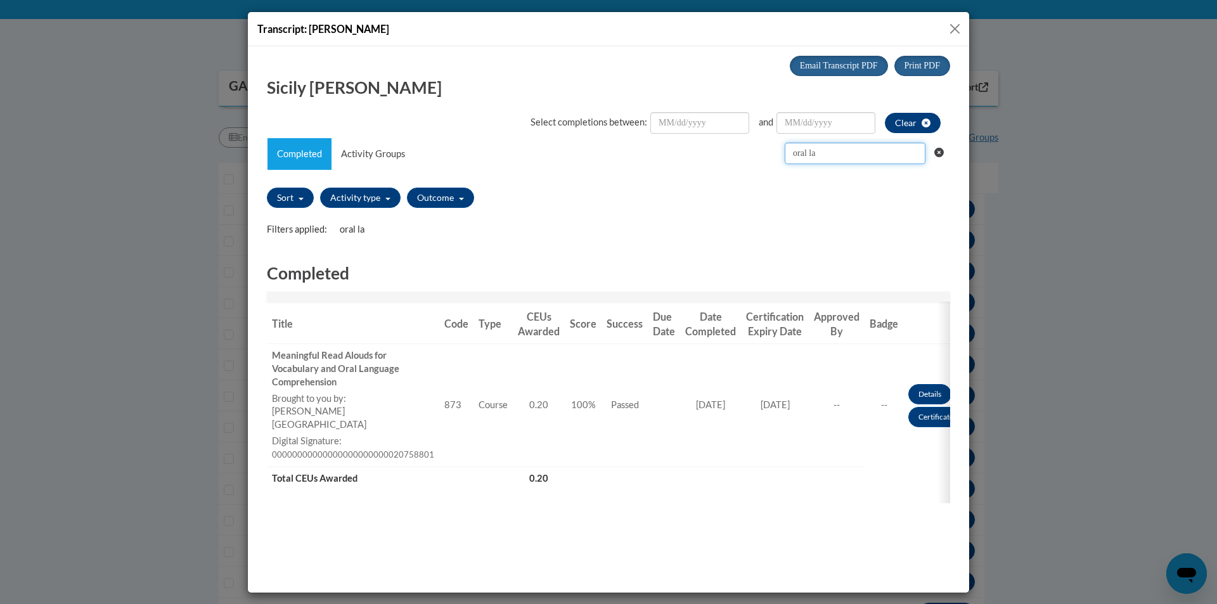
type input "oral la"
click at [898, 126] on button "Clear" at bounding box center [913, 122] width 56 height 20
click at [935, 153] on button "Clear searching" at bounding box center [943, 152] width 17 height 28
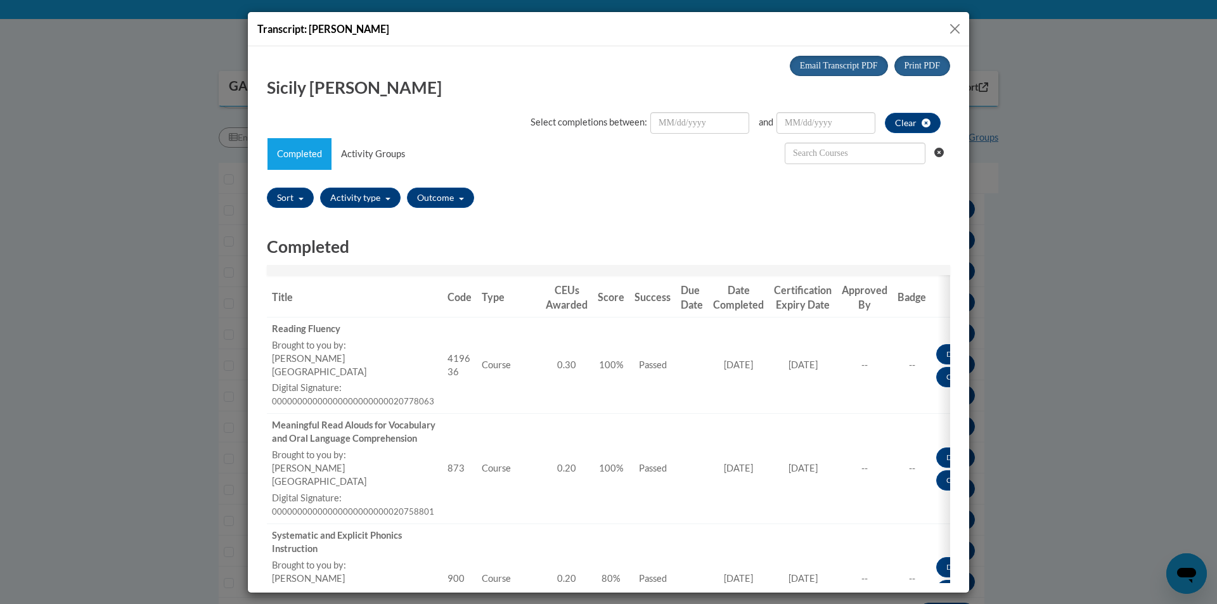
click at [952, 25] on button "Close" at bounding box center [955, 29] width 16 height 16
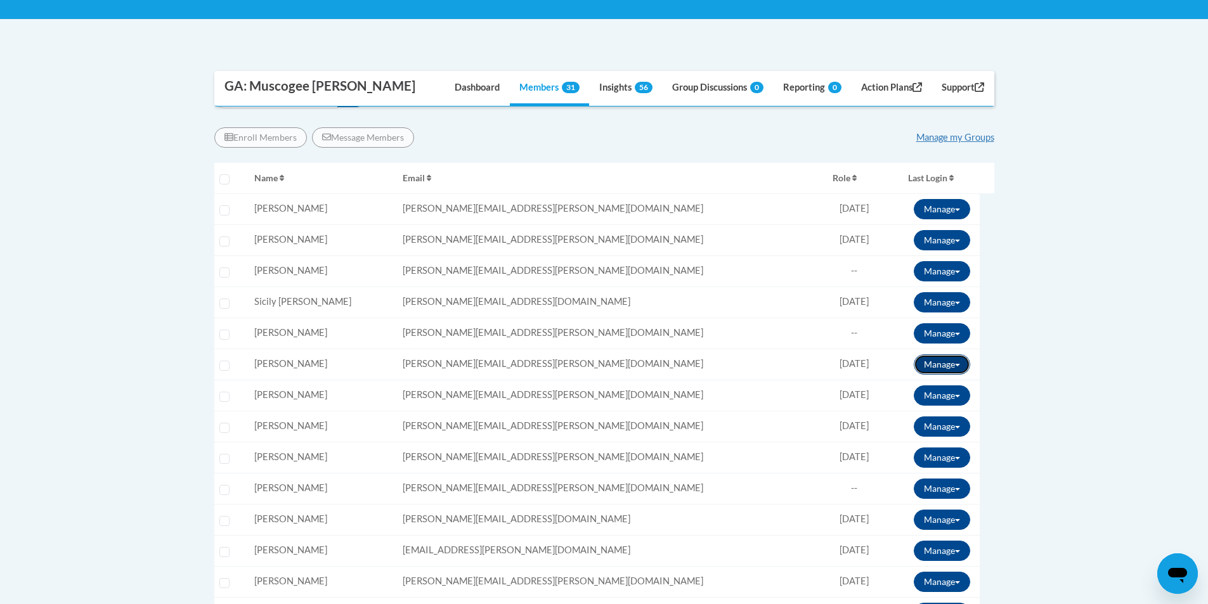
drag, startPoint x: 921, startPoint y: 362, endPoint x: 916, endPoint y: 356, distance: 7.6
click at [921, 361] on button "Manage" at bounding box center [942, 364] width 56 height 20
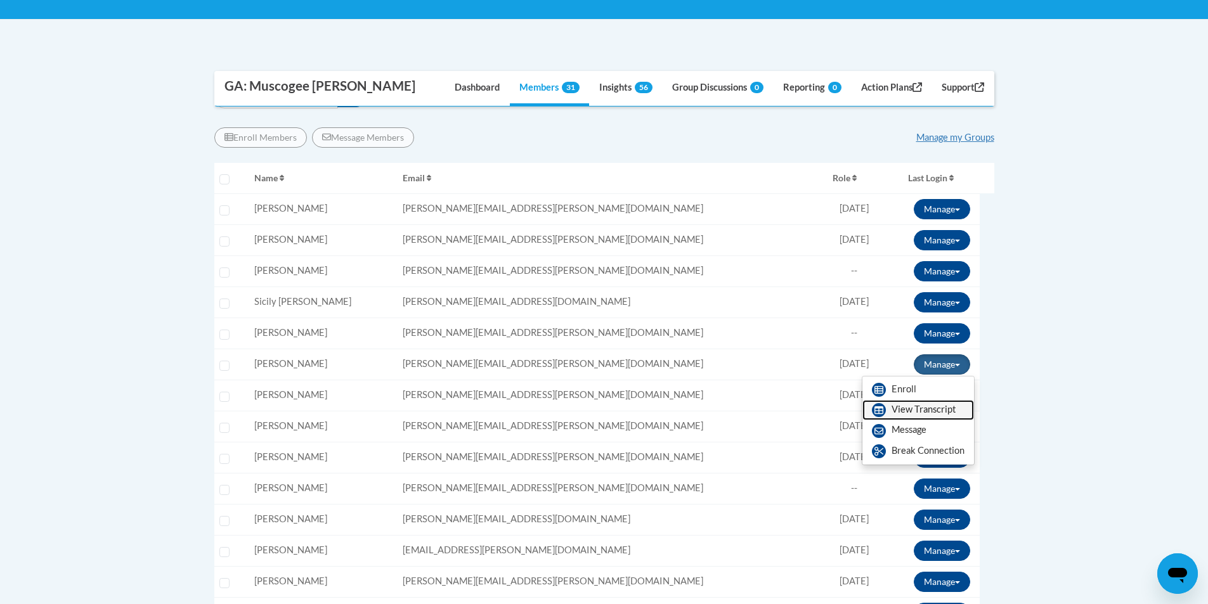
click at [911, 403] on link "View Transcript" at bounding box center [918, 410] width 112 height 20
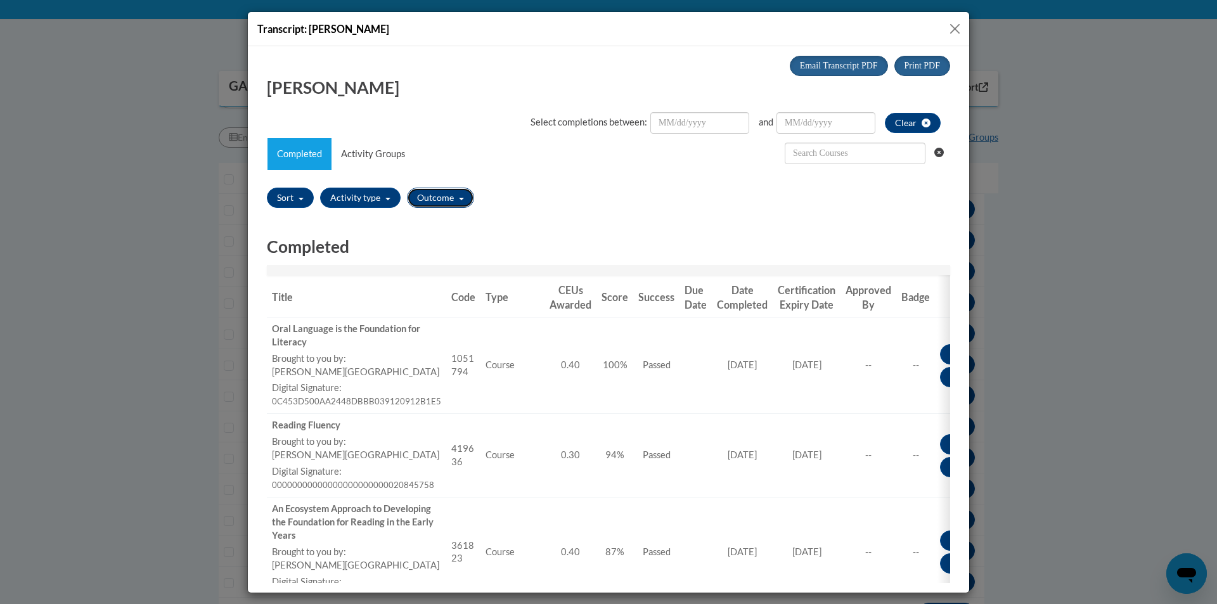
click at [429, 190] on button "Outcome" at bounding box center [440, 197] width 67 height 20
click at [438, 193] on button "Outcome" at bounding box center [440, 197] width 67 height 20
click at [355, 191] on button "Activity type" at bounding box center [360, 197] width 81 height 20
click at [363, 265] on label "Course" at bounding box center [355, 265] width 29 height 13
click at [336, 265] on input "Course" at bounding box center [331, 265] width 10 height 10
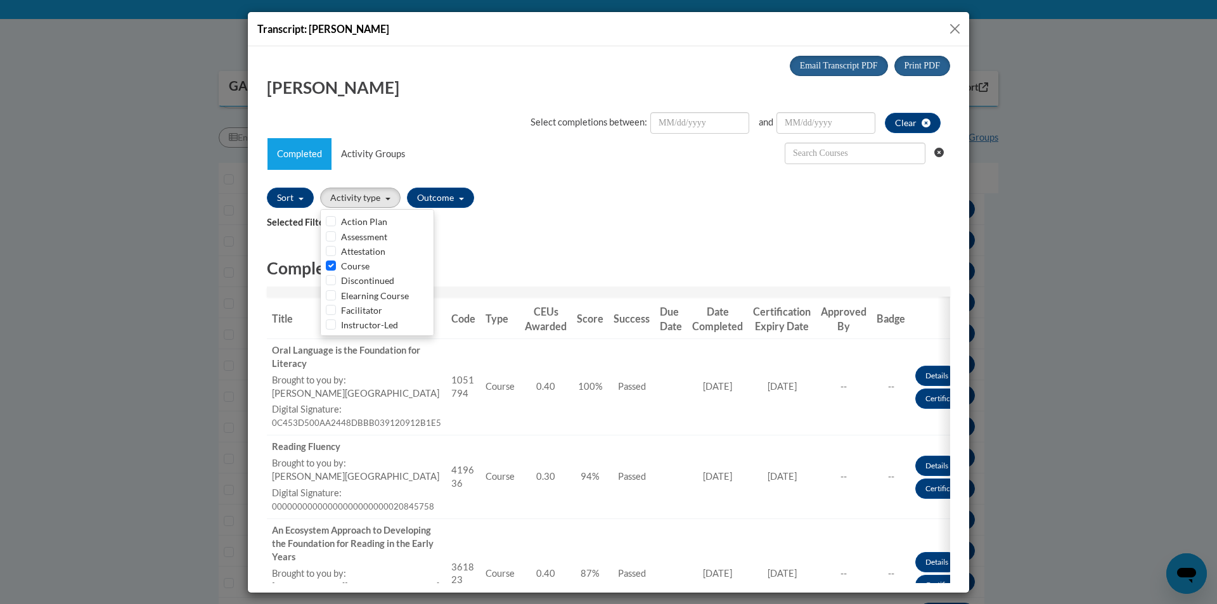
click at [363, 265] on label "Course" at bounding box center [355, 265] width 29 height 13
click at [336, 265] on input "Course" at bounding box center [331, 265] width 10 height 10
checkbox input "false"
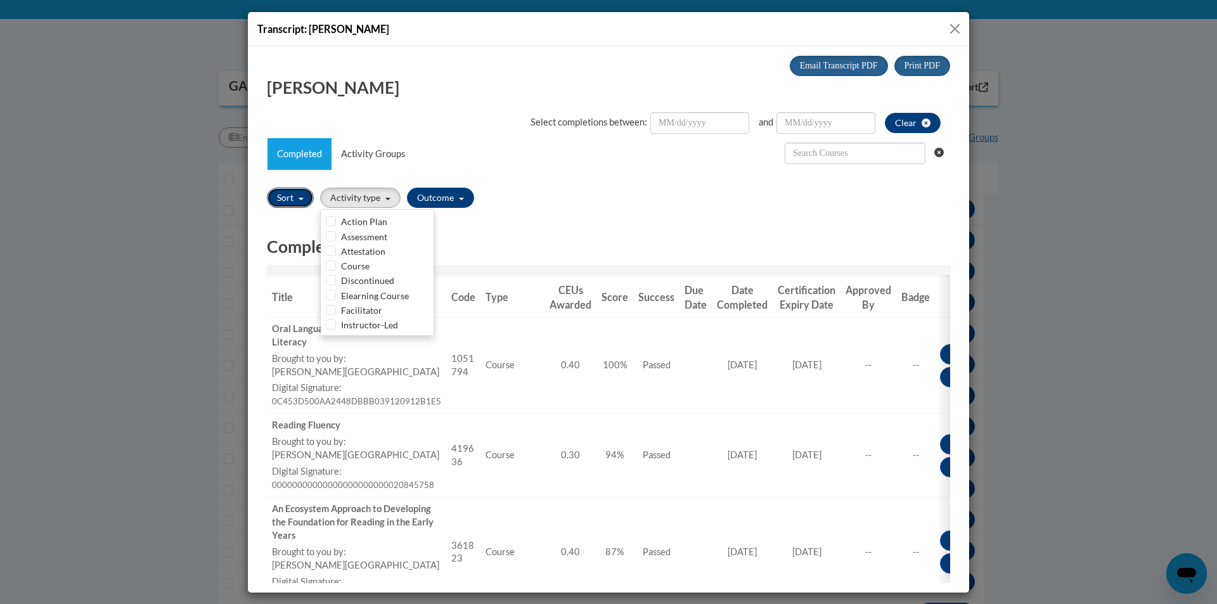
click at [292, 195] on button "Sort" at bounding box center [290, 197] width 47 height 20
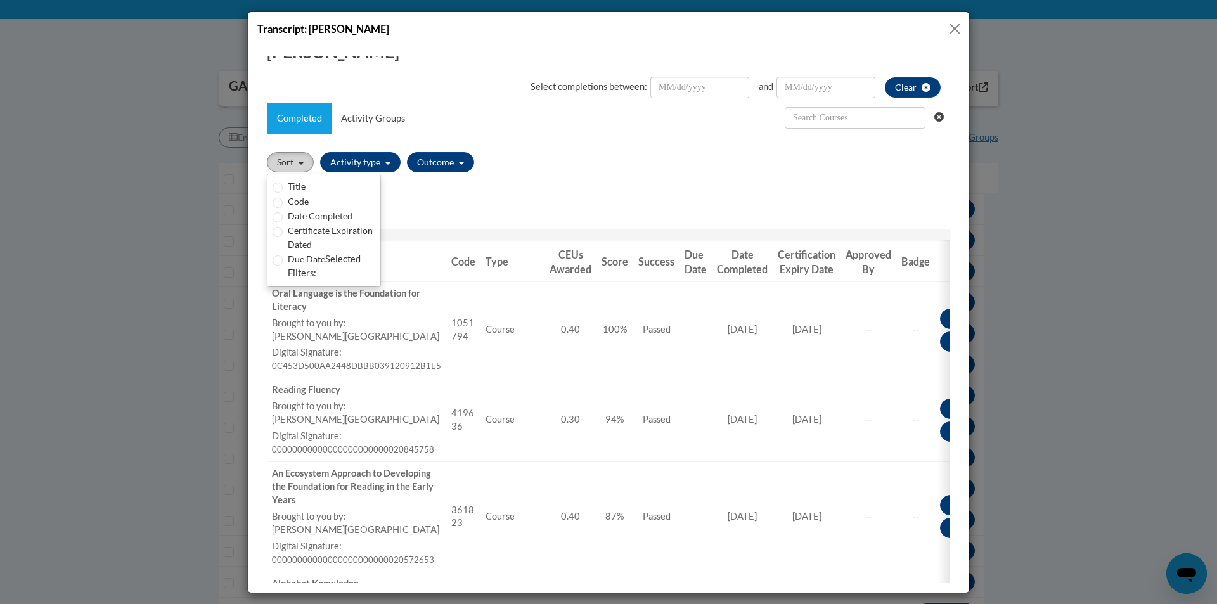
scroll to position [63, 0]
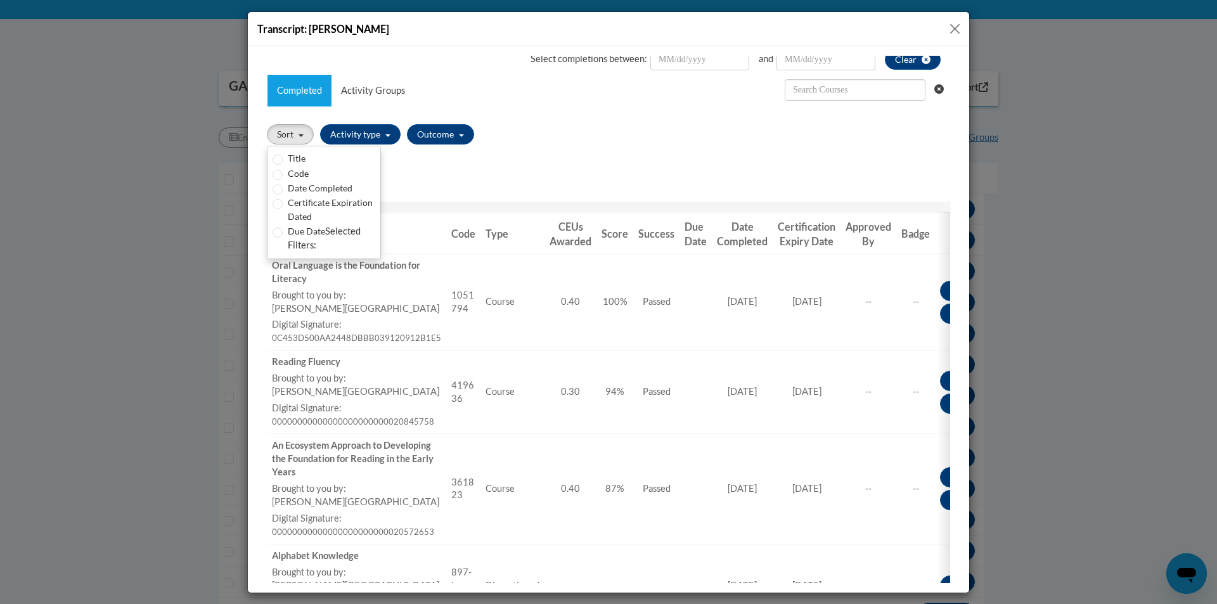
click at [299, 202] on label "Certificate Expiration Dated" at bounding box center [331, 209] width 87 height 28
click at [283, 202] on input "Certificate Expiration Dated" at bounding box center [278, 203] width 10 height 10
radio input "true"
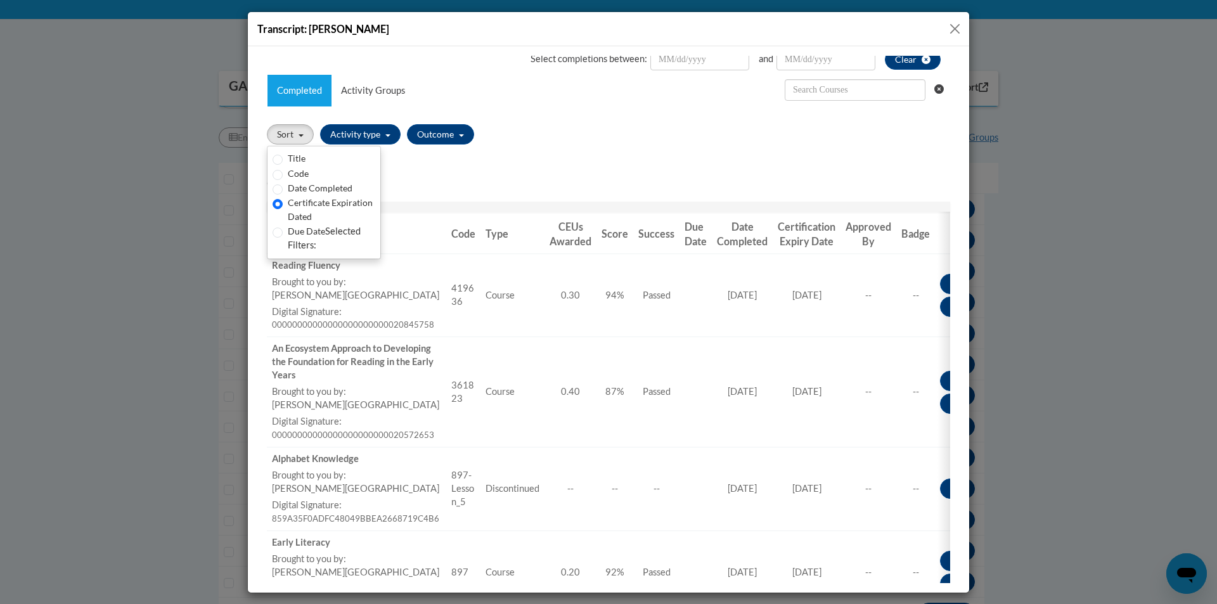
click at [299, 202] on label "Certificate Expiration Dated" at bounding box center [331, 209] width 87 height 28
click at [283, 202] on input "Certificate Expiration Dated" at bounding box center [278, 203] width 10 height 10
click at [289, 138] on button "Sort" at bounding box center [290, 134] width 47 height 20
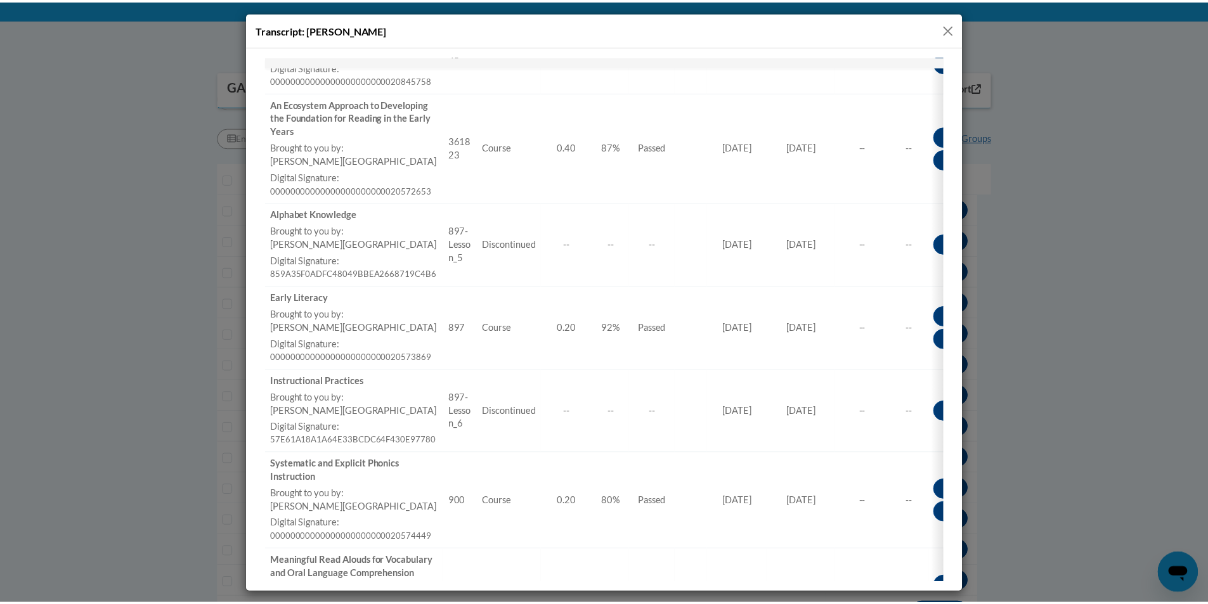
scroll to position [183, 0]
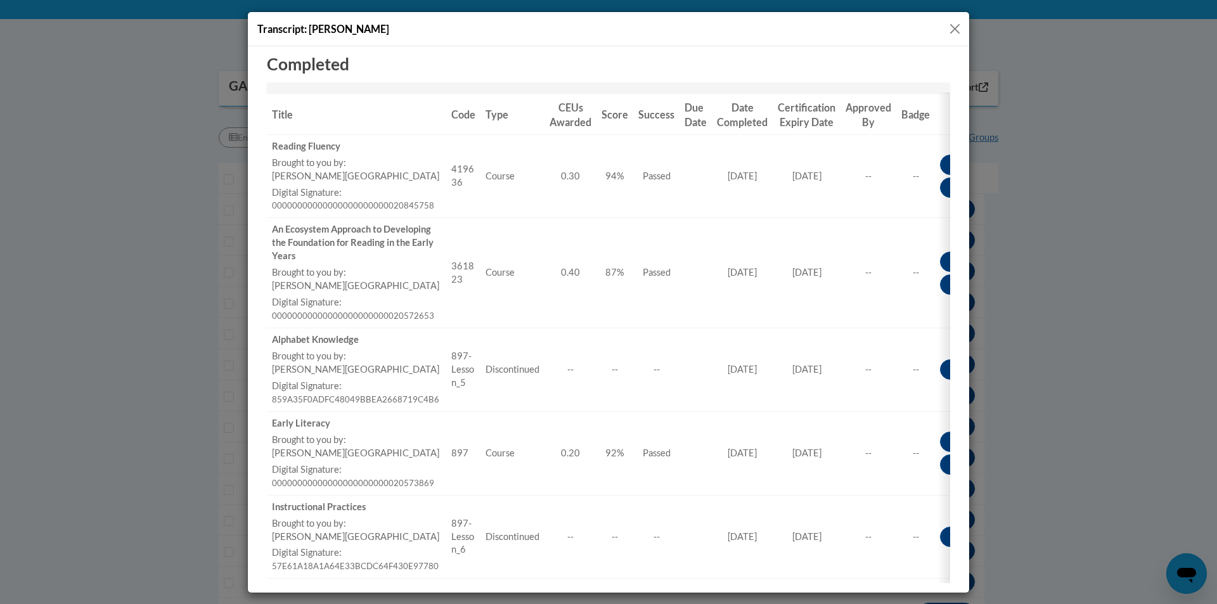
click at [955, 29] on button "Close" at bounding box center [955, 29] width 16 height 16
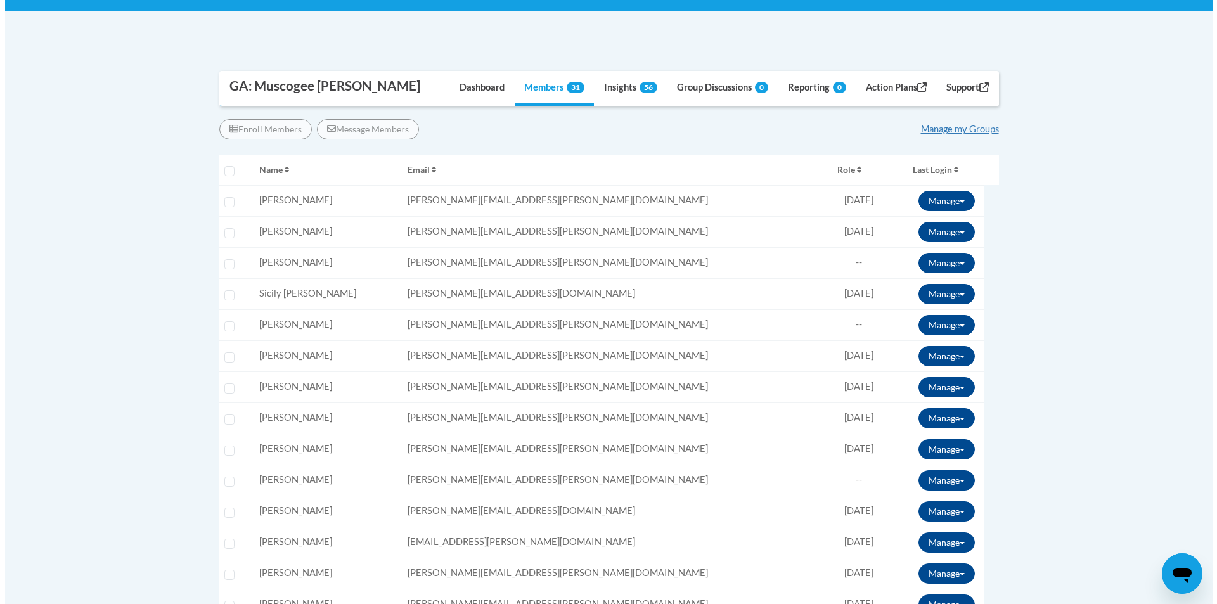
scroll to position [317, 0]
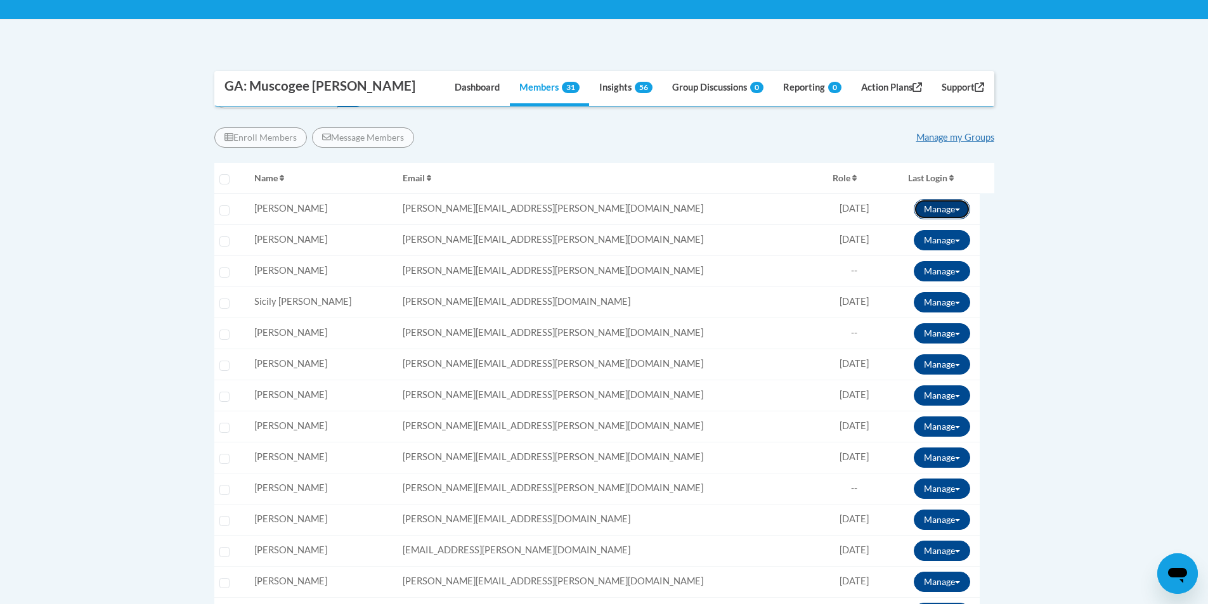
click at [946, 214] on button "Manage" at bounding box center [942, 209] width 56 height 20
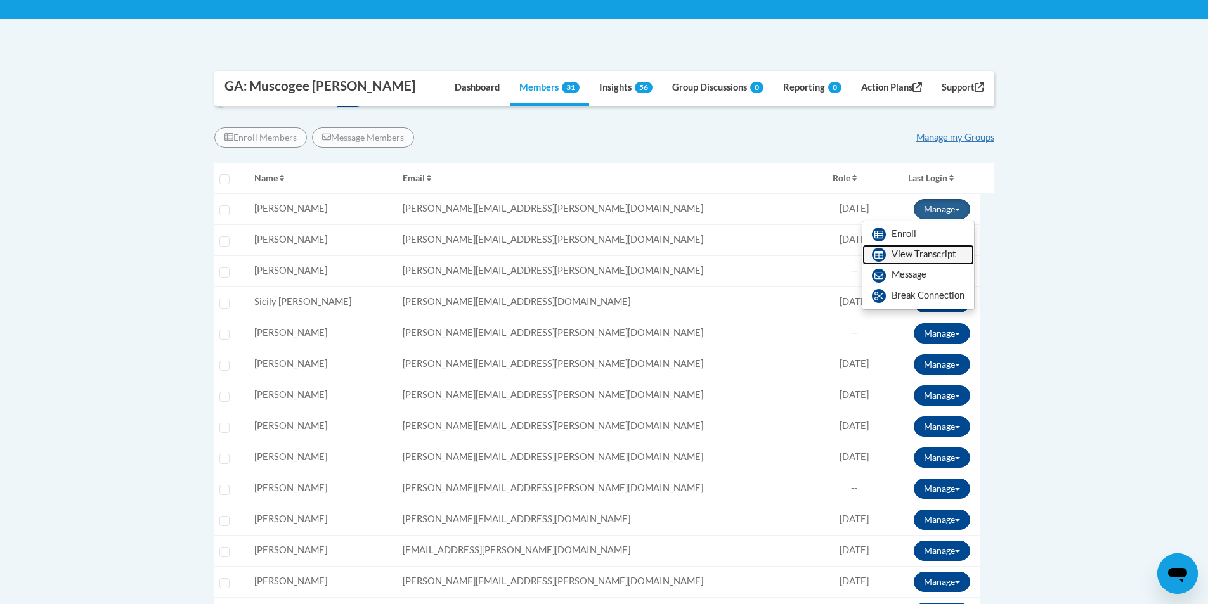
click at [927, 255] on link "View Transcript" at bounding box center [918, 255] width 112 height 20
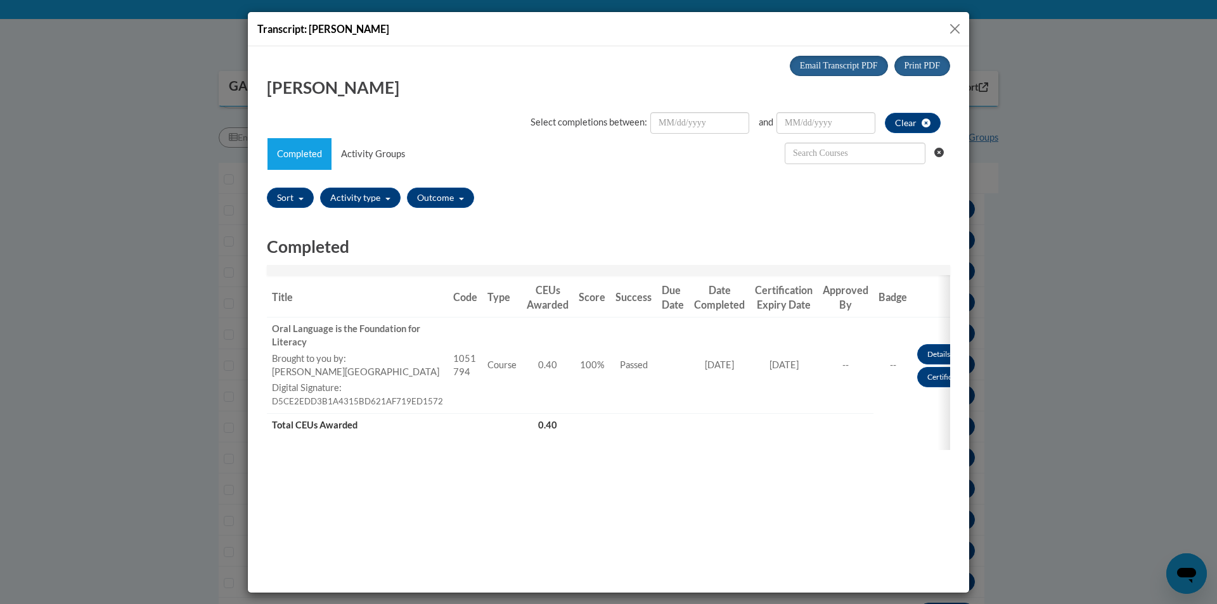
scroll to position [0, 0]
click at [298, 330] on div "Oral Language is the Foundation for Literacy" at bounding box center [357, 335] width 171 height 27
copy div "Oral Language is the Foundation for Literacy"
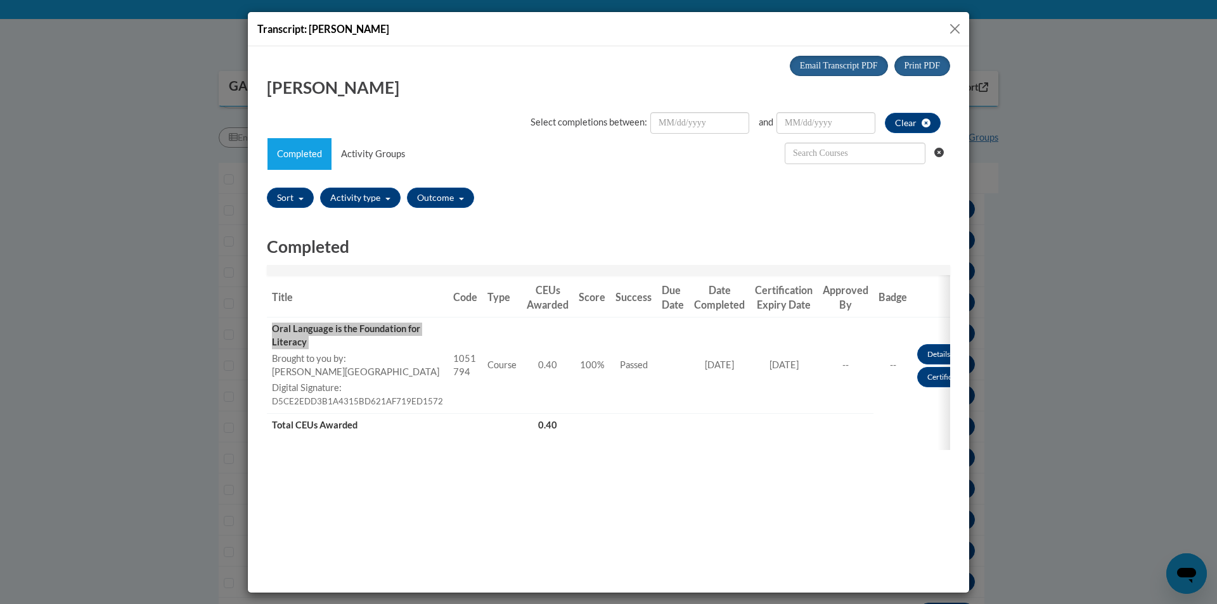
click at [962, 28] on button "Close" at bounding box center [955, 29] width 16 height 16
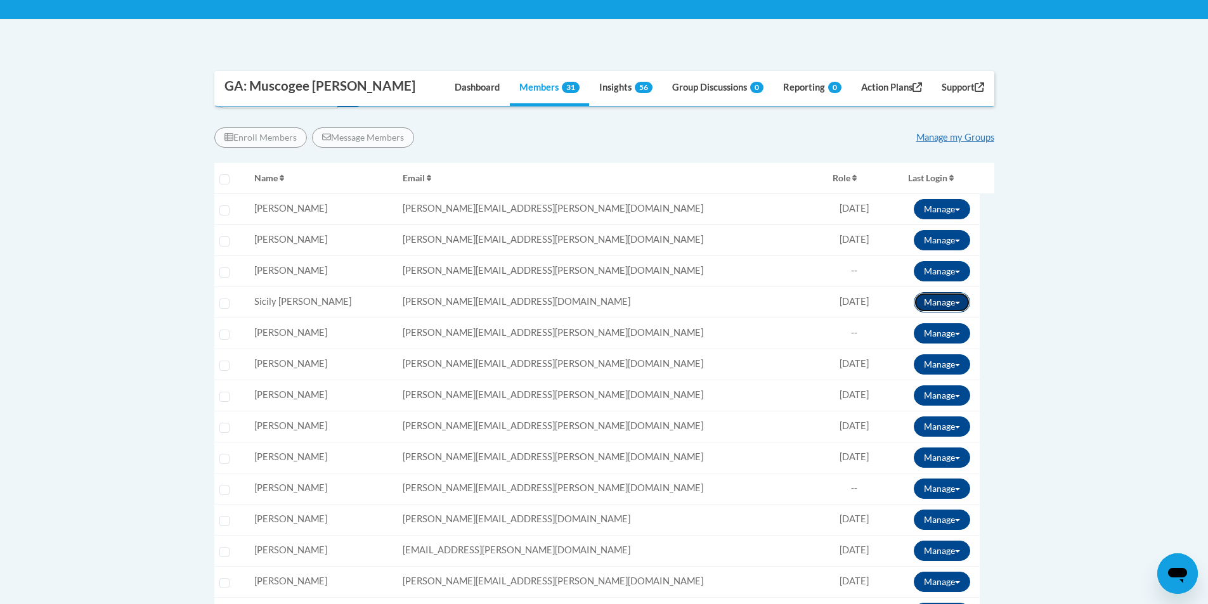
click at [951, 301] on button "Manage" at bounding box center [942, 302] width 56 height 20
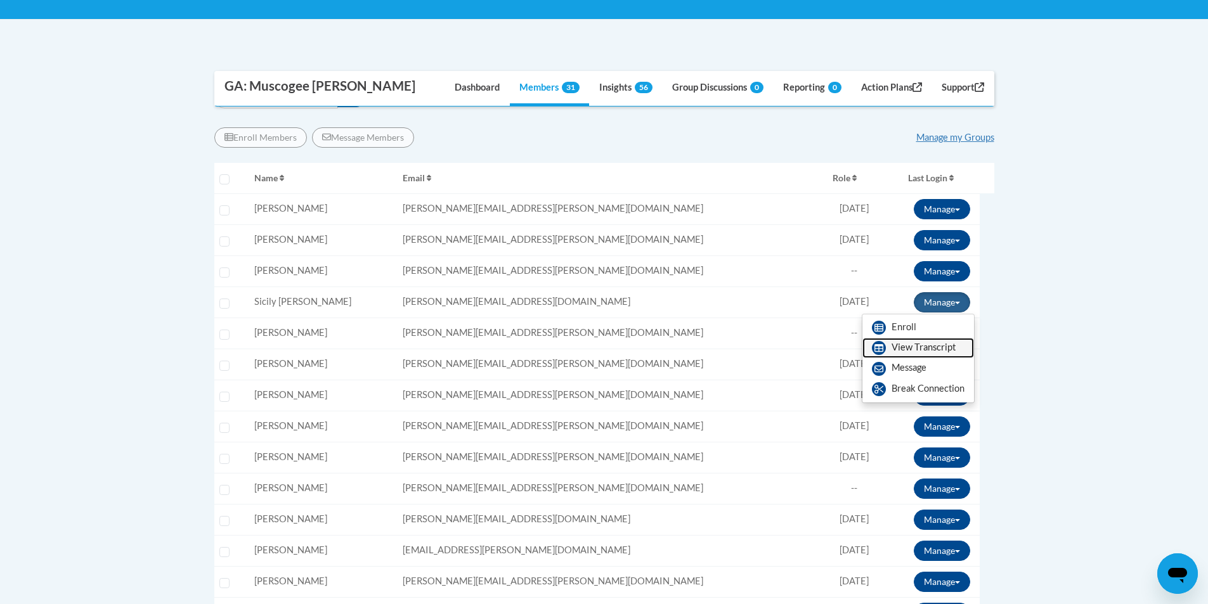
click at [896, 349] on link "View Transcript" at bounding box center [918, 348] width 112 height 20
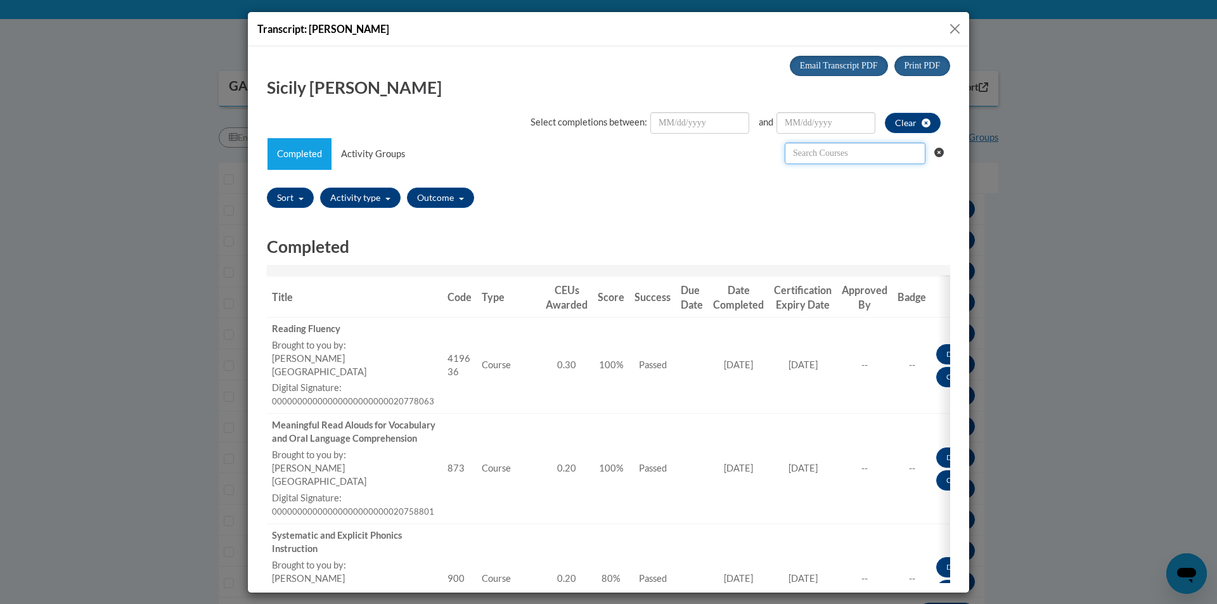
click at [823, 157] on input "text" at bounding box center [855, 153] width 141 height 22
paste input "Oral Language is the Foundation for Literacy"
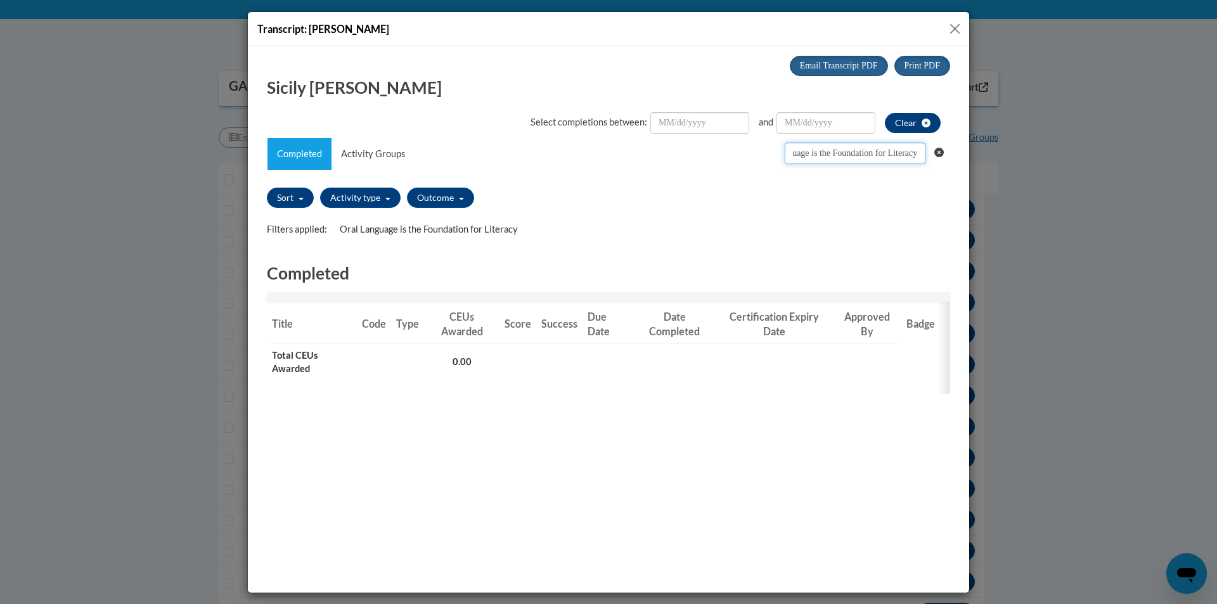
type input "Oral Language is the Foundation for Literacy"
click at [910, 127] on button "Clear" at bounding box center [913, 122] width 56 height 20
drag, startPoint x: 957, startPoint y: 27, endPoint x: 926, endPoint y: 39, distance: 33.6
click at [957, 27] on button "Close" at bounding box center [955, 29] width 16 height 16
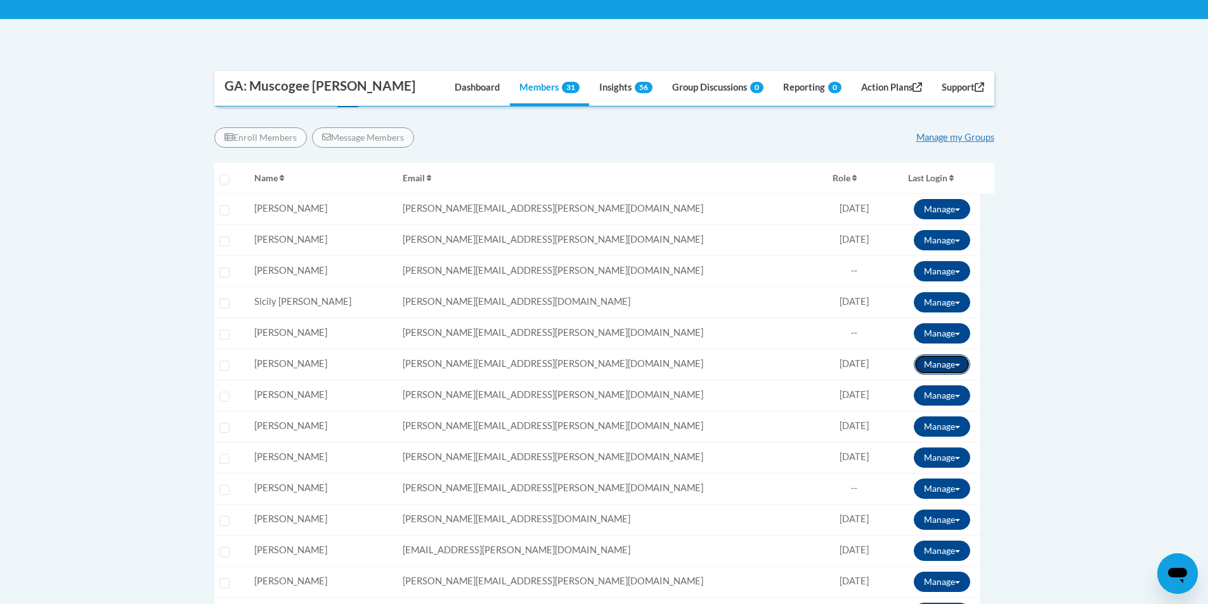
click at [931, 363] on button "Manage" at bounding box center [942, 364] width 56 height 20
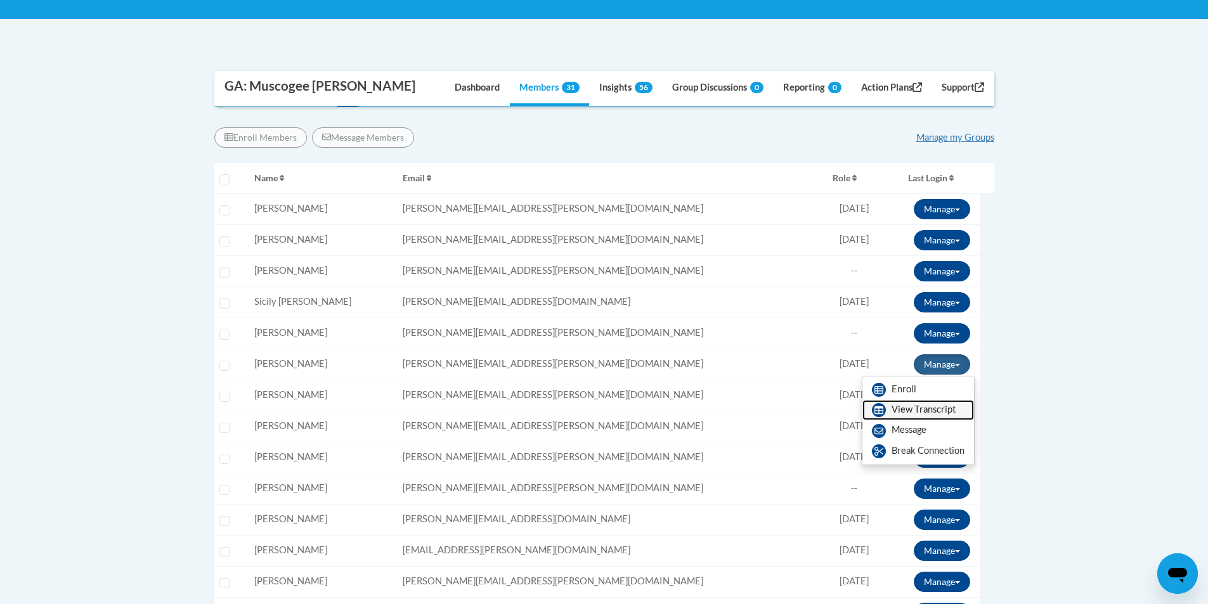
click at [902, 406] on link "View Transcript" at bounding box center [918, 410] width 112 height 20
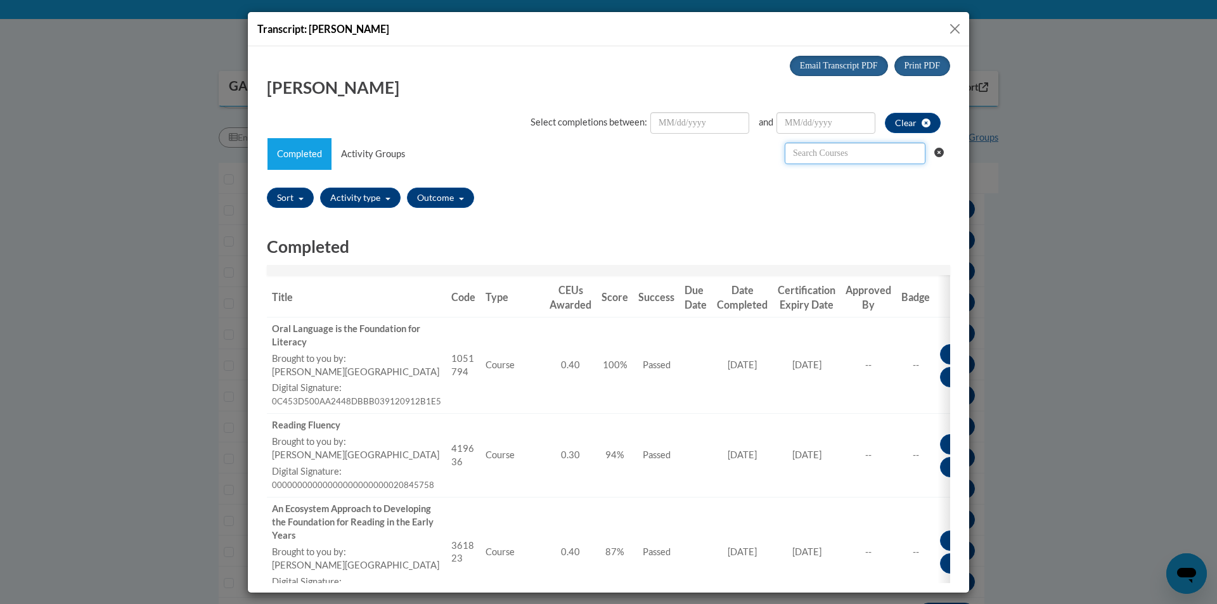
click at [812, 152] on input "text" at bounding box center [855, 153] width 141 height 22
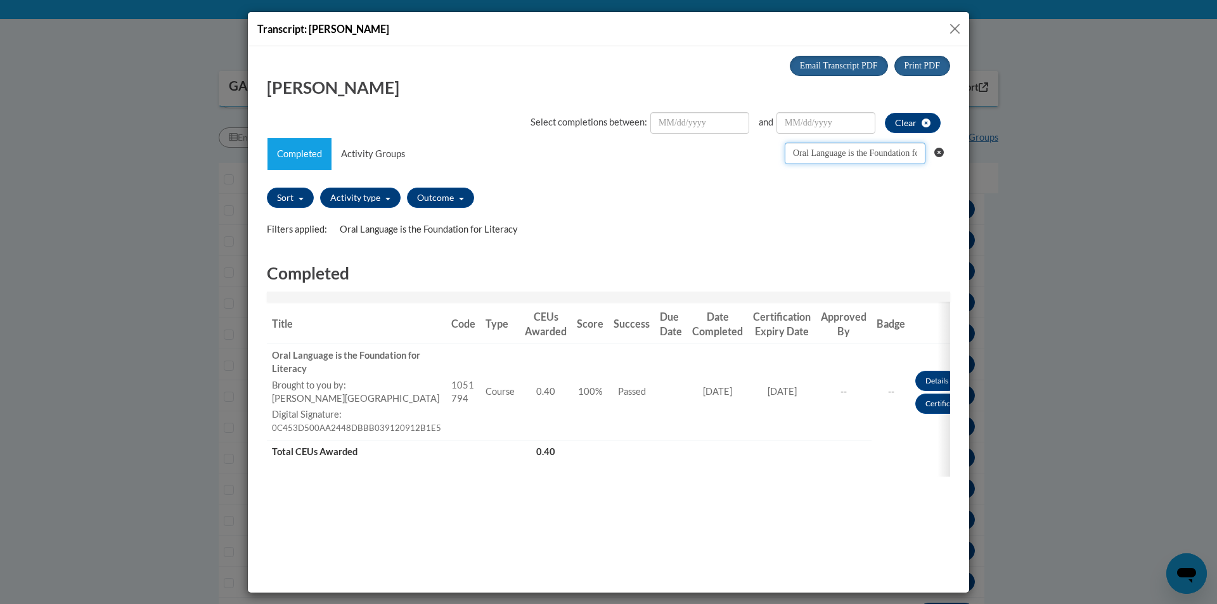
scroll to position [0, 49]
type input "Oral Language is the Foundation for Literacy"
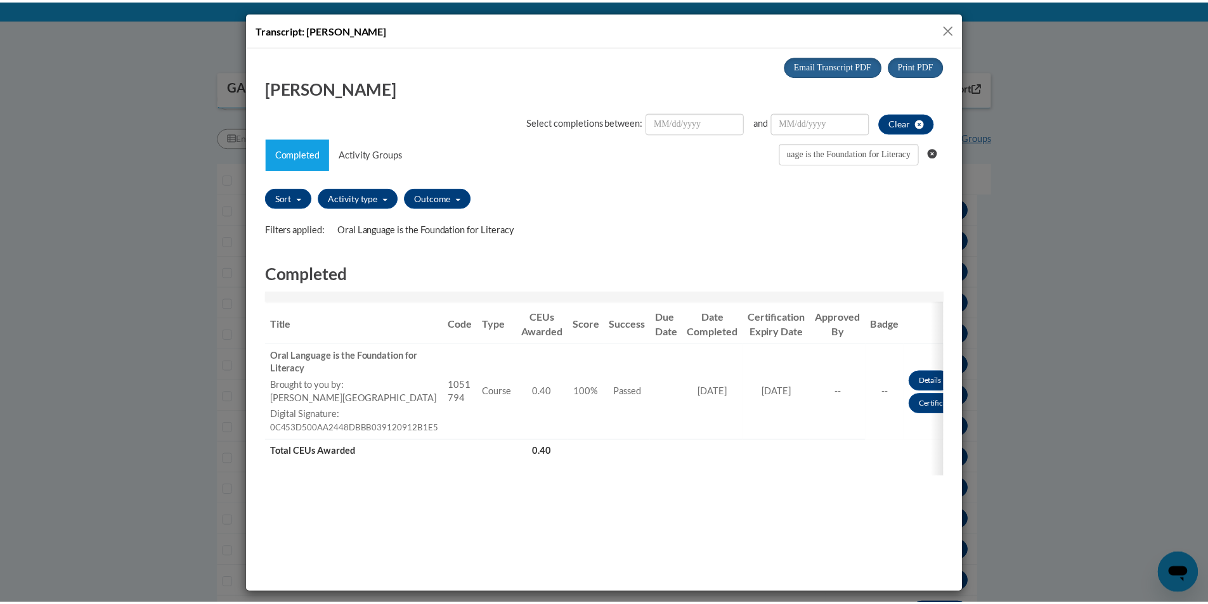
scroll to position [0, 0]
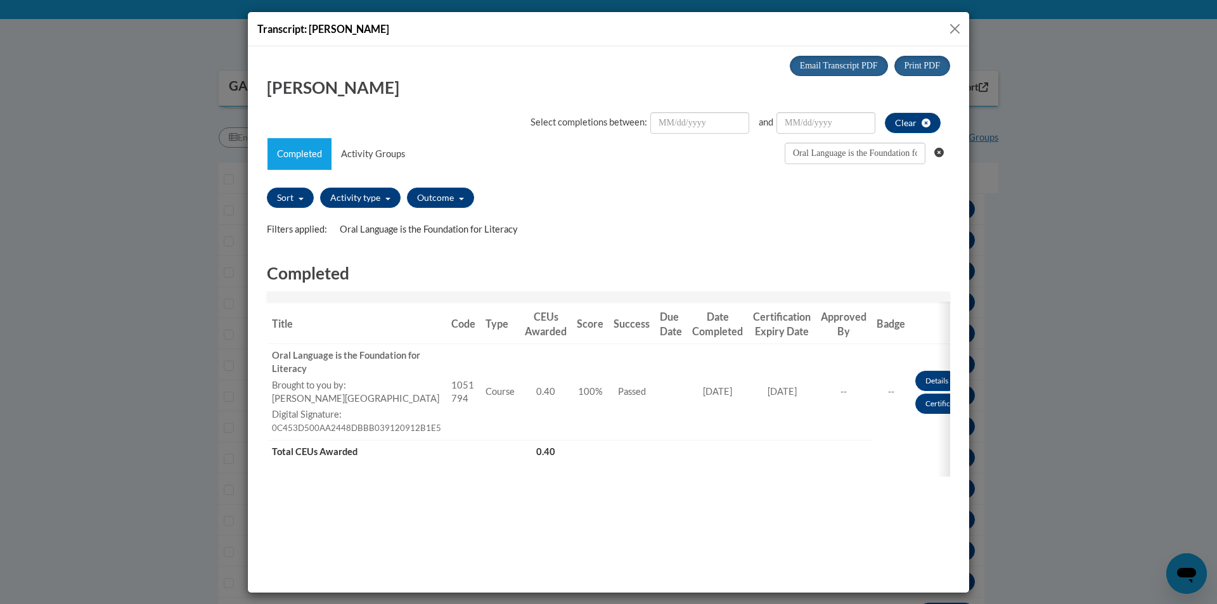
drag, startPoint x: 954, startPoint y: 29, endPoint x: 945, endPoint y: 29, distance: 8.2
click at [953, 29] on button "Close" at bounding box center [955, 29] width 16 height 16
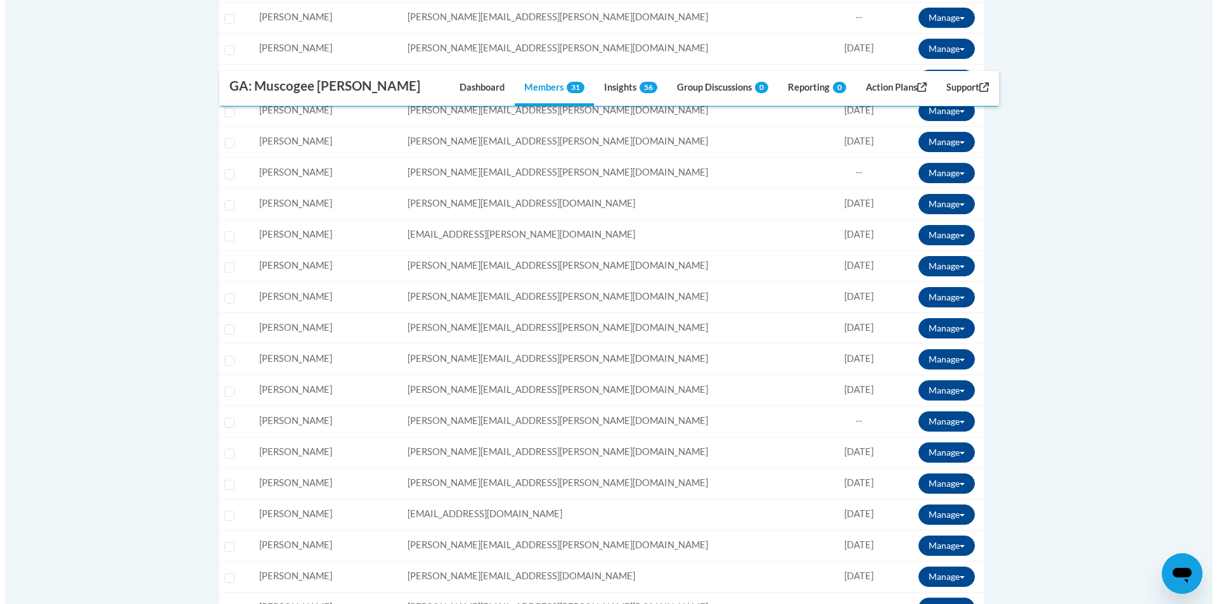
scroll to position [634, 0]
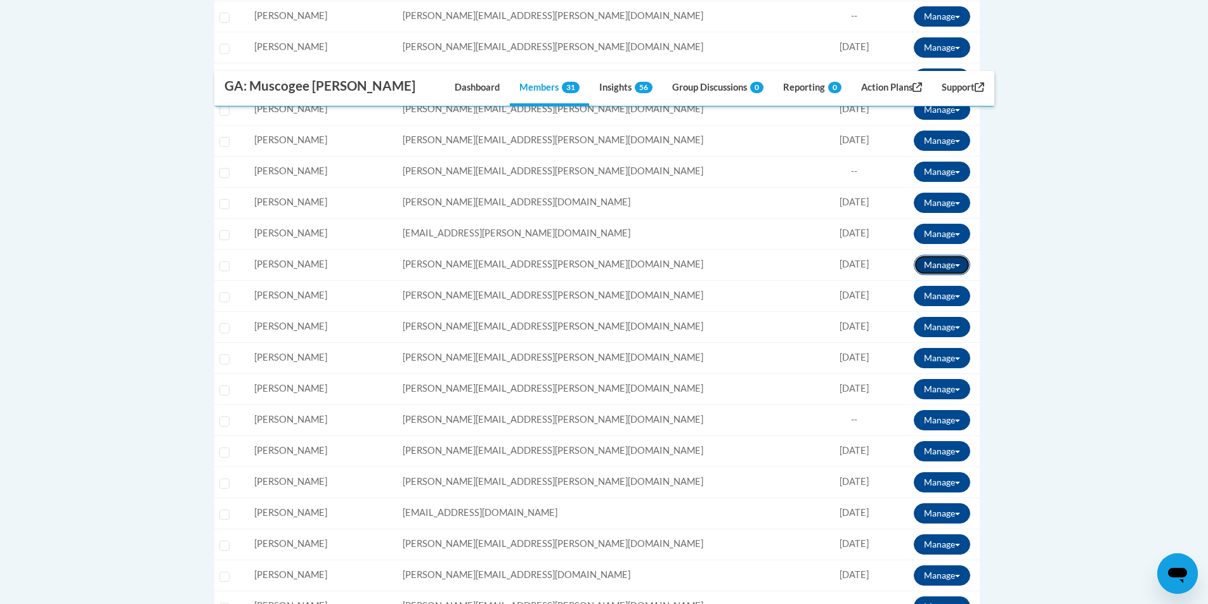
click at [940, 266] on button "Manage" at bounding box center [942, 265] width 56 height 20
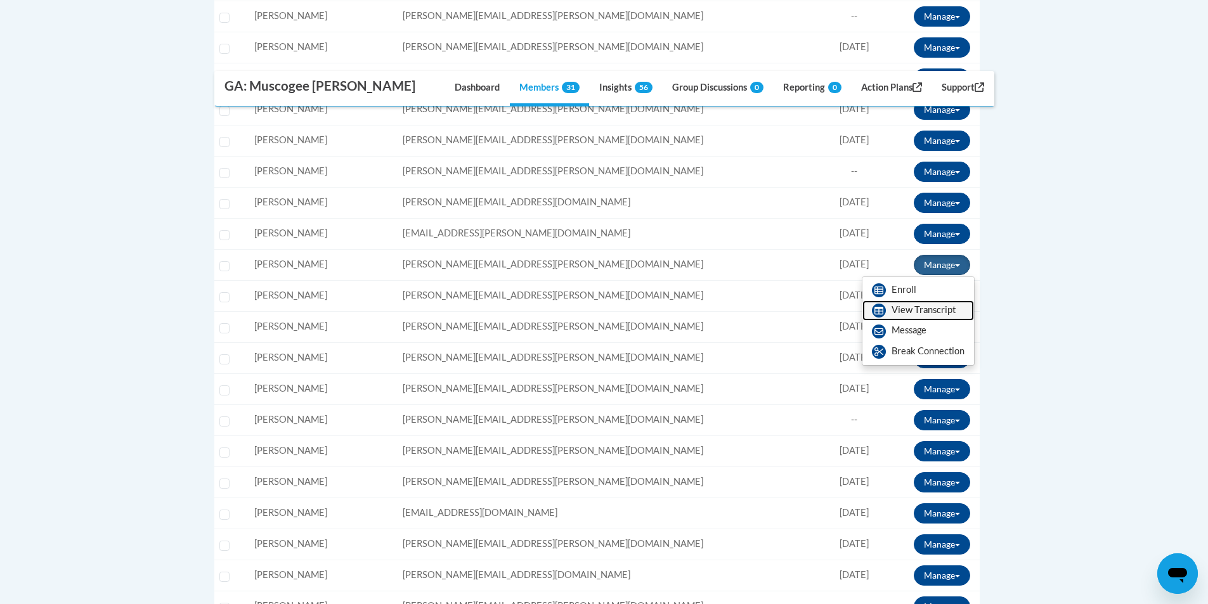
click at [943, 307] on link "View Transcript" at bounding box center [918, 311] width 112 height 20
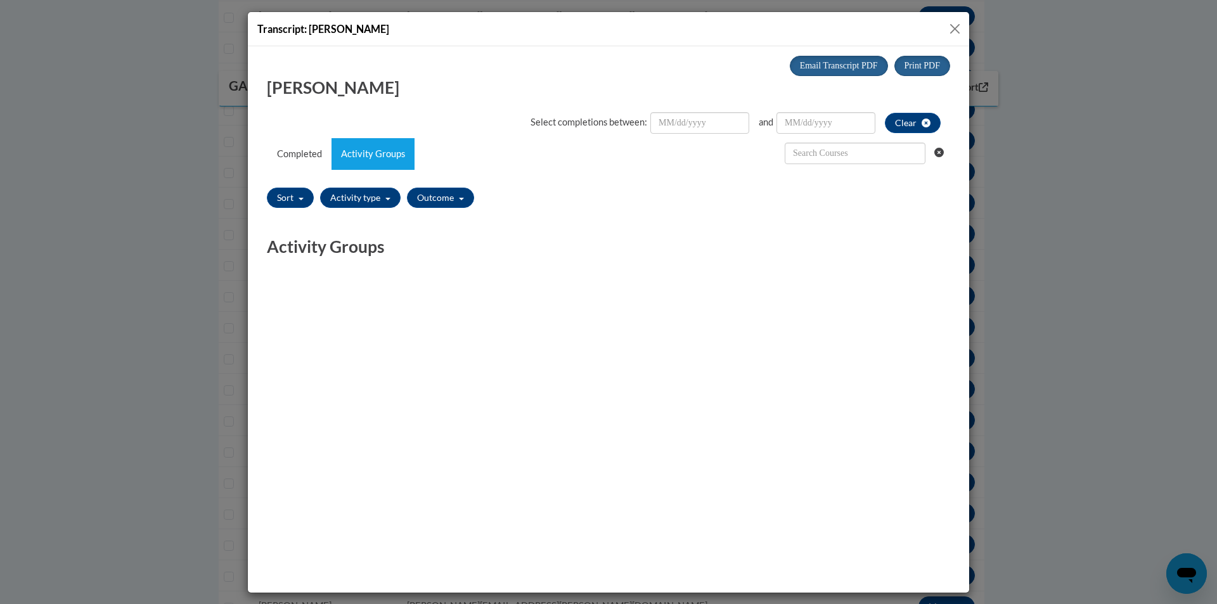
scroll to position [0, 0]
click at [849, 151] on input "text" at bounding box center [855, 153] width 141 height 22
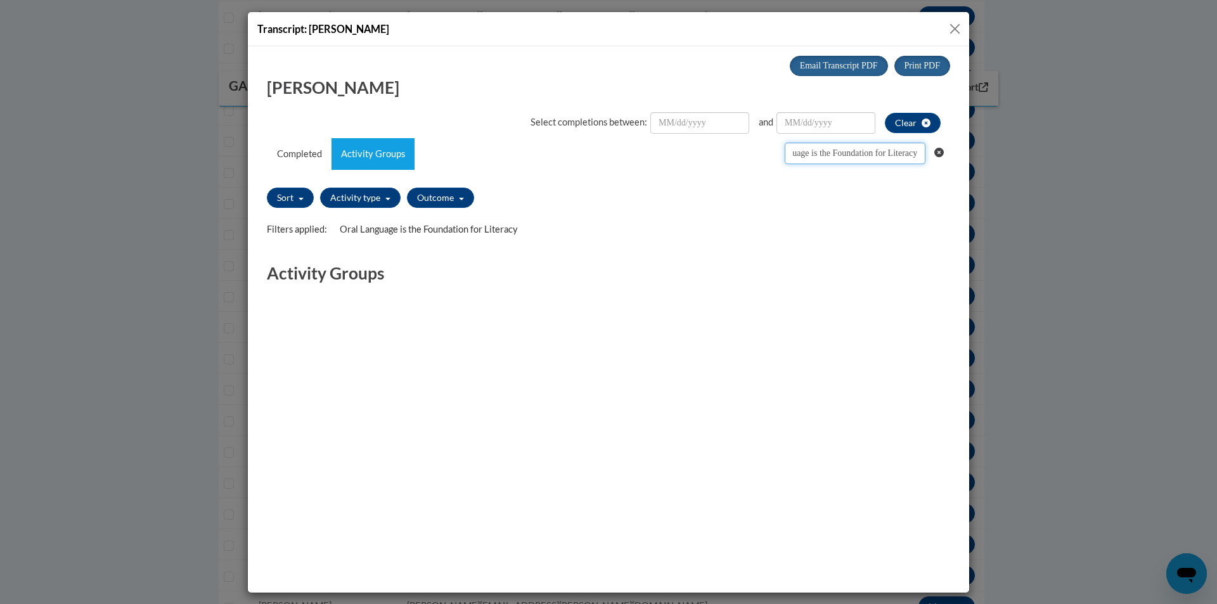
type input "Oral Language is the Foundation for Literacy"
click at [954, 27] on button "Close" at bounding box center [955, 29] width 16 height 16
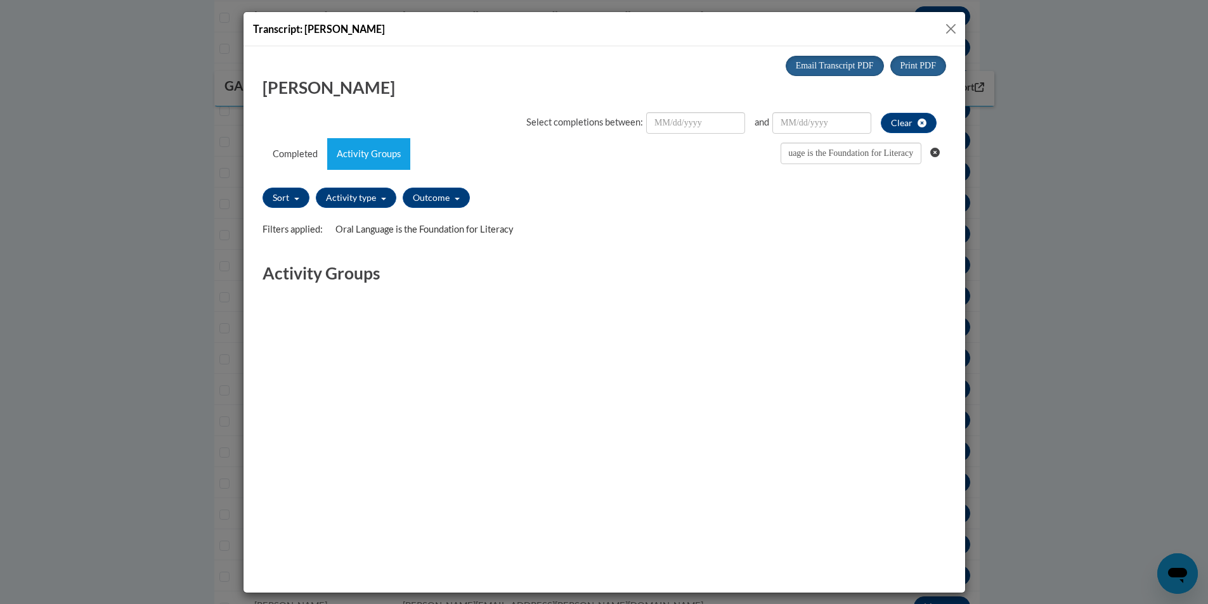
scroll to position [0, 0]
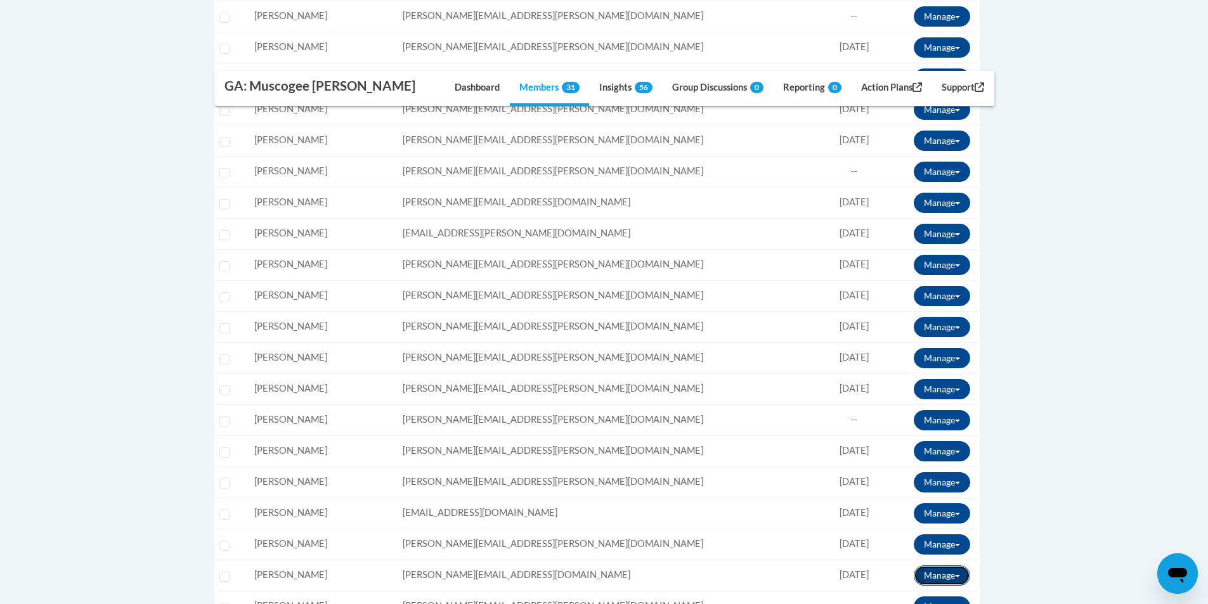
click at [930, 577] on button "Manage" at bounding box center [942, 576] width 56 height 20
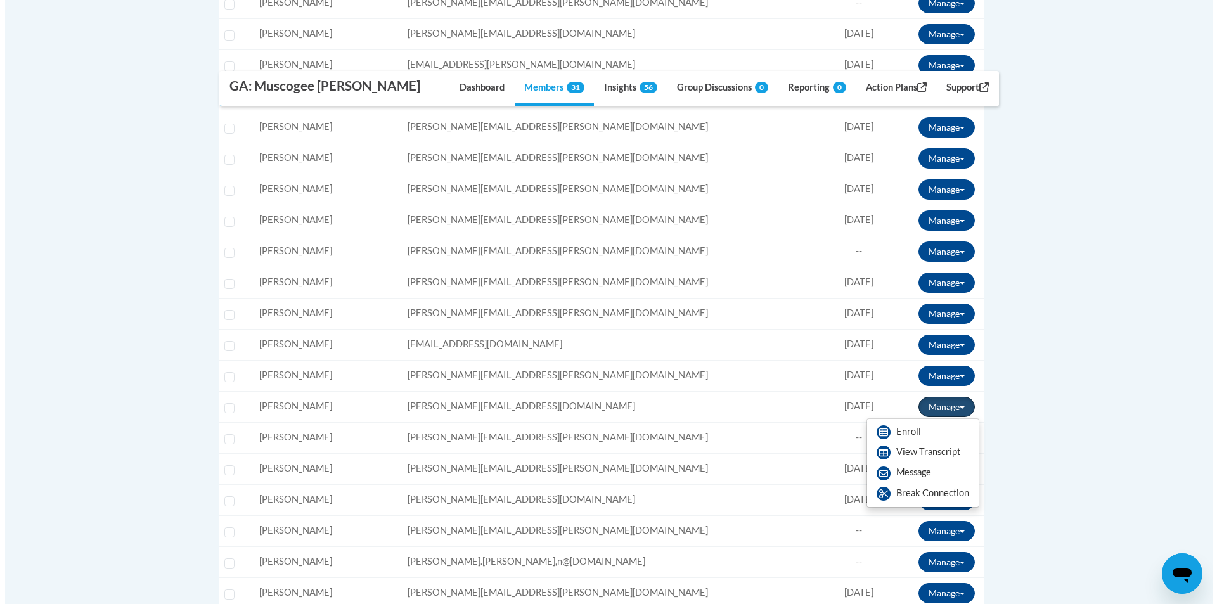
scroll to position [824, 0]
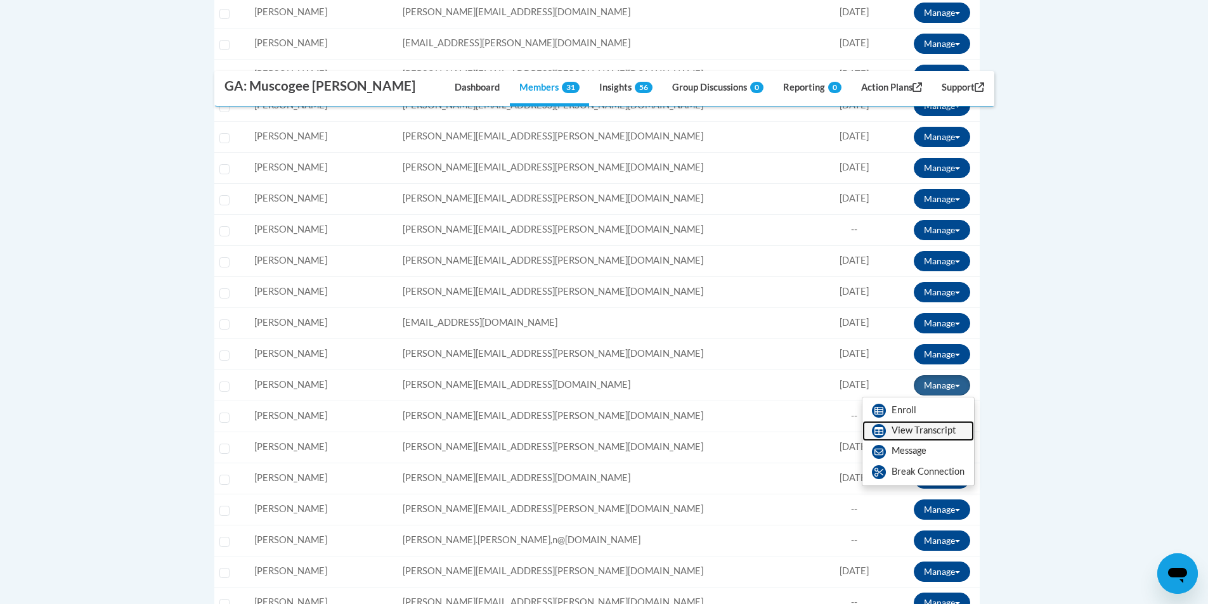
click at [929, 429] on link "View Transcript" at bounding box center [918, 431] width 112 height 20
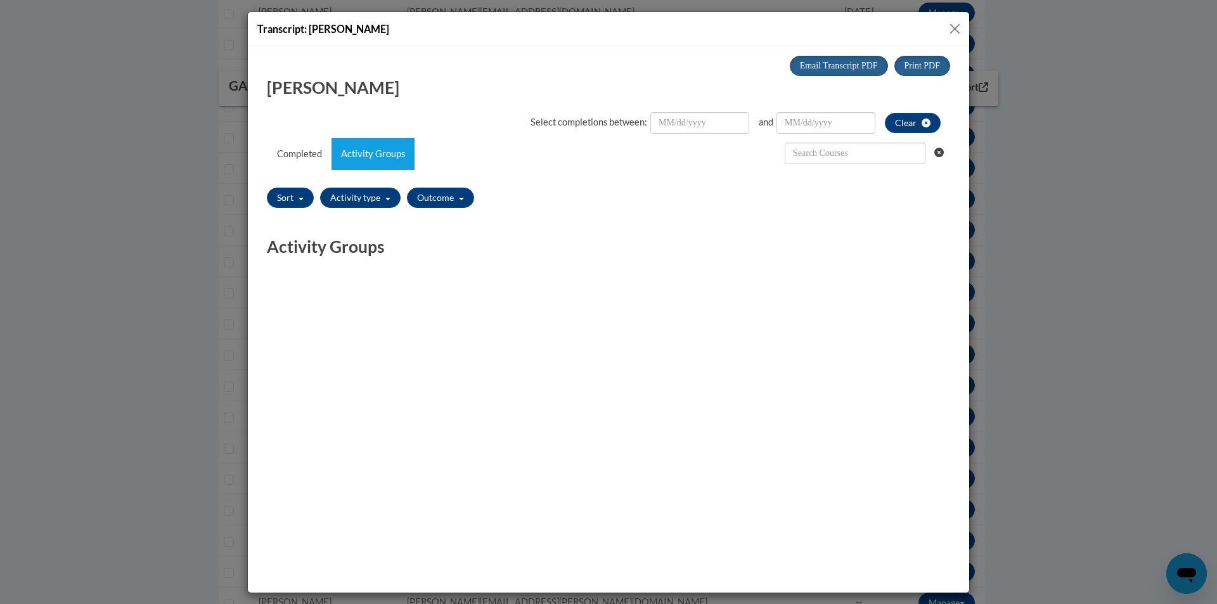
scroll to position [0, 0]
click at [841, 156] on input "text" at bounding box center [855, 153] width 141 height 22
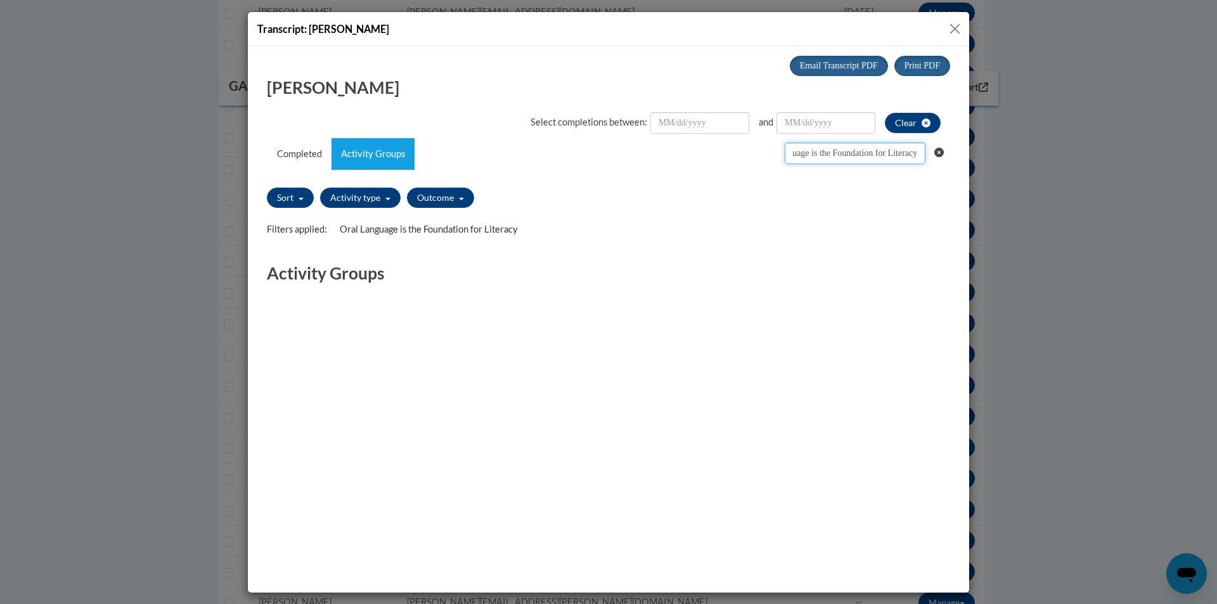
type input "Oral Language is the Foundation for Literacy"
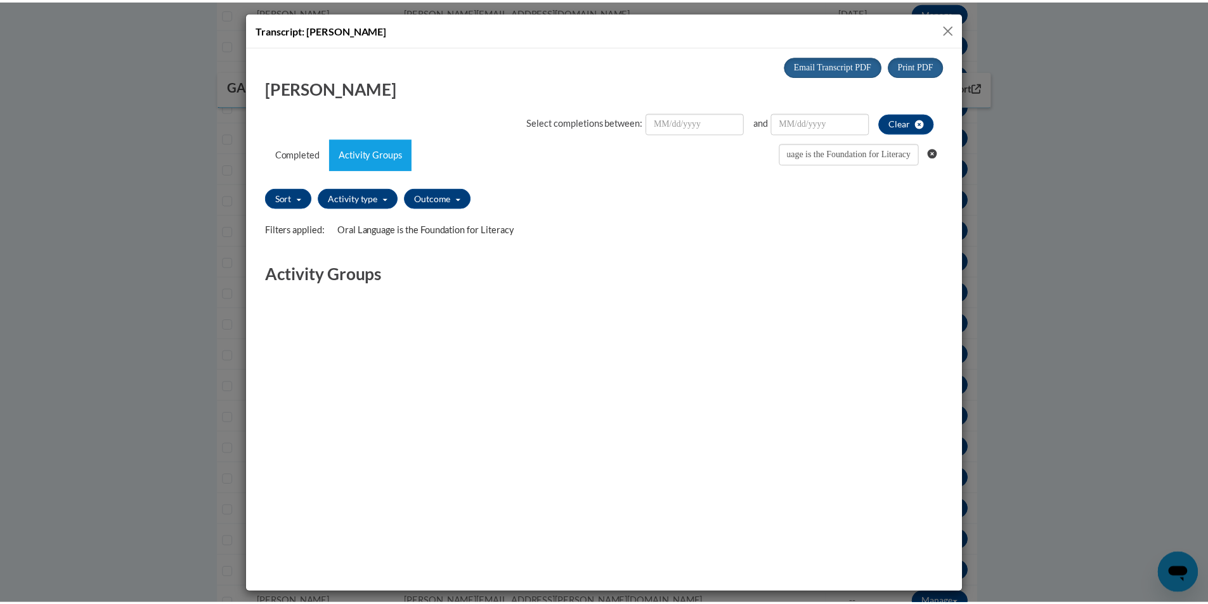
scroll to position [0, 0]
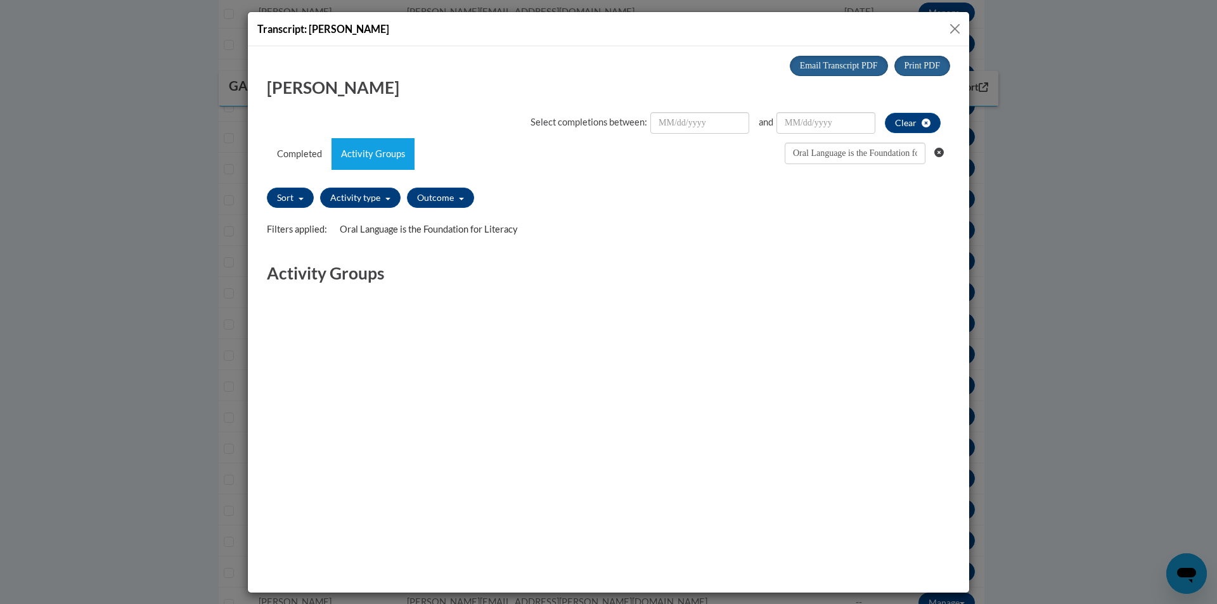
click at [951, 27] on button "Close" at bounding box center [955, 29] width 16 height 16
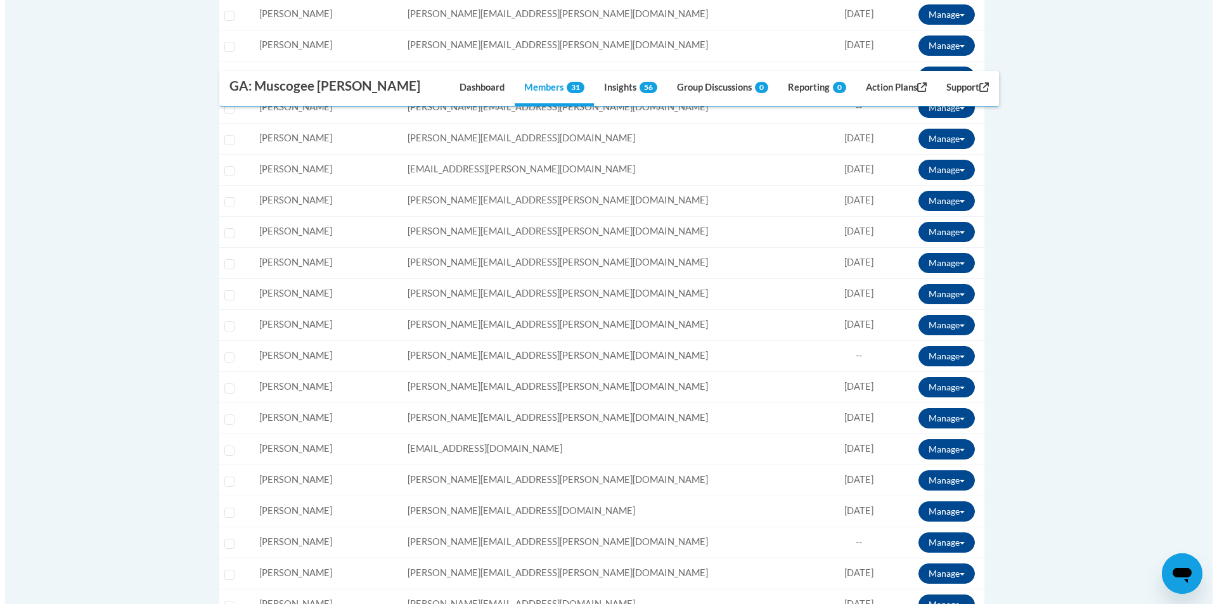
scroll to position [697, 0]
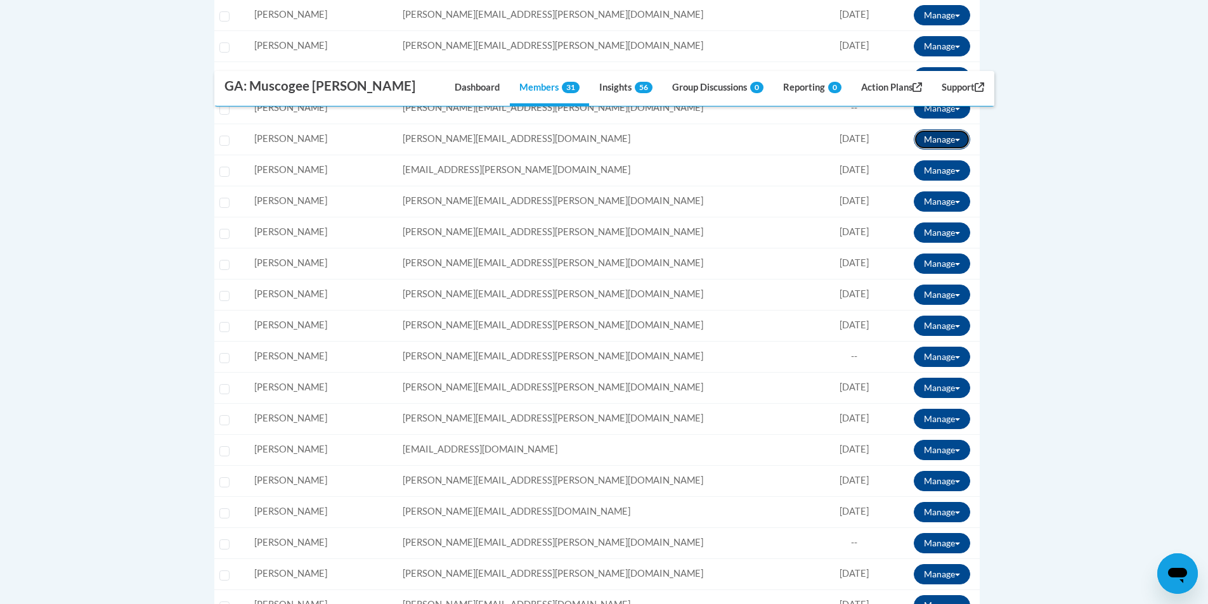
click at [937, 136] on button "Manage" at bounding box center [942, 139] width 56 height 20
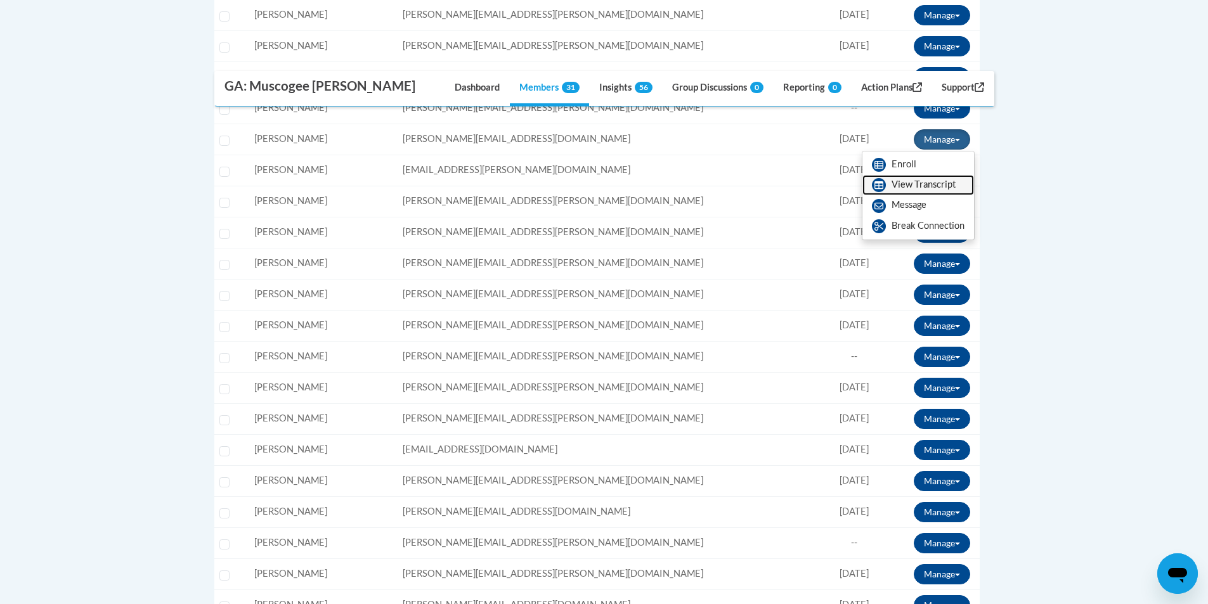
click at [927, 182] on link "View Transcript" at bounding box center [918, 185] width 112 height 20
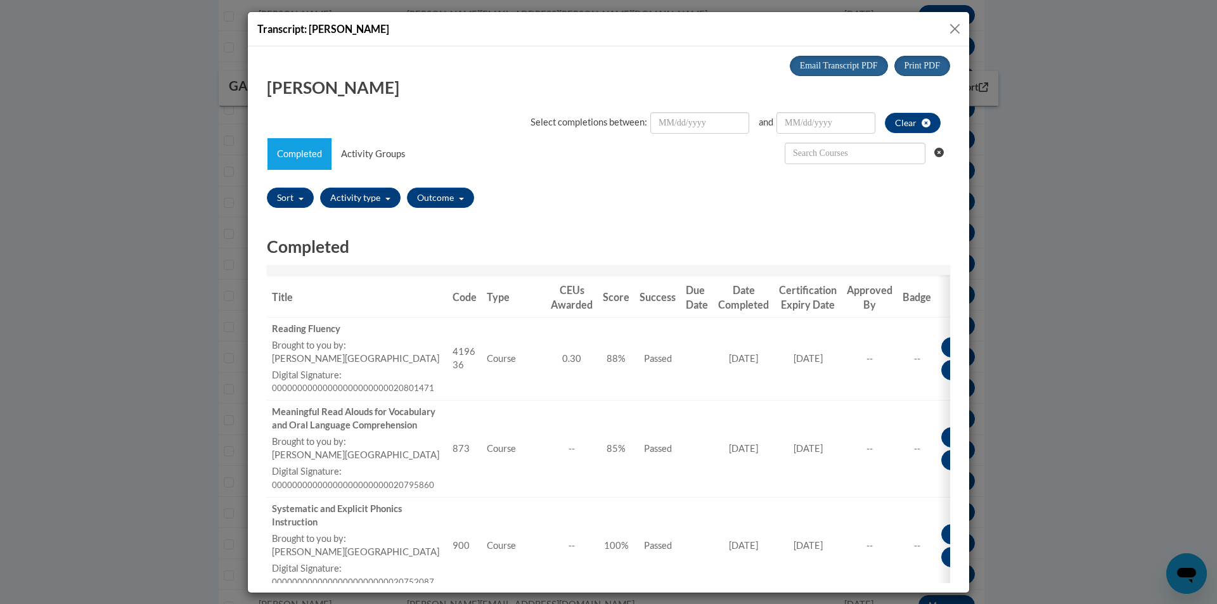
scroll to position [0, 0]
click at [855, 152] on input "text" at bounding box center [855, 153] width 141 height 22
paste input "Oral Language is the Foundation for Literacy"
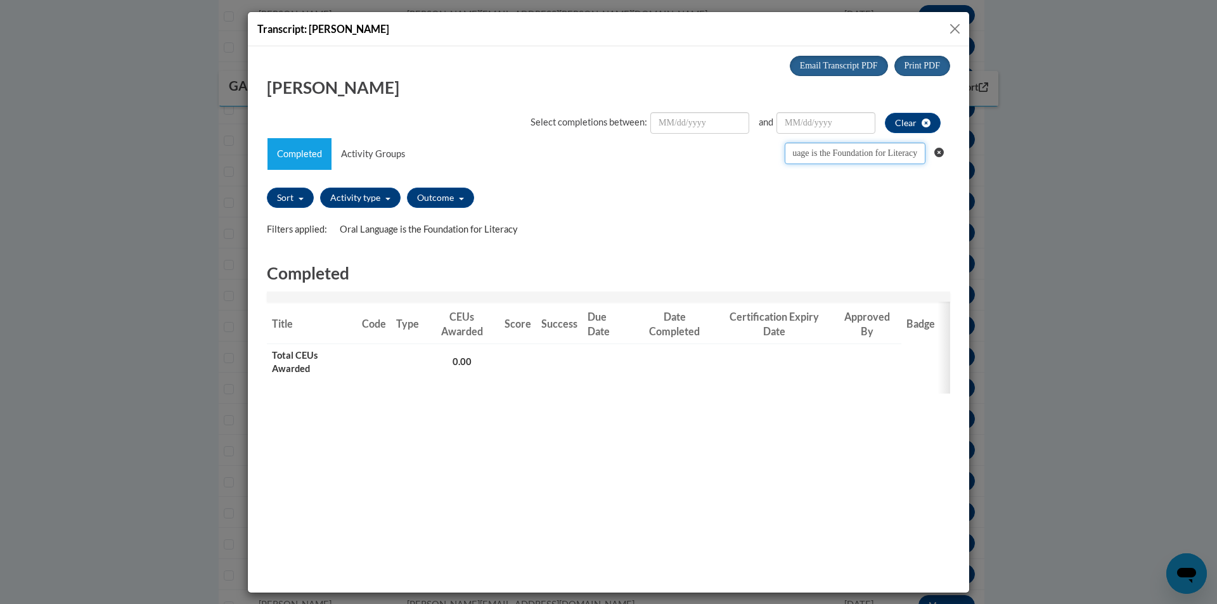
type input "Oral Language is the Foundation for Literacy"
click at [952, 25] on button "Close" at bounding box center [955, 29] width 16 height 16
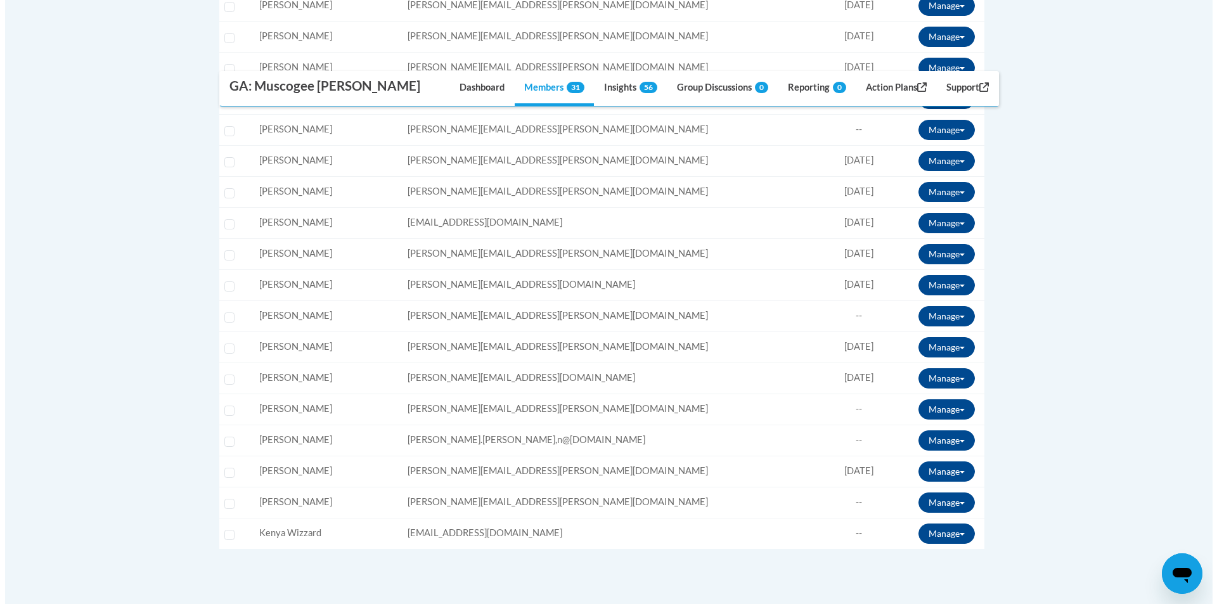
scroll to position [951, 0]
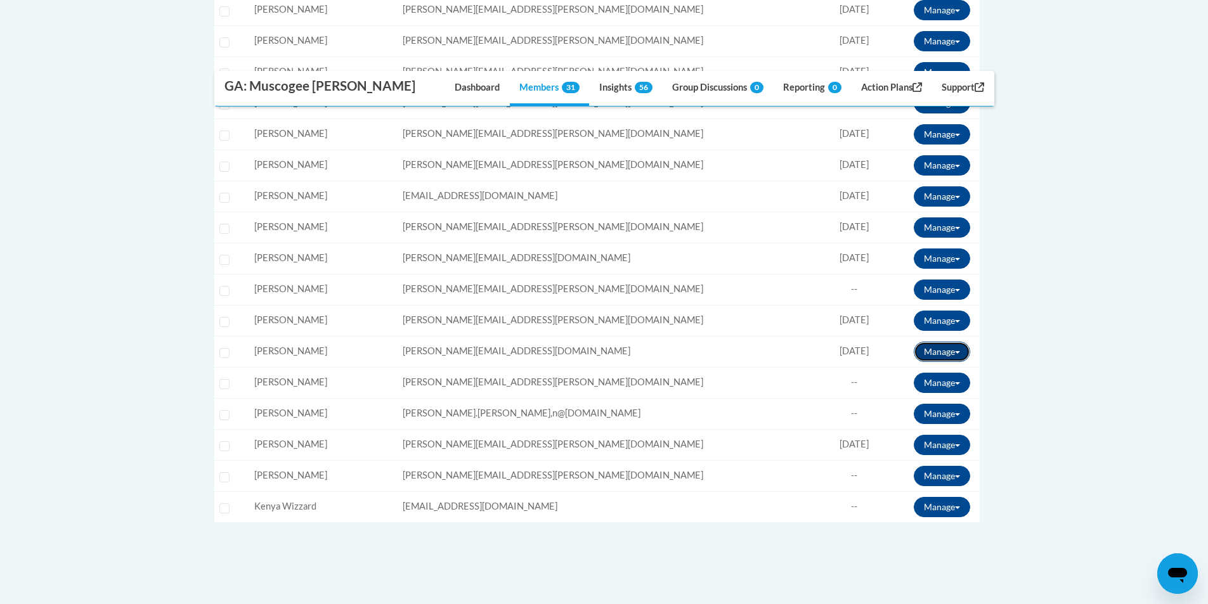
click at [952, 345] on button "Manage" at bounding box center [942, 352] width 56 height 20
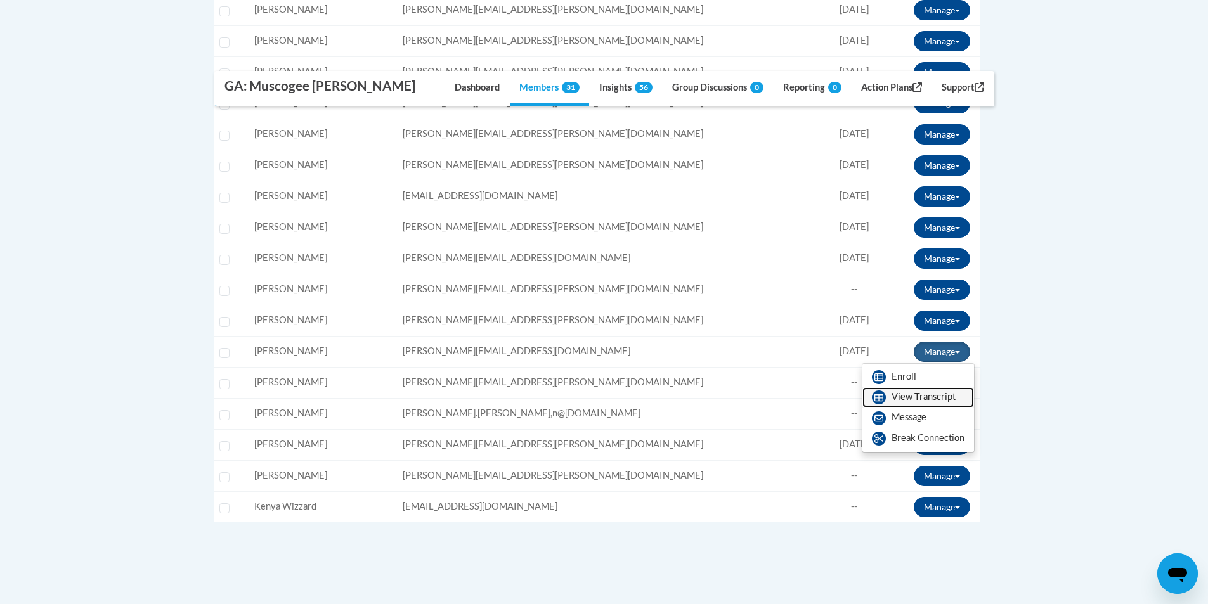
click at [936, 394] on link "View Transcript" at bounding box center [918, 397] width 112 height 20
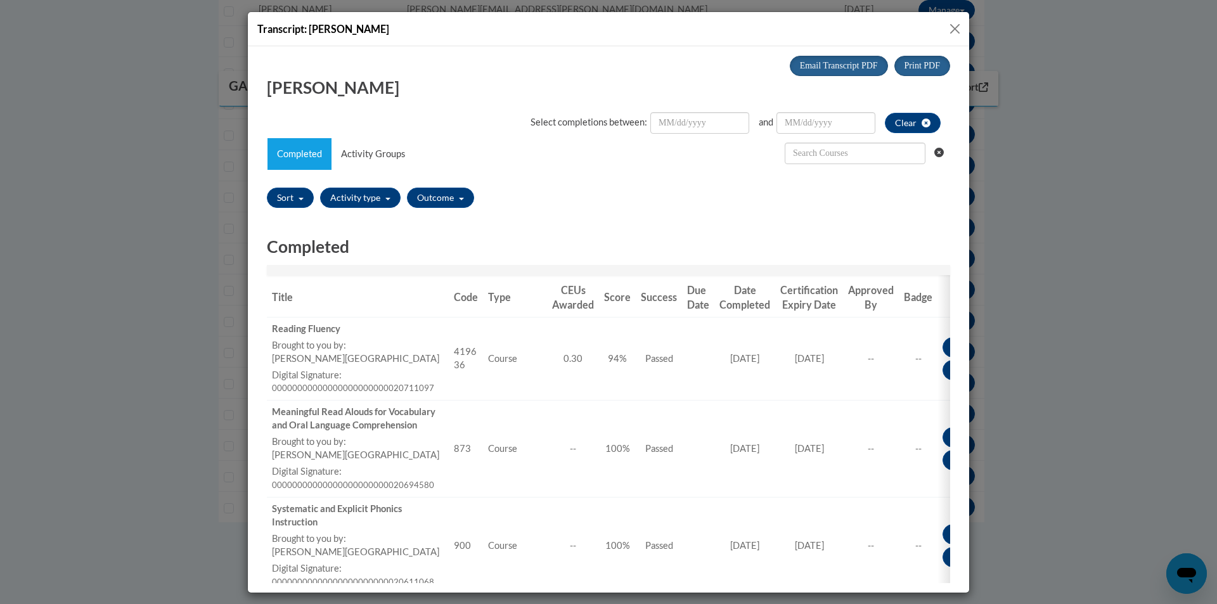
scroll to position [0, 0]
click at [812, 153] on input "text" at bounding box center [855, 153] width 141 height 22
paste input "Oral Language is the Foundation for Literacy"
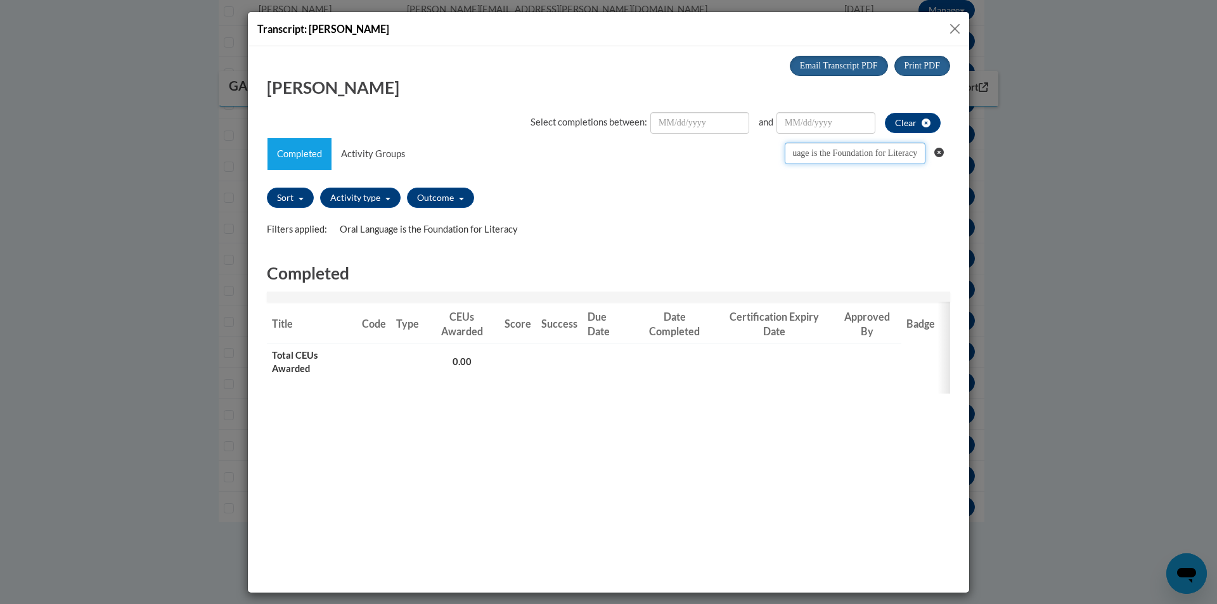
type input "Oral Language is the Foundation for Literacy"
click at [952, 28] on button "Close" at bounding box center [955, 29] width 16 height 16
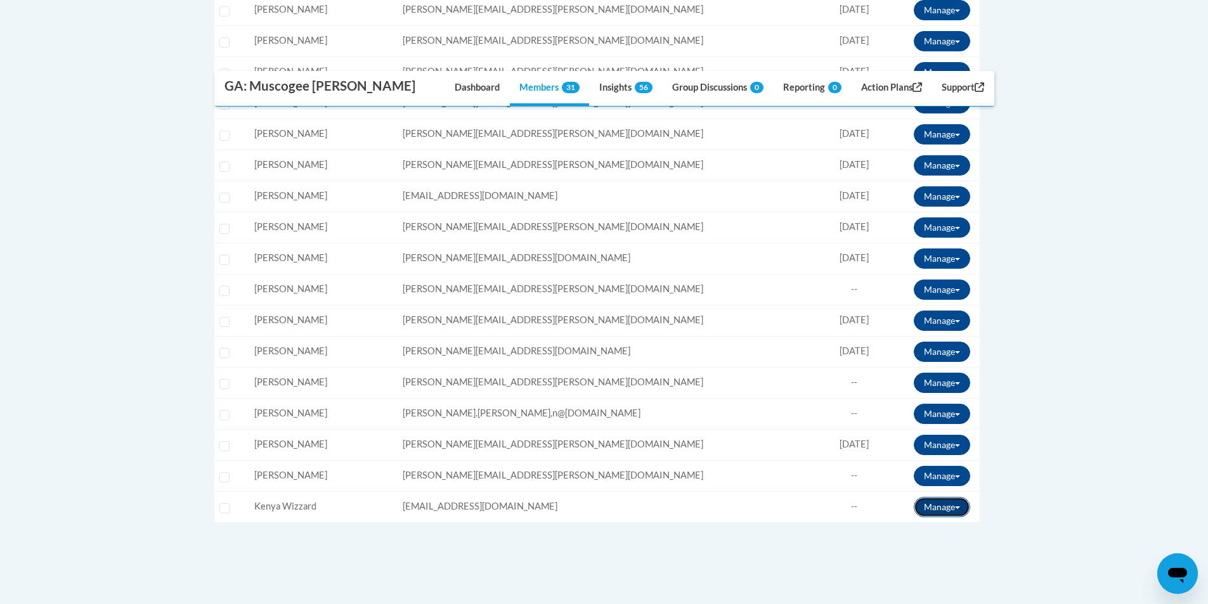
click at [948, 507] on button "Manage" at bounding box center [942, 507] width 56 height 20
click at [933, 552] on link "View Transcript" at bounding box center [918, 553] width 112 height 20
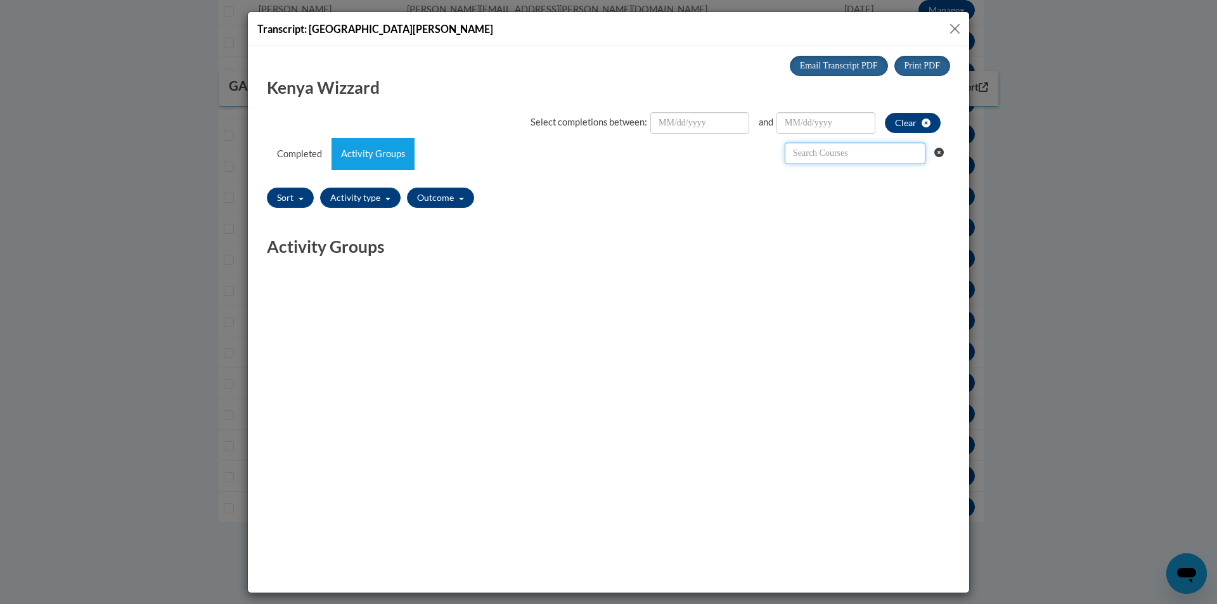
click at [825, 150] on input "text" at bounding box center [855, 153] width 141 height 22
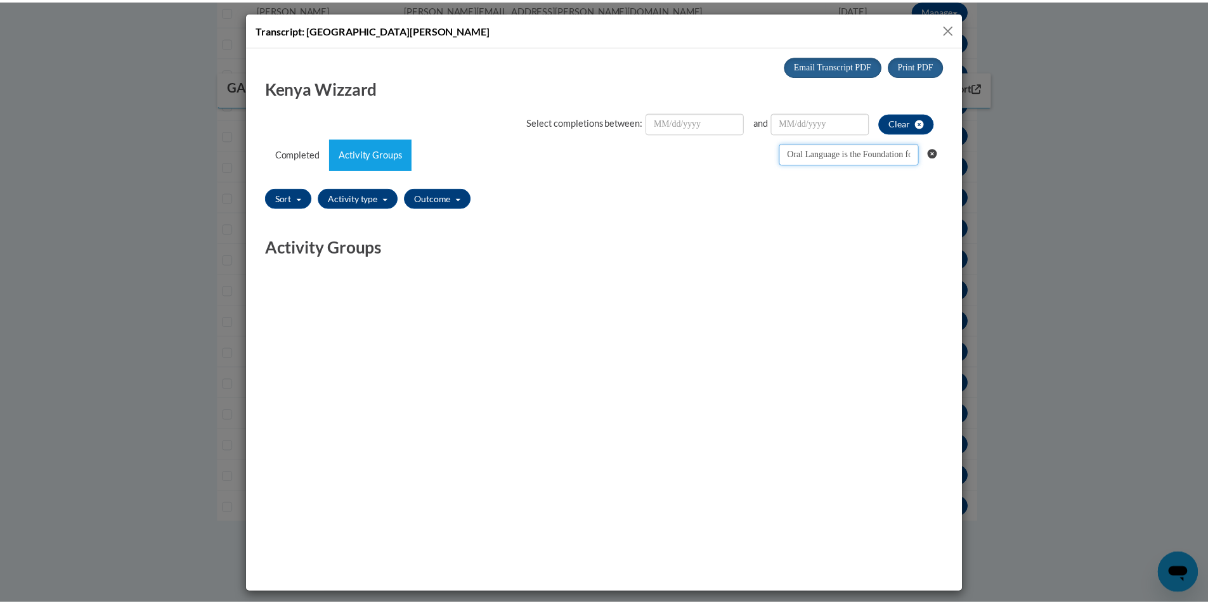
scroll to position [0, 49]
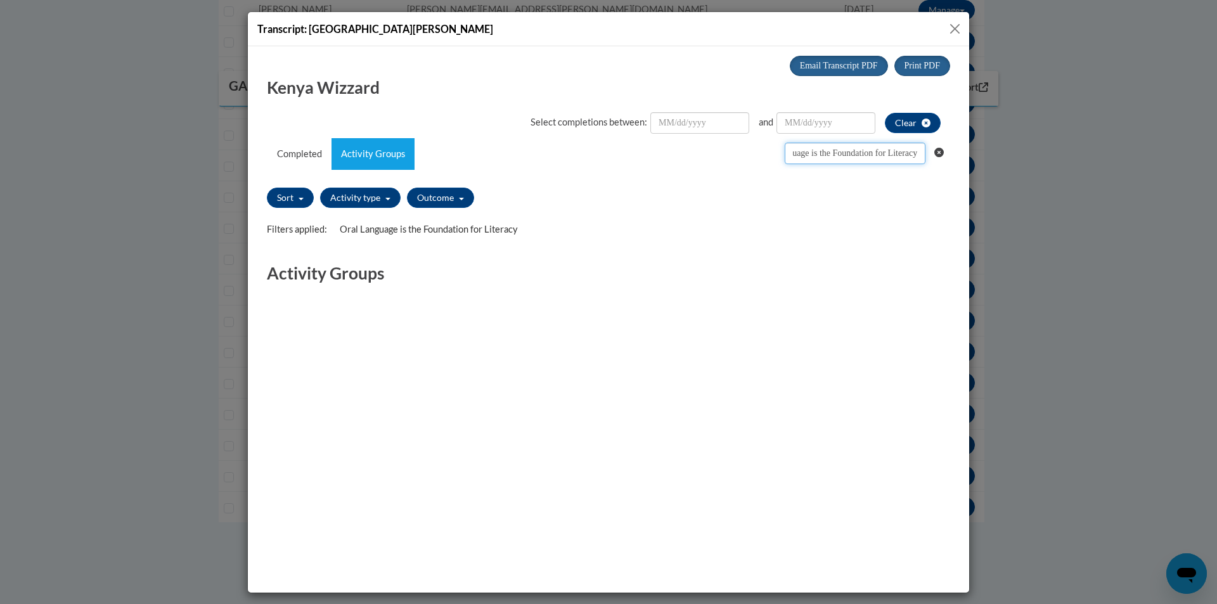
type input "Oral Language is the Foundation for Literacy"
click at [954, 27] on button "Close" at bounding box center [955, 29] width 16 height 16
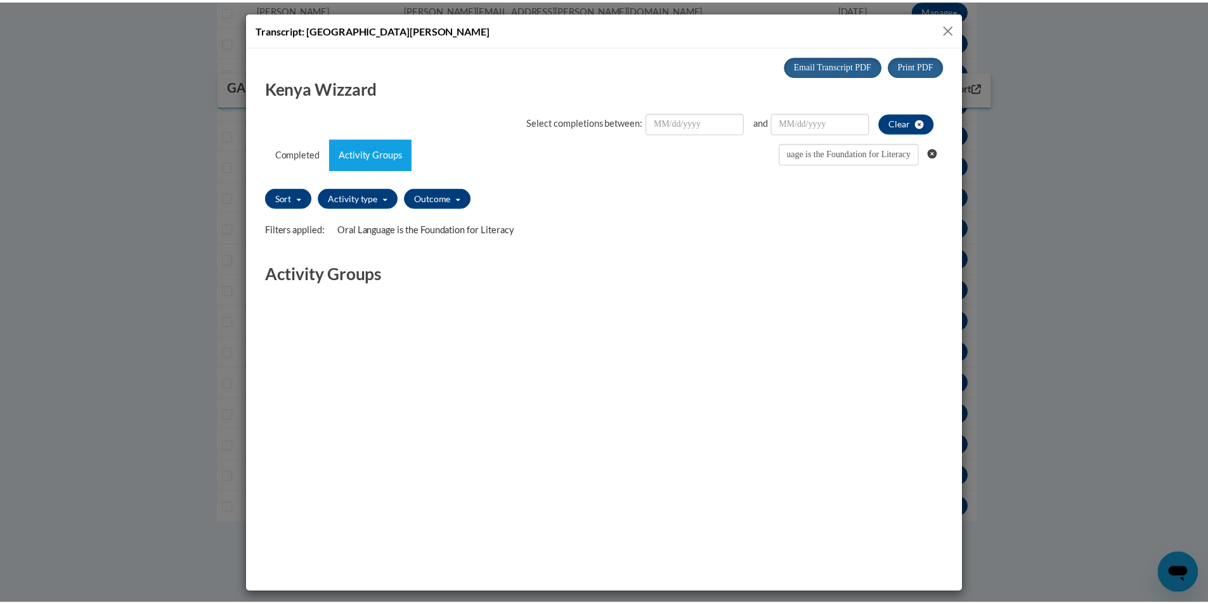
scroll to position [0, 0]
